Goal: Information Seeking & Learning: Learn about a topic

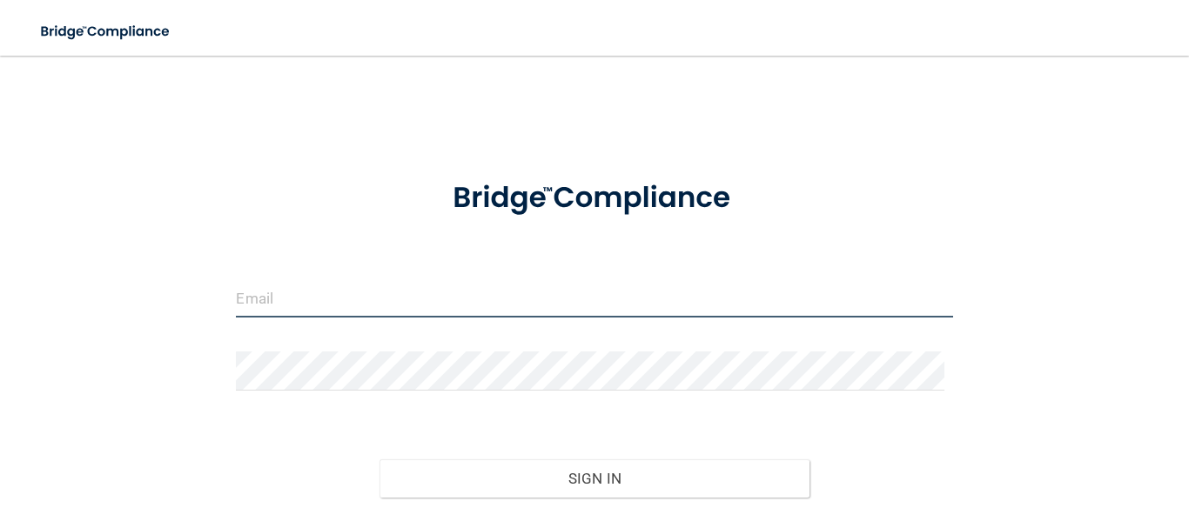
click at [449, 279] on input "email" at bounding box center [594, 298] width 716 height 39
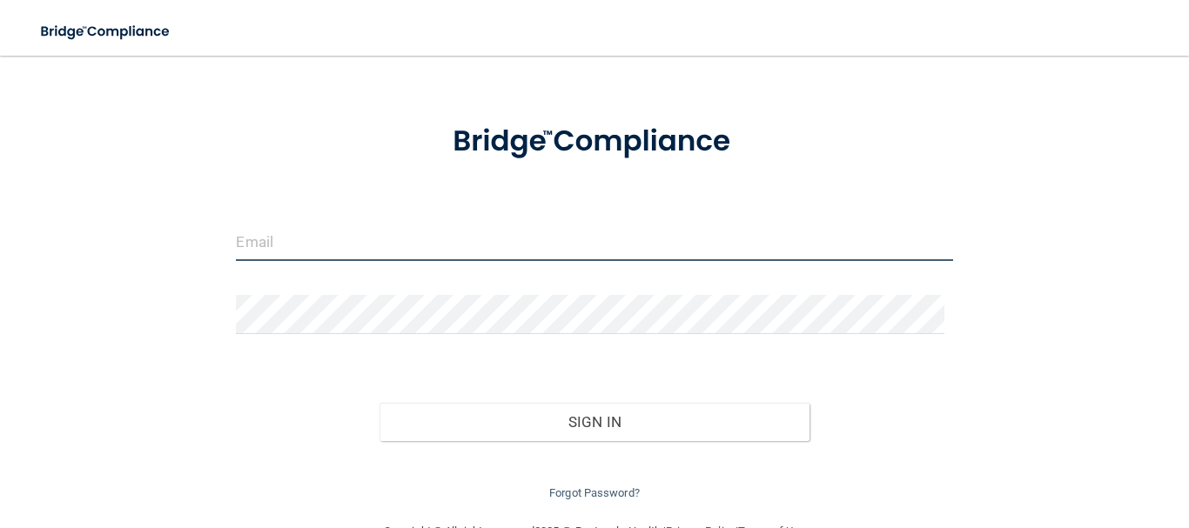
scroll to position [87, 0]
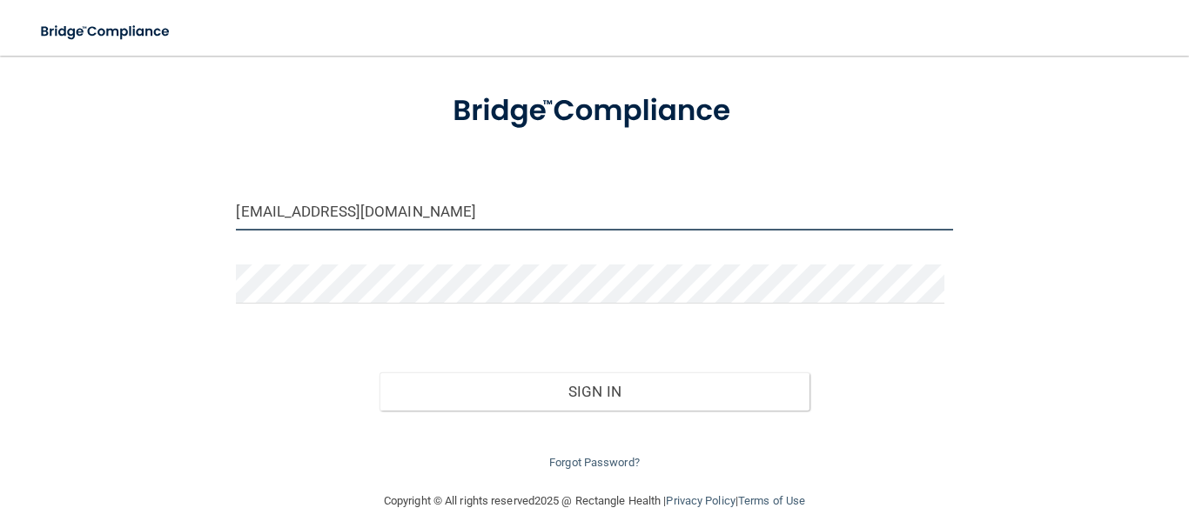
type input "[EMAIL_ADDRESS][DOMAIN_NAME]"
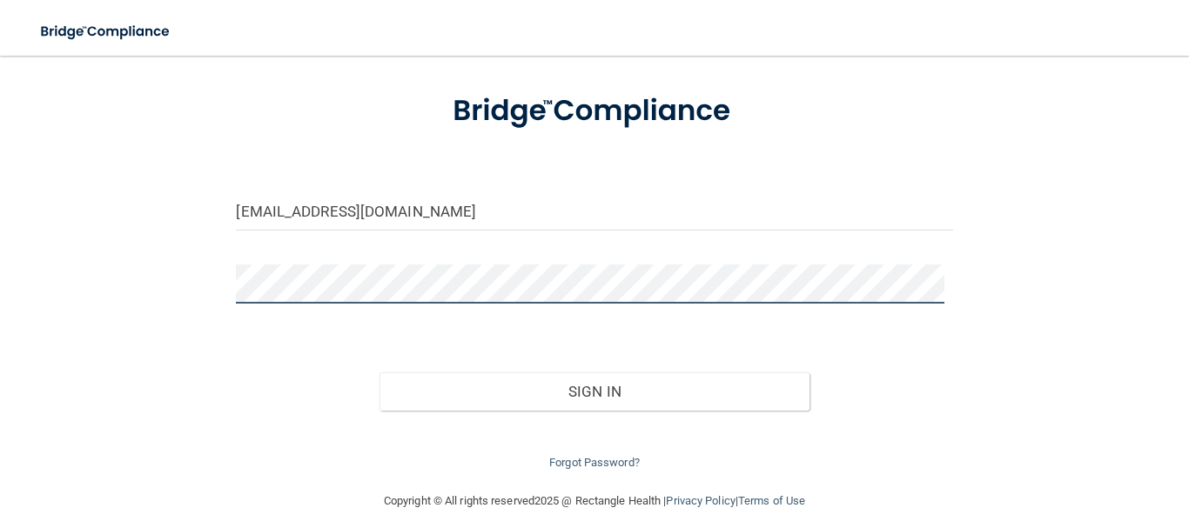
click at [380, 373] on button "Sign In" at bounding box center [595, 392] width 430 height 38
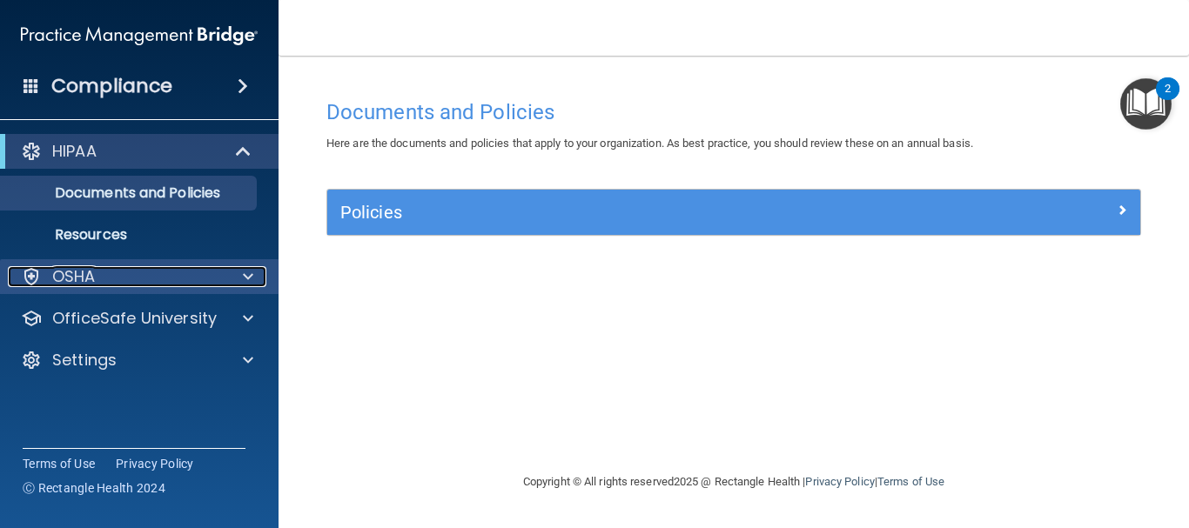
click at [239, 280] on div at bounding box center [246, 276] width 44 height 21
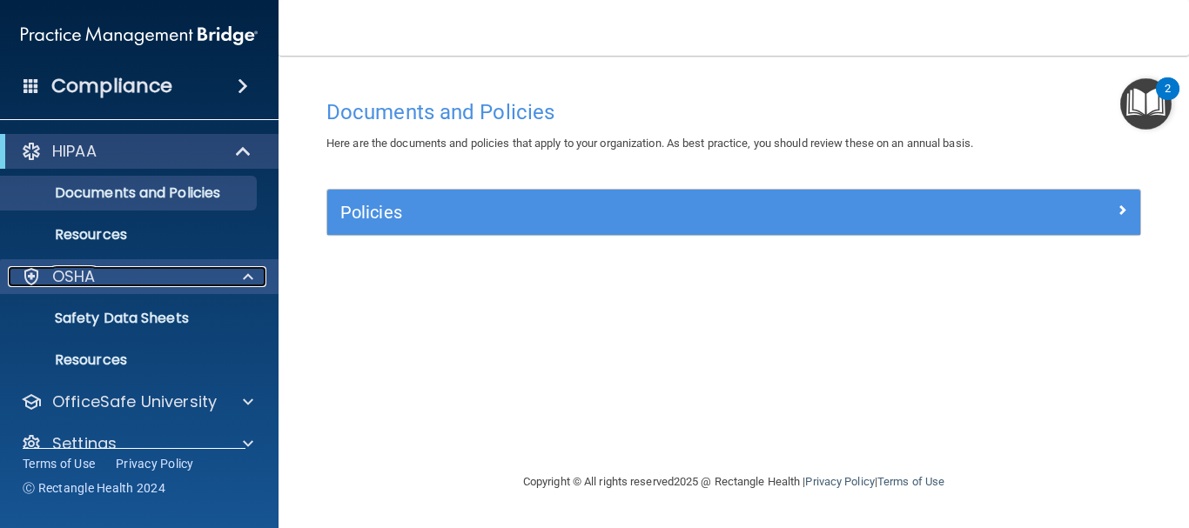
click at [252, 278] on span at bounding box center [248, 276] width 10 height 21
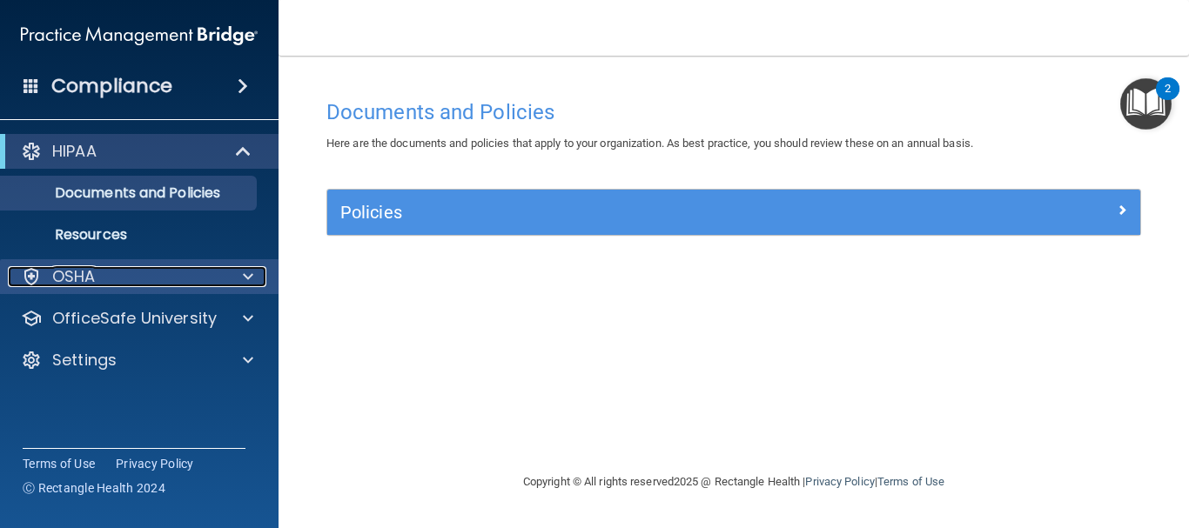
click at [252, 272] on span at bounding box center [248, 276] width 10 height 21
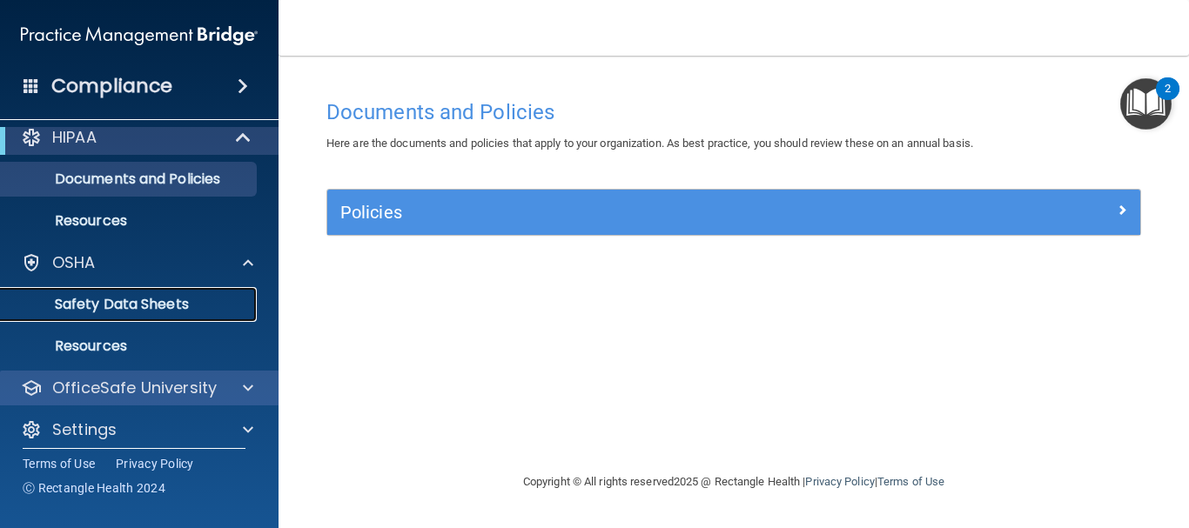
scroll to position [27, 0]
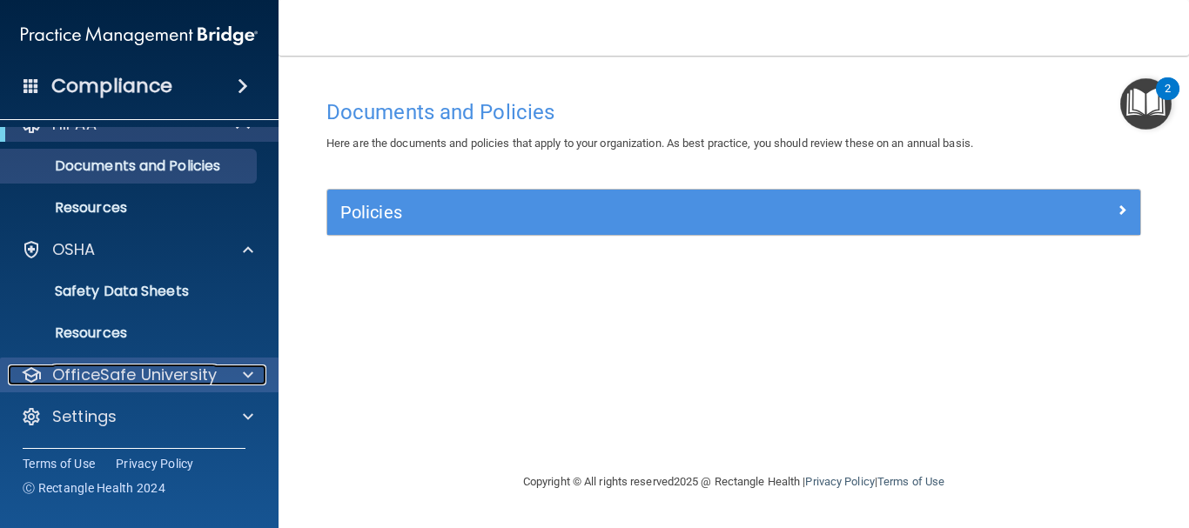
click at [254, 381] on div at bounding box center [246, 375] width 44 height 21
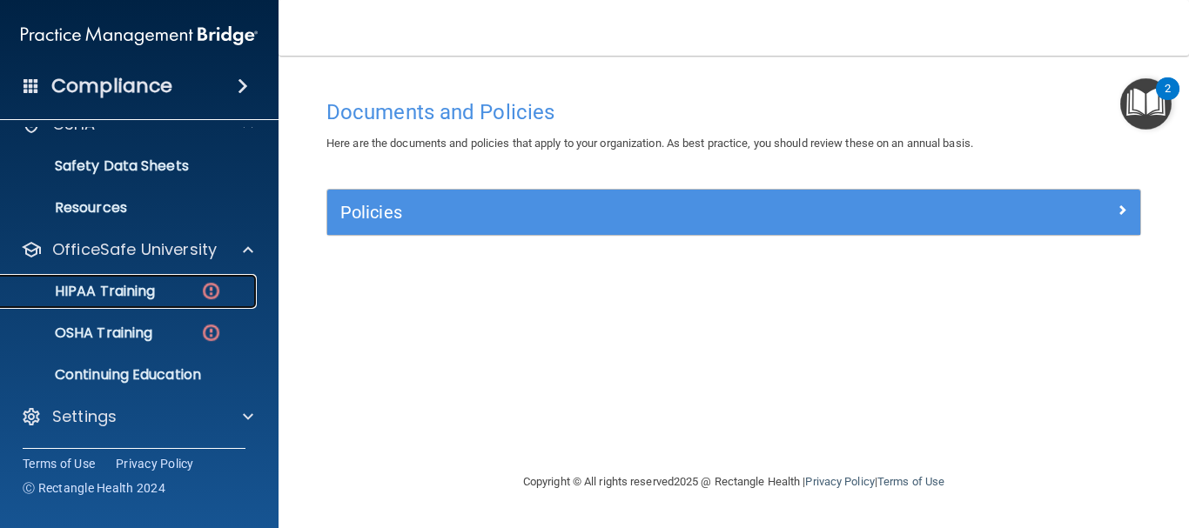
click at [221, 302] on img at bounding box center [211, 291] width 22 height 22
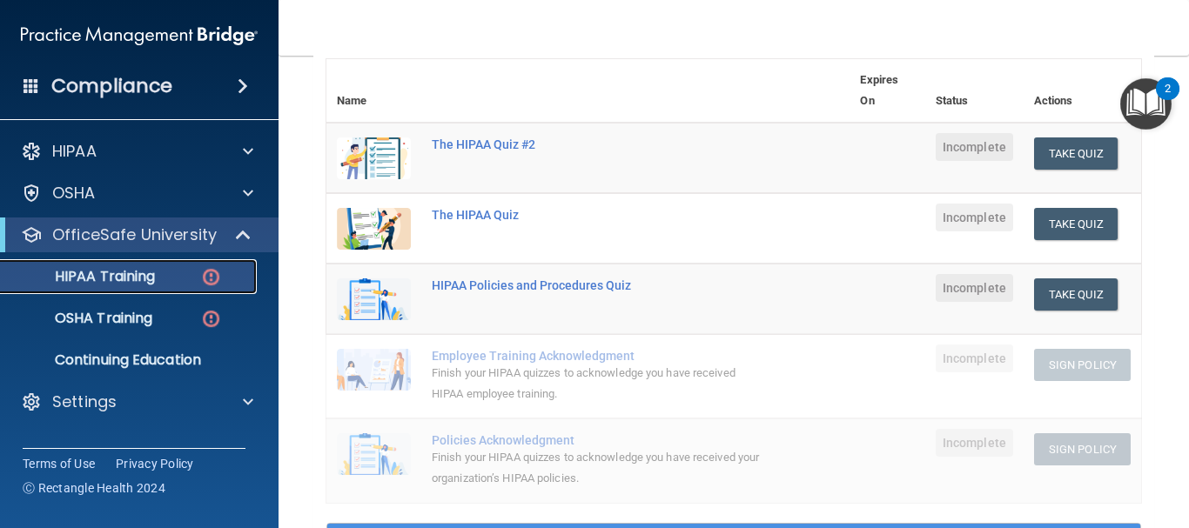
scroll to position [174, 0]
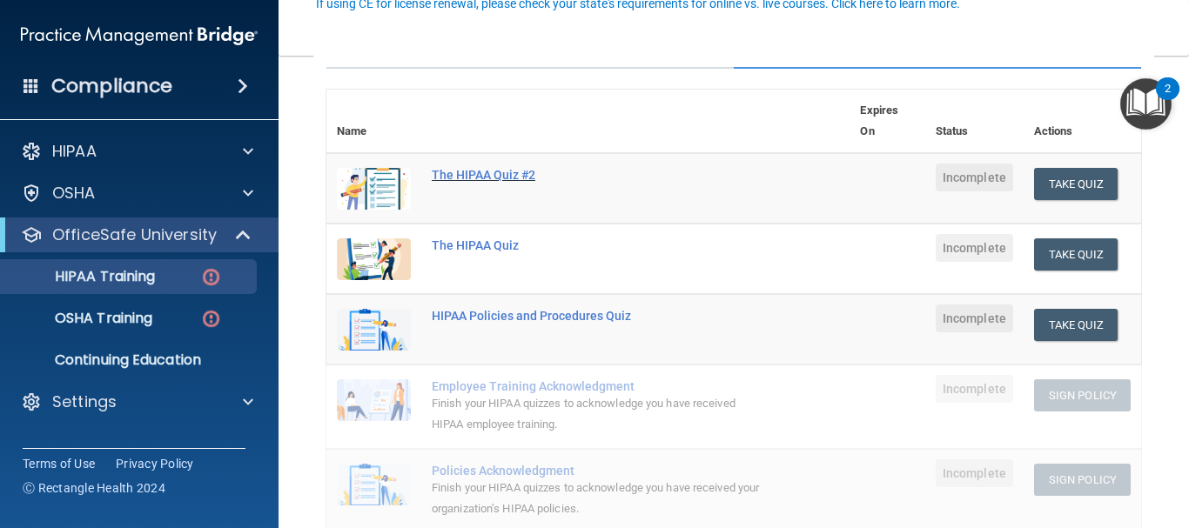
click at [500, 172] on div "The HIPAA Quiz #2" at bounding box center [597, 175] width 331 height 14
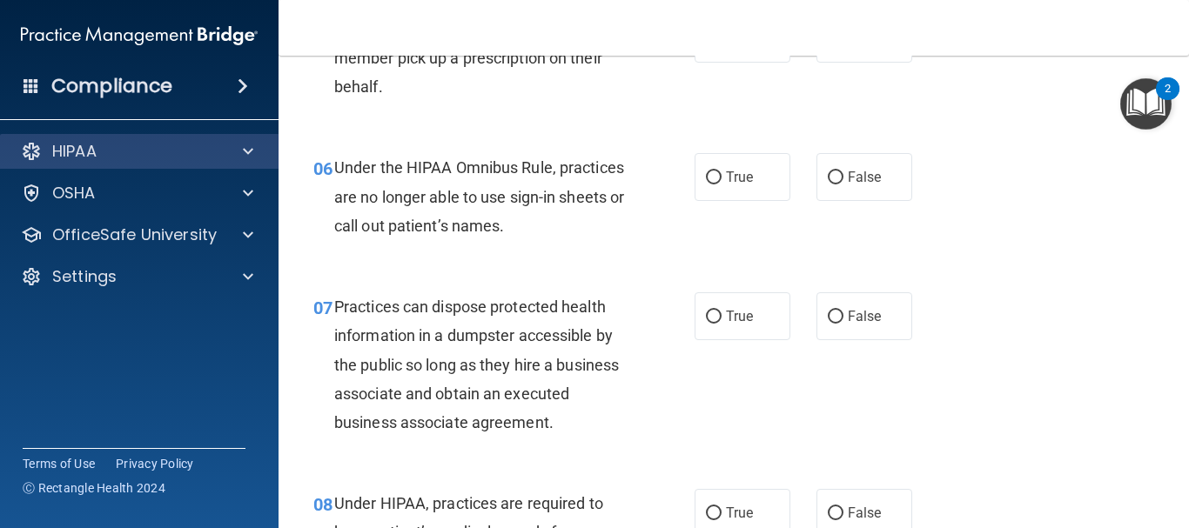
scroll to position [871, 0]
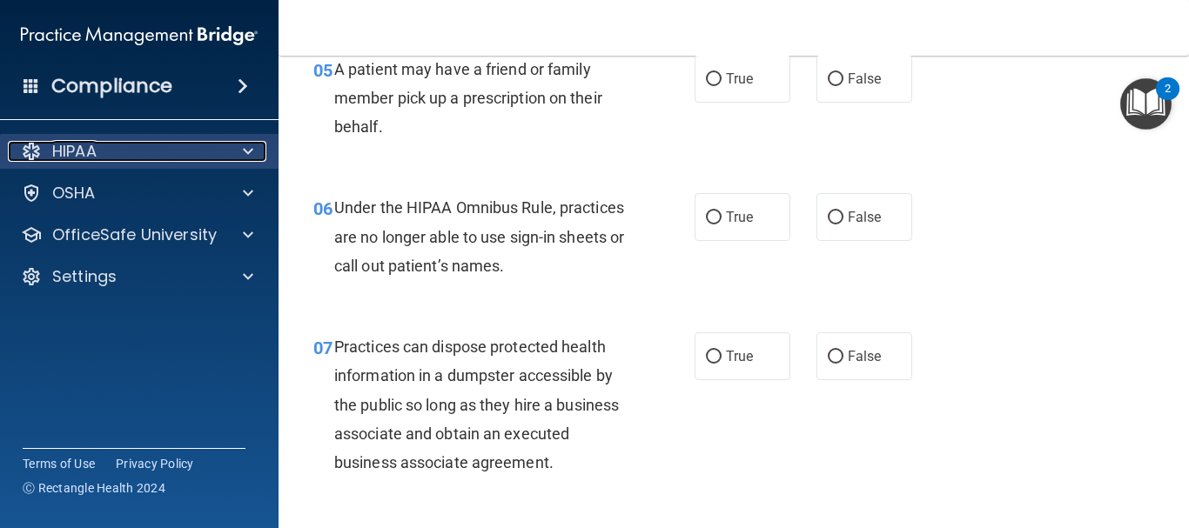
click at [105, 155] on div "HIPAA" at bounding box center [116, 151] width 216 height 21
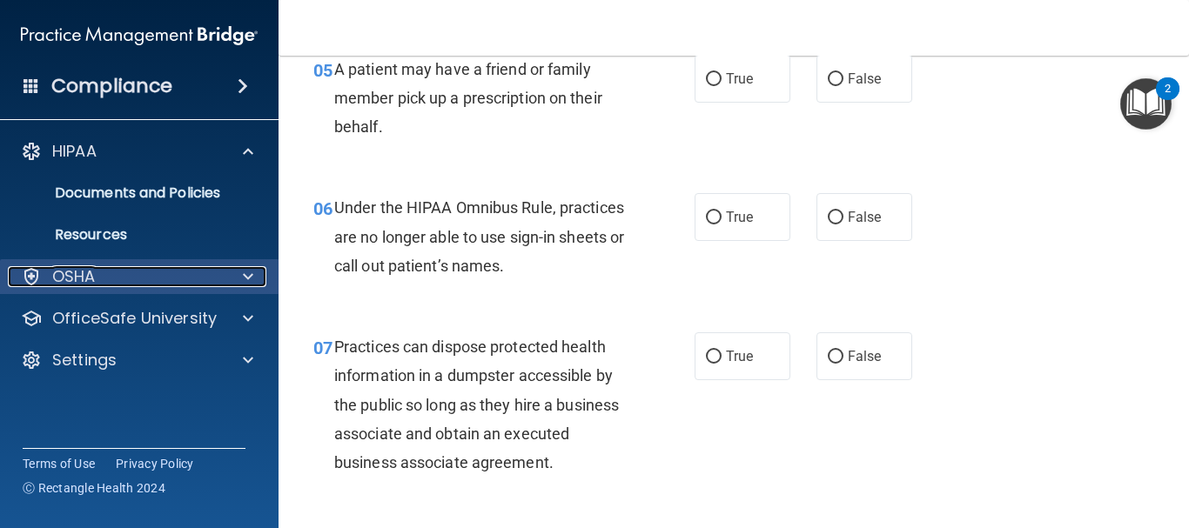
click at [131, 271] on div "OSHA" at bounding box center [116, 276] width 216 height 21
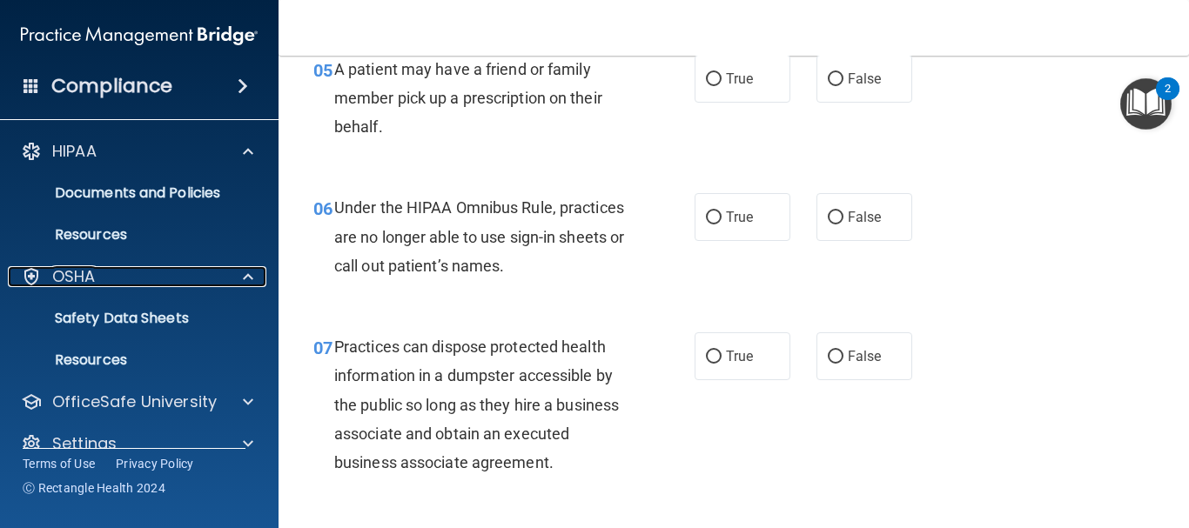
scroll to position [27, 0]
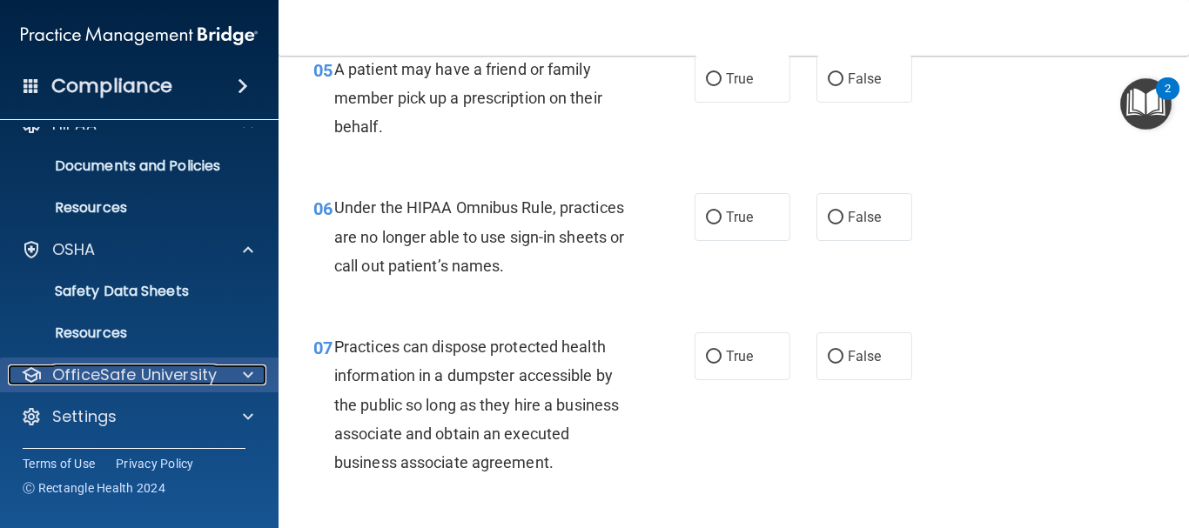
click at [178, 375] on p "OfficeSafe University" at bounding box center [134, 375] width 165 height 21
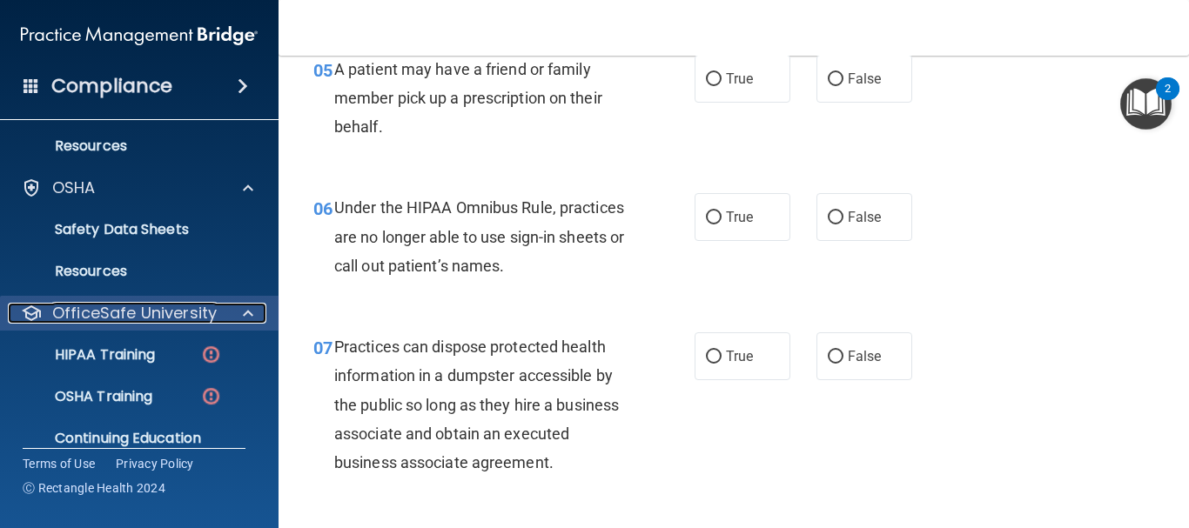
scroll to position [152, 0]
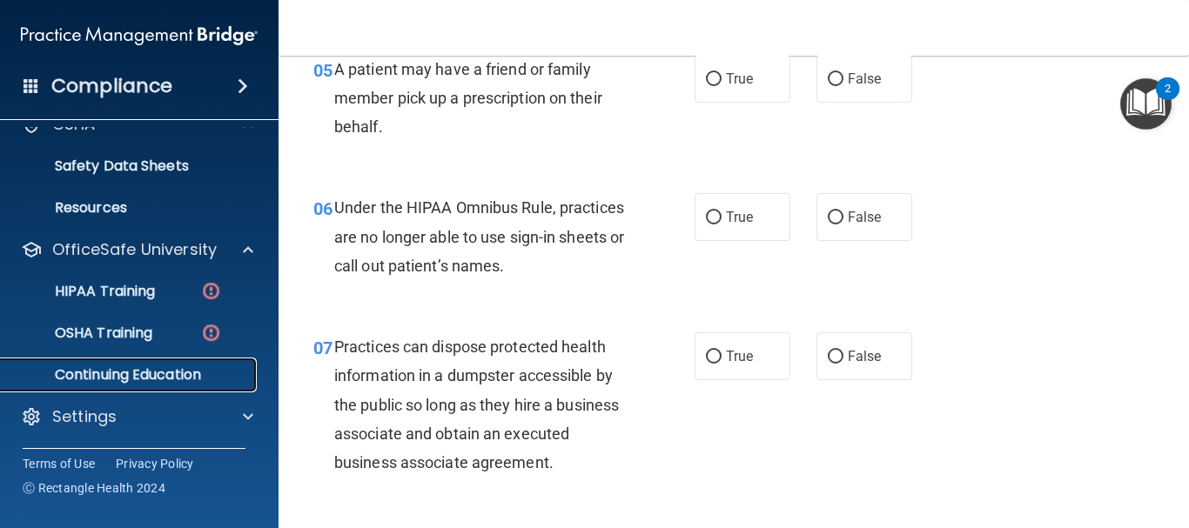
click at [208, 377] on p "Continuing Education" at bounding box center [130, 374] width 238 height 17
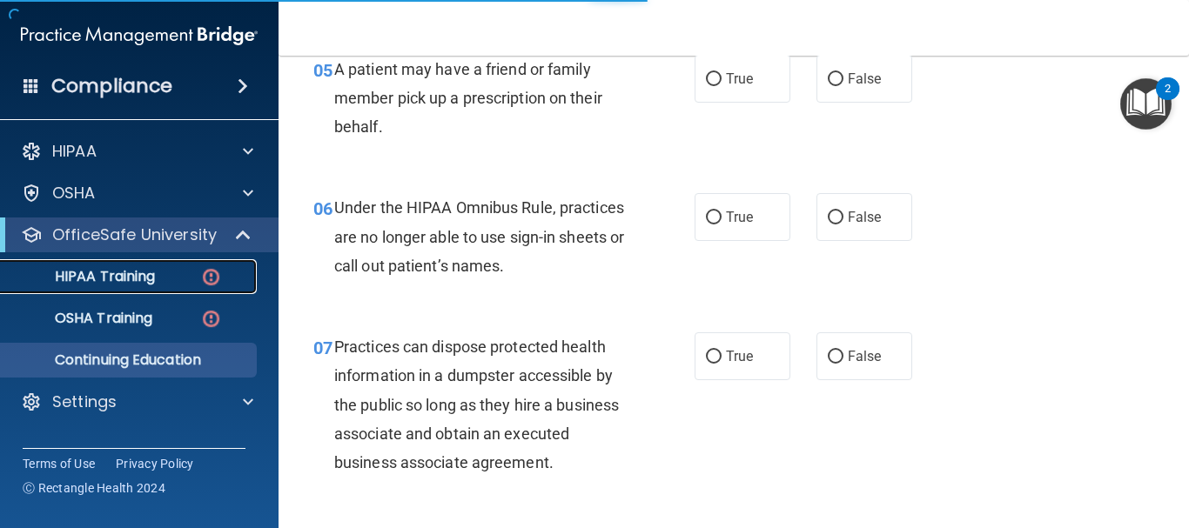
click at [219, 278] on img at bounding box center [211, 277] width 22 height 22
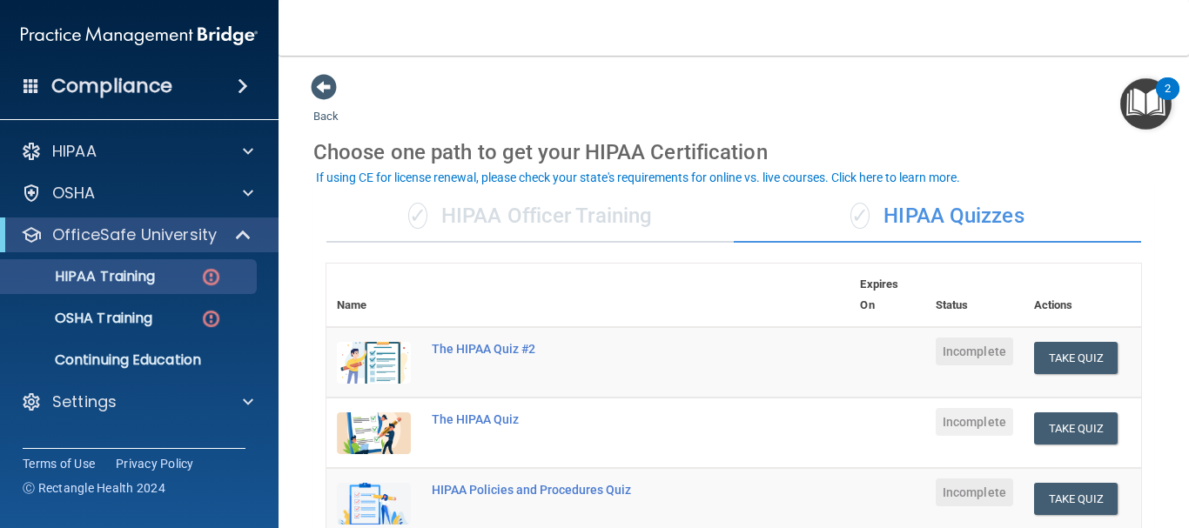
click at [593, 221] on div "✓ HIPAA Officer Training" at bounding box center [529, 217] width 407 height 52
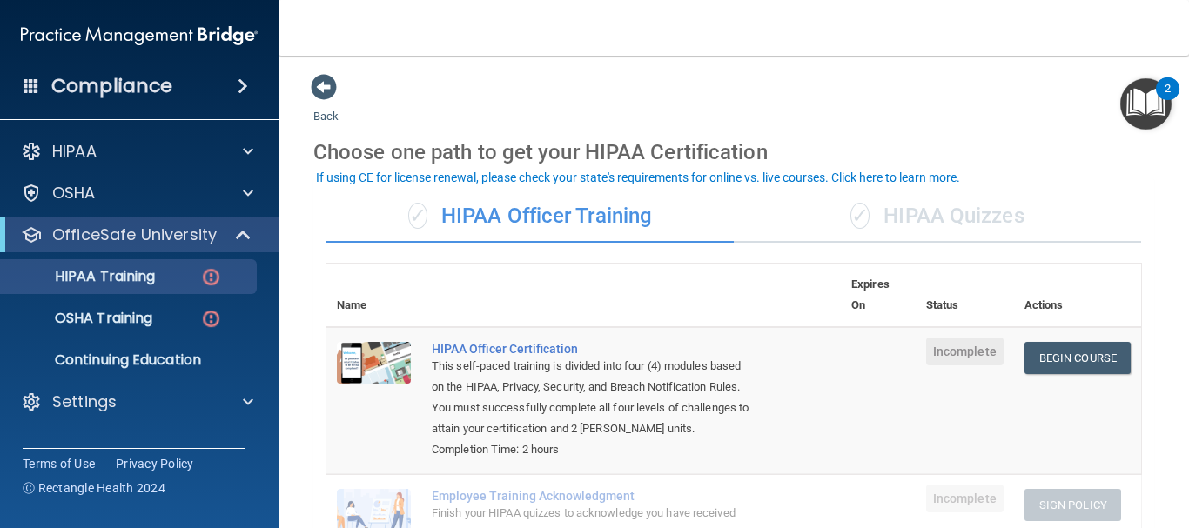
click at [997, 229] on div "✓ HIPAA Quizzes" at bounding box center [937, 217] width 407 height 52
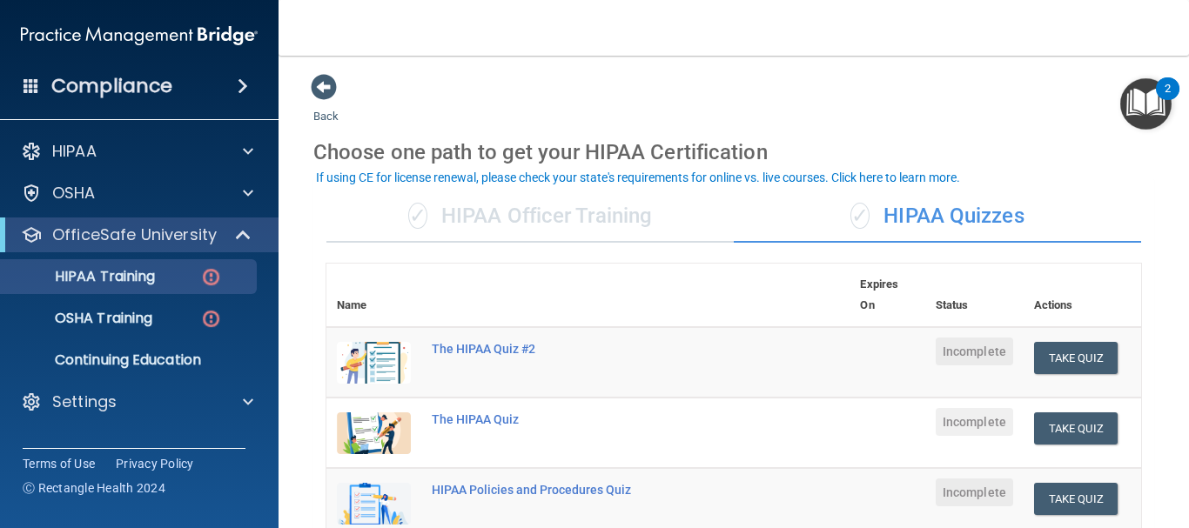
click at [691, 222] on div "✓ HIPAA Officer Training" at bounding box center [529, 217] width 407 height 52
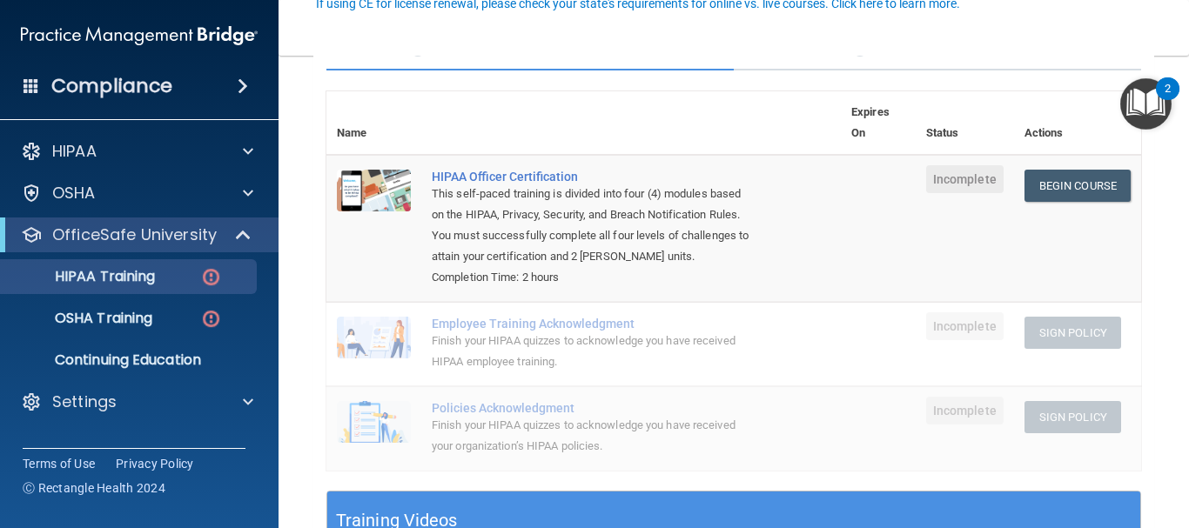
scroll to position [174, 0]
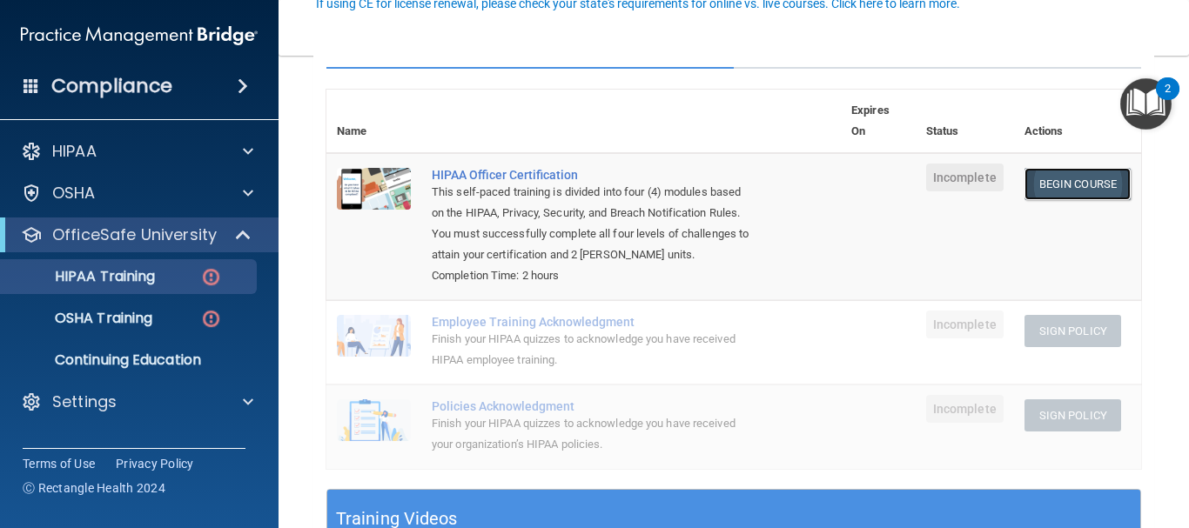
click at [1048, 185] on link "Begin Course" at bounding box center [1078, 184] width 106 height 32
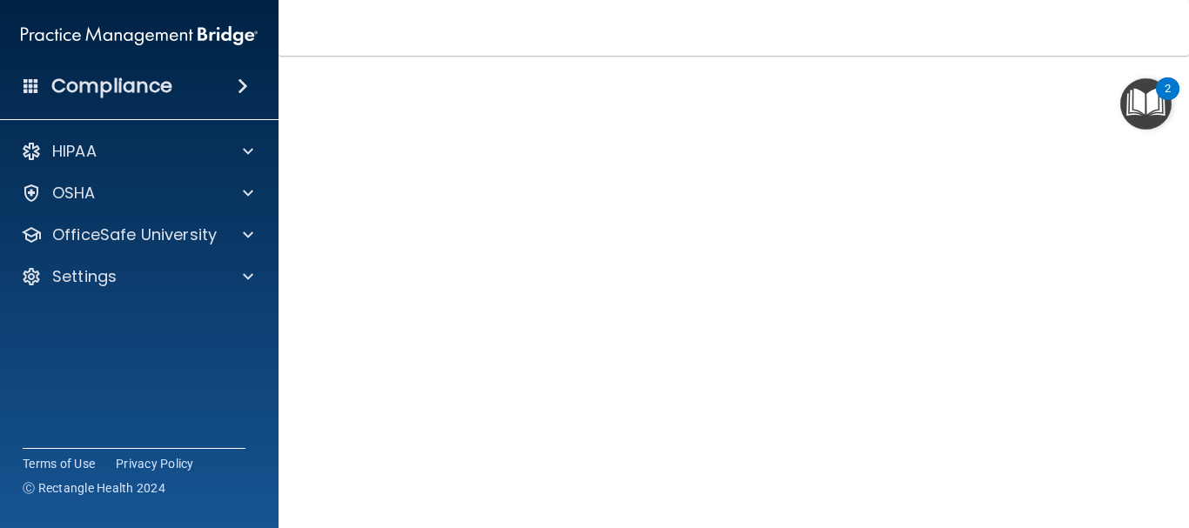
scroll to position [73, 0]
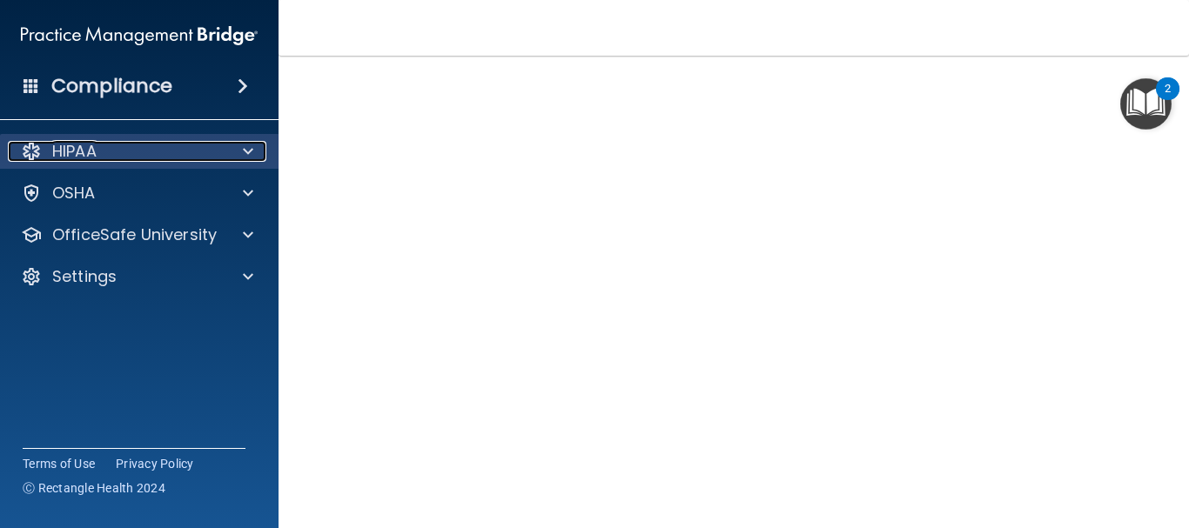
click at [256, 153] on div at bounding box center [246, 151] width 44 height 21
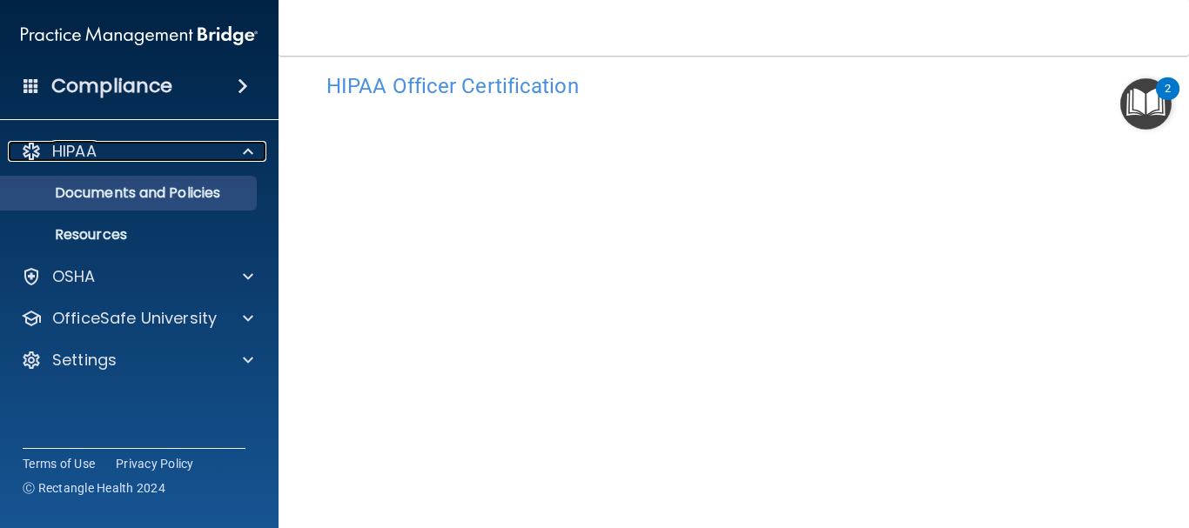
scroll to position [0, 0]
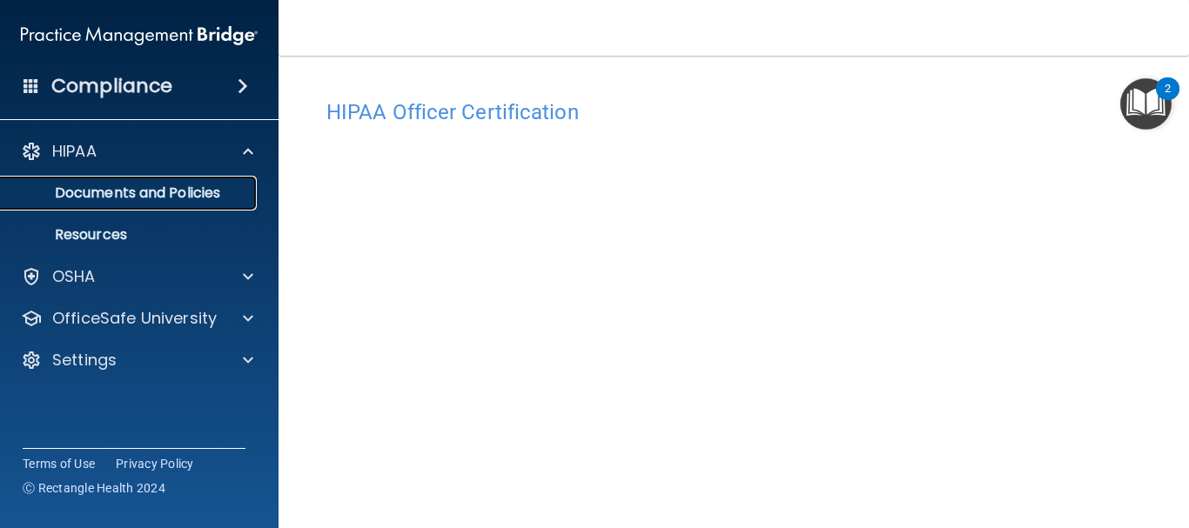
click at [158, 181] on link "Documents and Policies" at bounding box center [120, 193] width 274 height 35
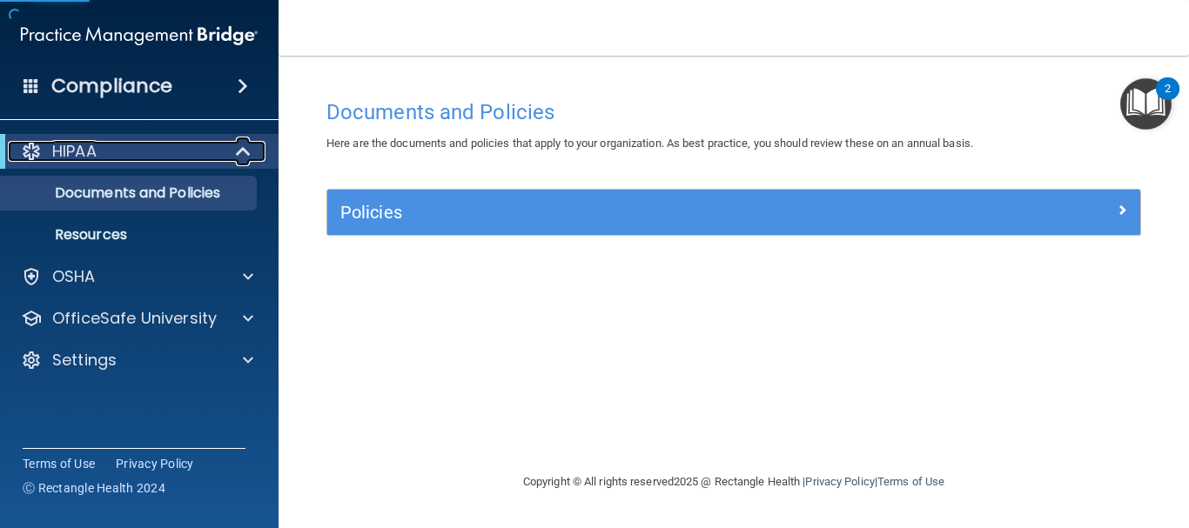
click at [163, 145] on div "HIPAA" at bounding box center [115, 151] width 215 height 21
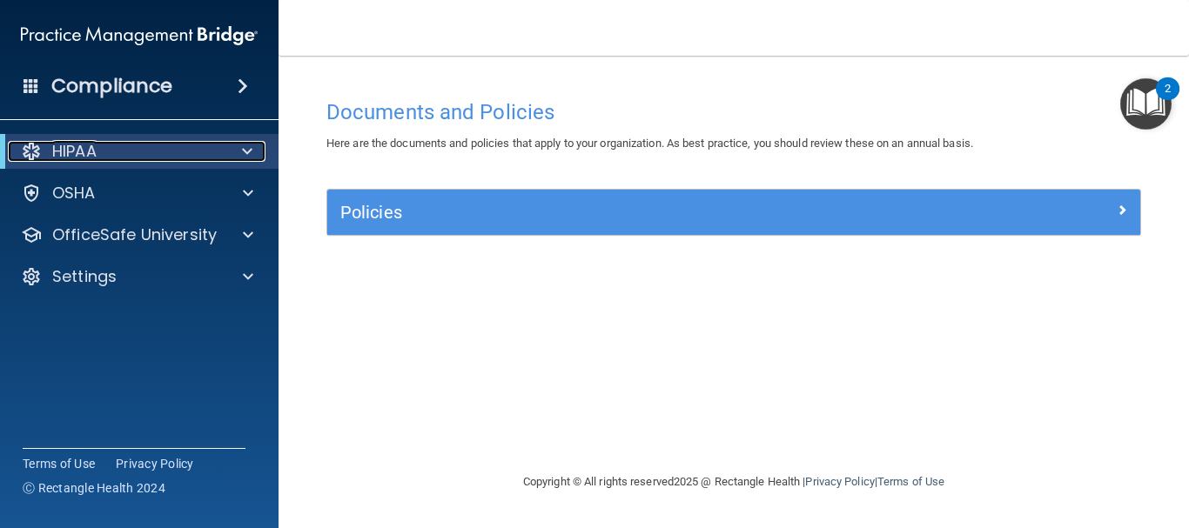
click at [68, 151] on p "HIPAA" at bounding box center [74, 151] width 44 height 21
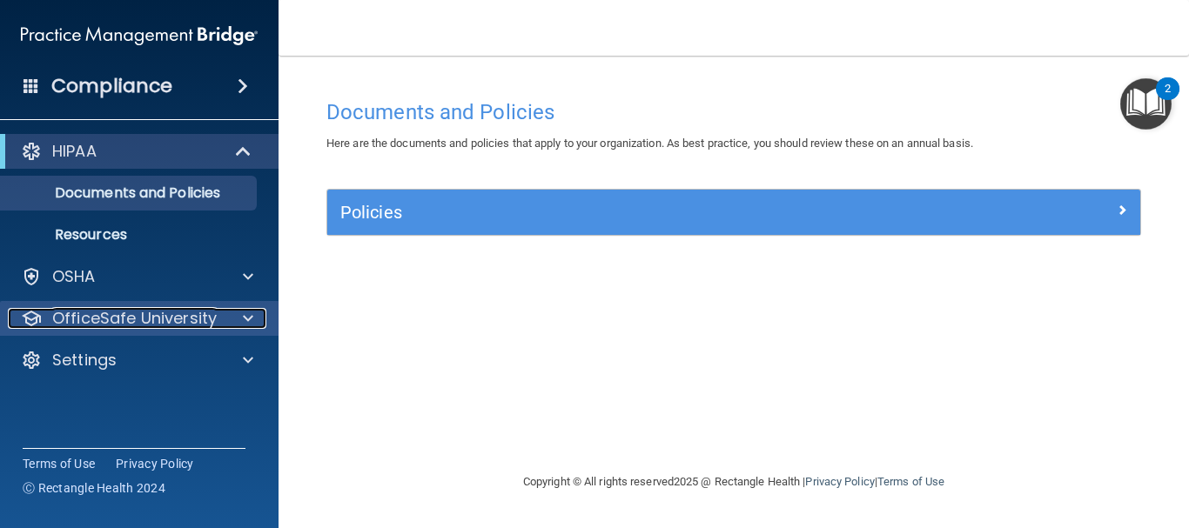
click at [123, 319] on p "OfficeSafe University" at bounding box center [134, 318] width 165 height 21
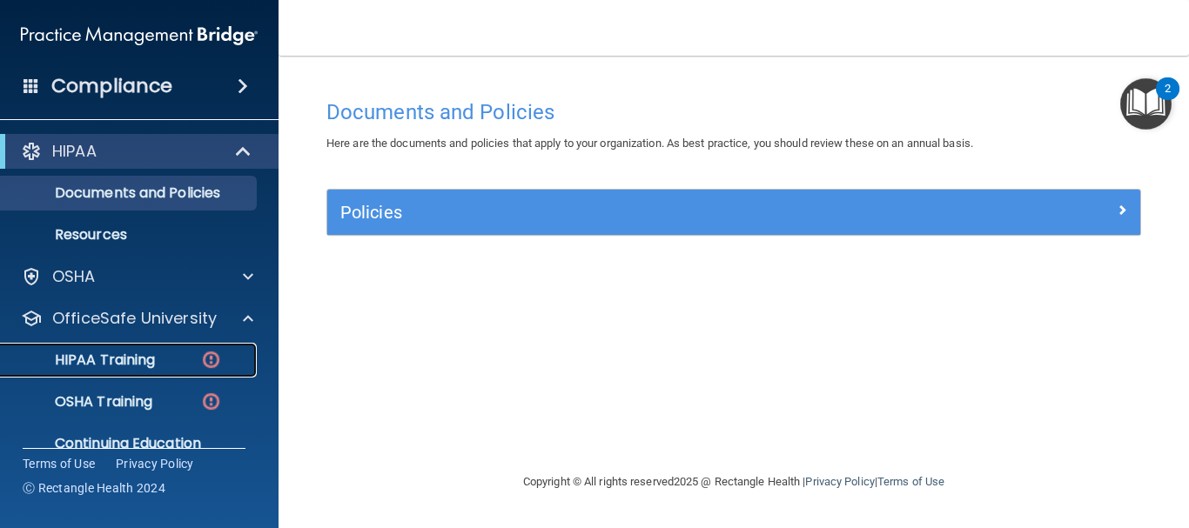
click at [116, 355] on p "HIPAA Training" at bounding box center [83, 360] width 144 height 17
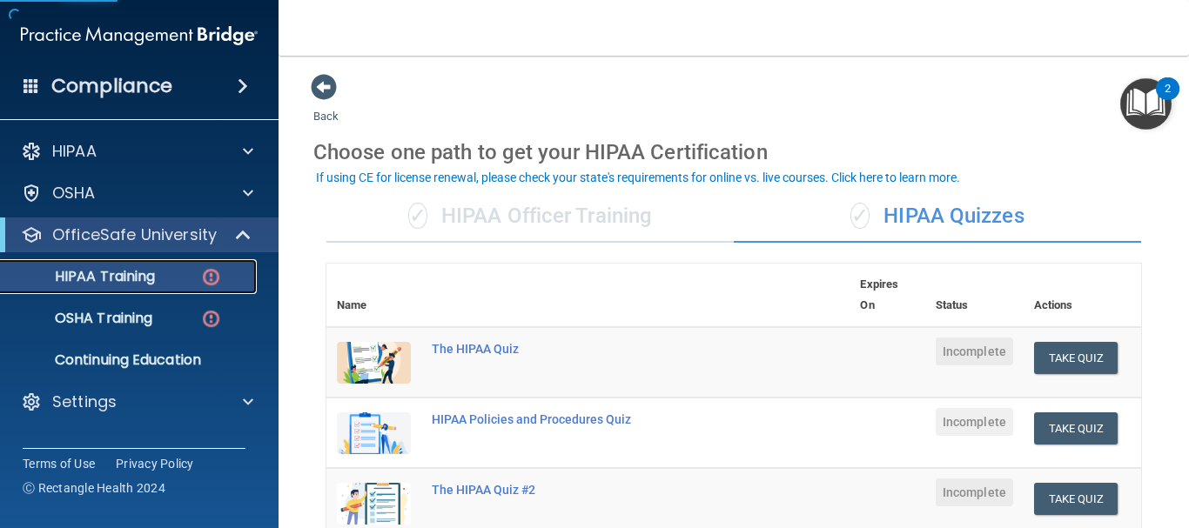
scroll to position [87, 0]
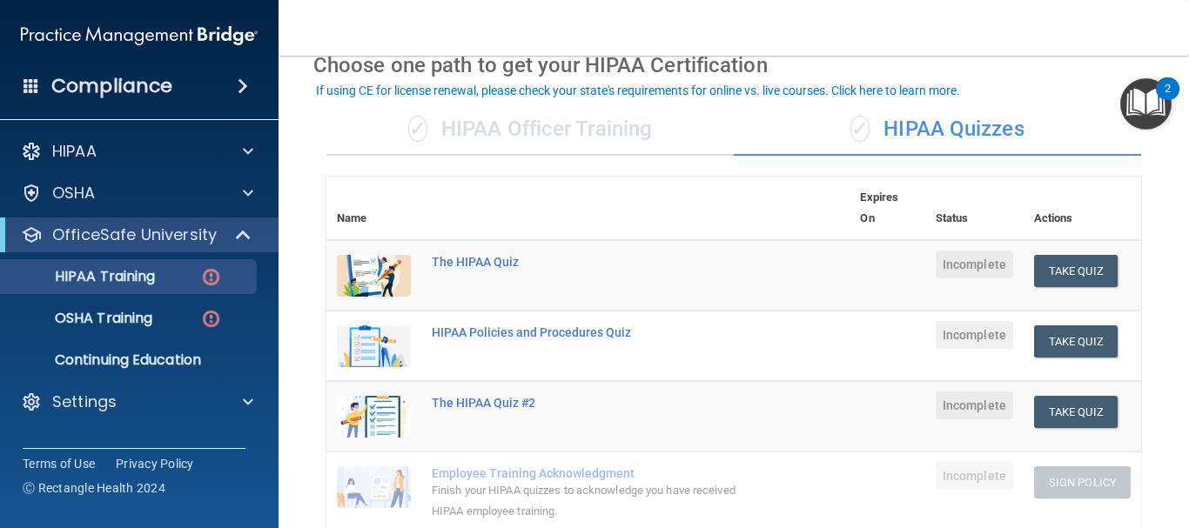
click at [873, 123] on div "✓ HIPAA Quizzes" at bounding box center [937, 130] width 407 height 52
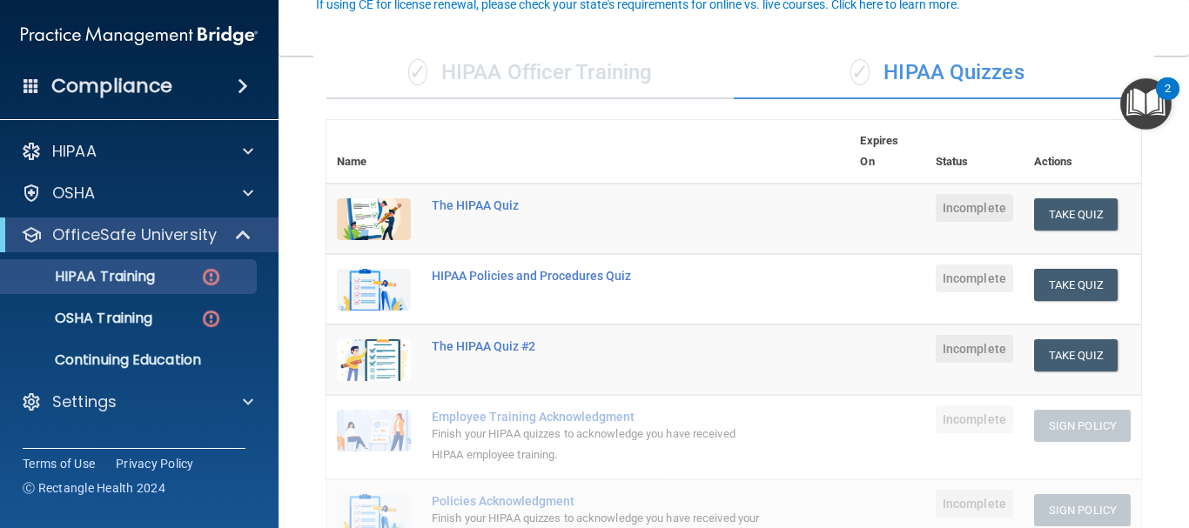
scroll to position [174, 0]
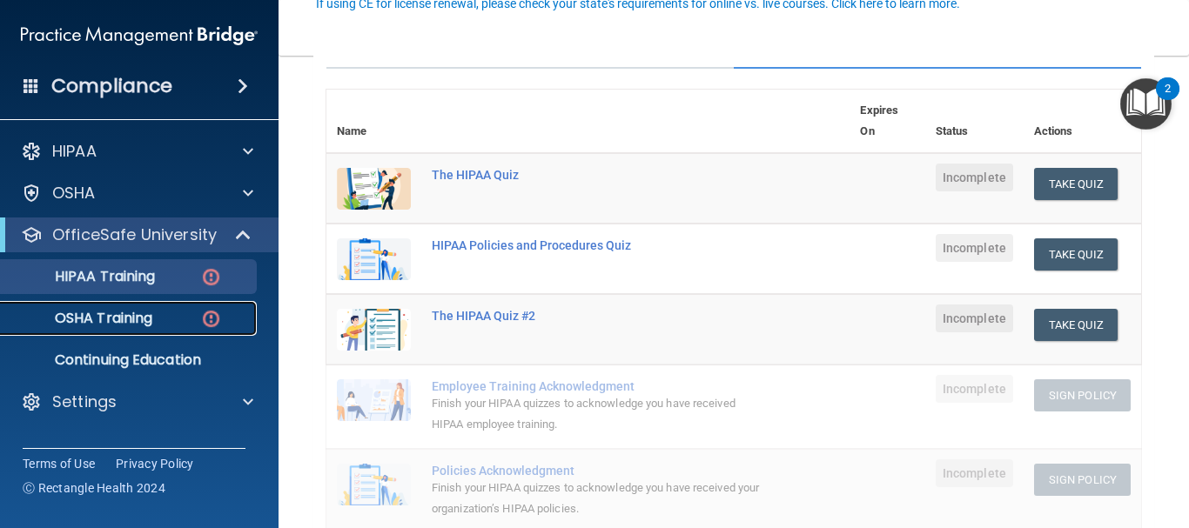
click at [133, 313] on p "OSHA Training" at bounding box center [81, 318] width 141 height 17
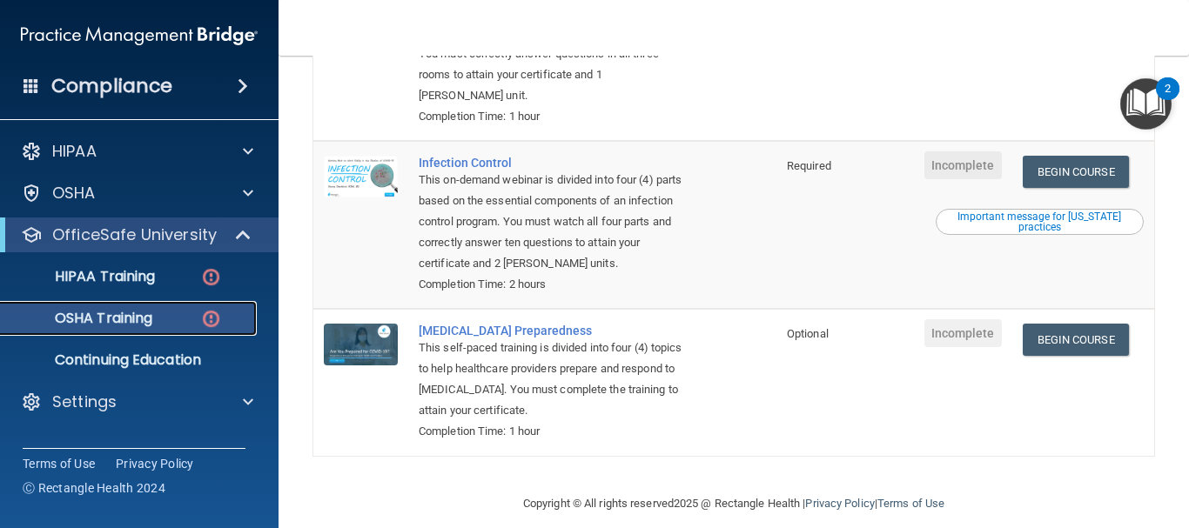
scroll to position [481, 0]
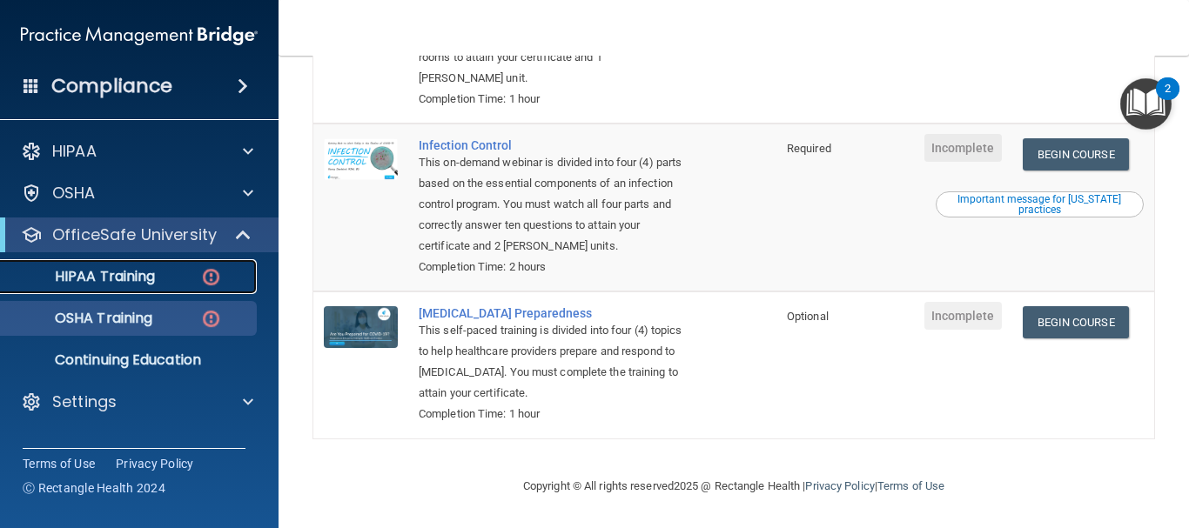
click at [131, 278] on p "HIPAA Training" at bounding box center [83, 276] width 144 height 17
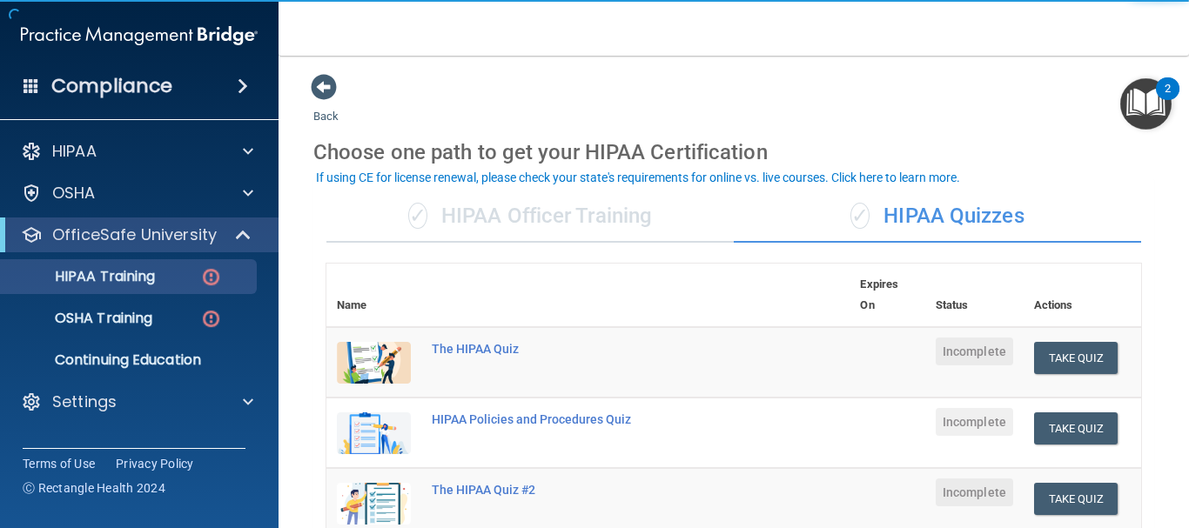
click at [503, 218] on div "✓ HIPAA Officer Training" at bounding box center [529, 217] width 407 height 52
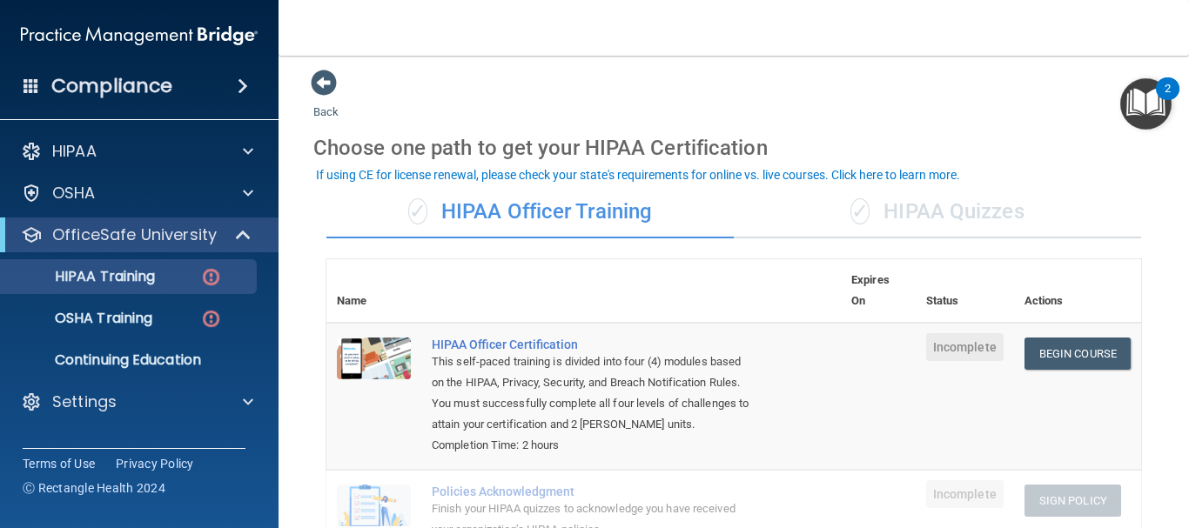
scroll to position [3, 0]
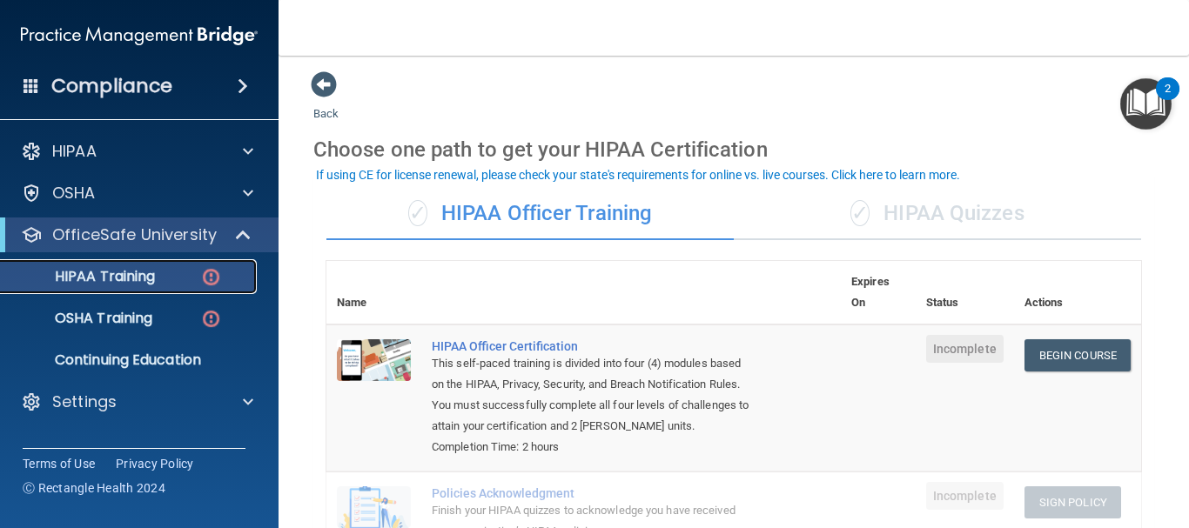
click at [160, 270] on div "HIPAA Training" at bounding box center [130, 276] width 238 height 17
click at [1063, 348] on link "Begin Course" at bounding box center [1078, 355] width 106 height 32
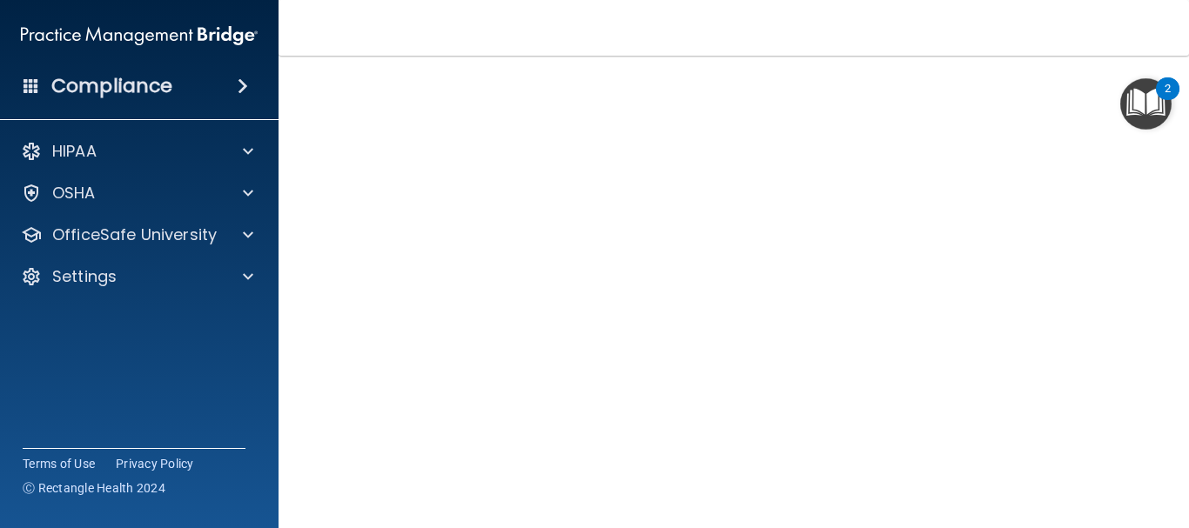
scroll to position [112, 0]
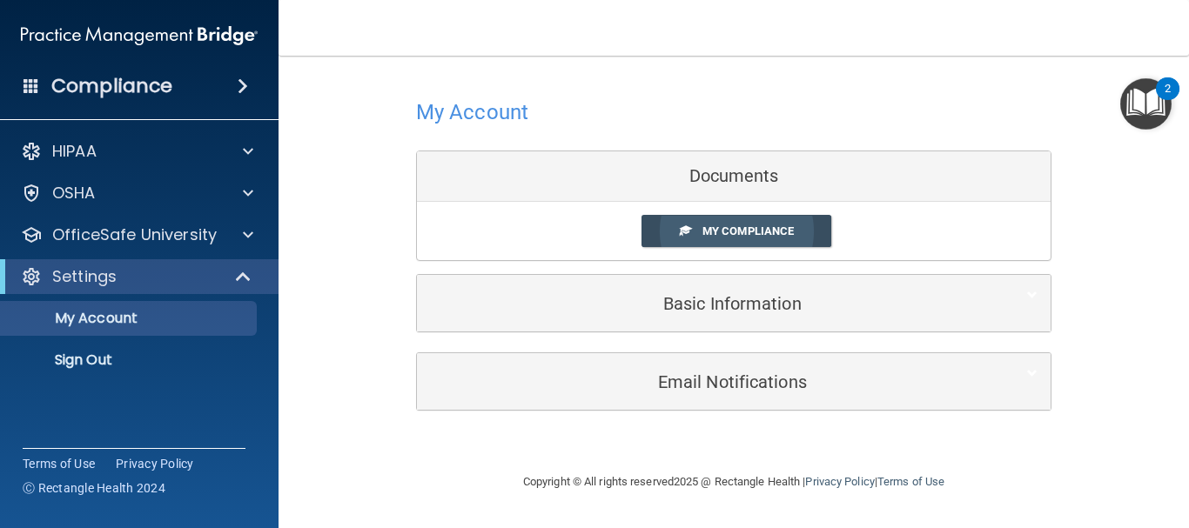
click at [698, 225] on link "My Compliance" at bounding box center [737, 231] width 191 height 32
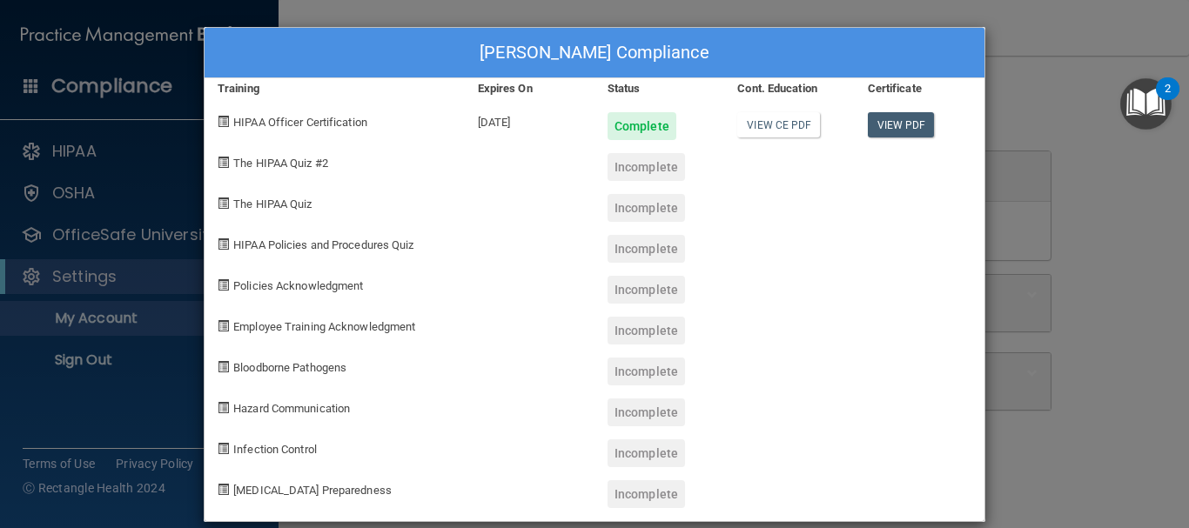
click at [527, 58] on div "[PERSON_NAME] Compliance" at bounding box center [595, 53] width 780 height 50
click at [140, 382] on div "[PERSON_NAME] Compliance Training Expires On Status Cont. Education Certificate…" at bounding box center [594, 264] width 1189 height 528
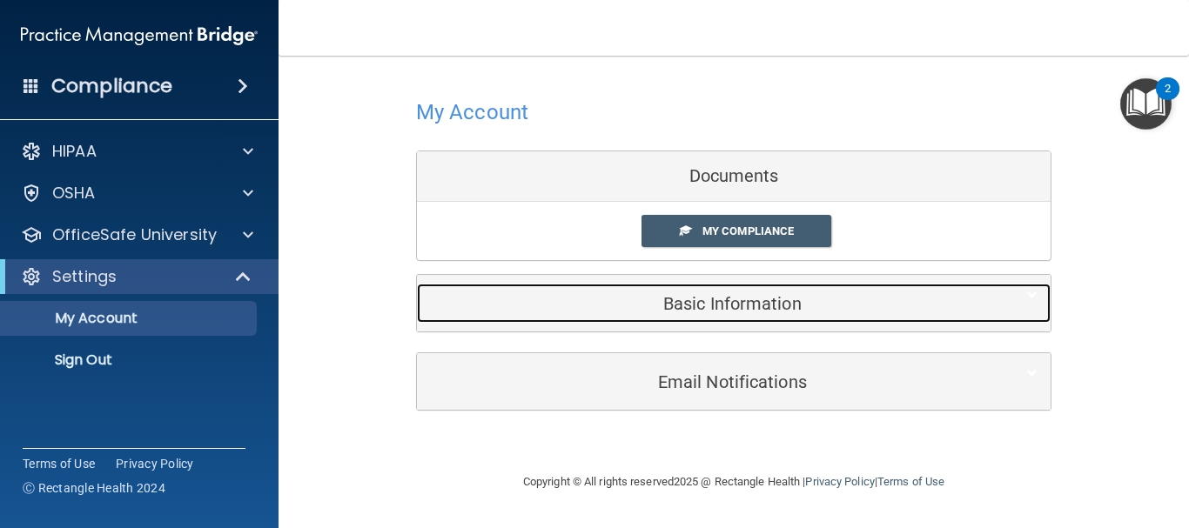
click at [723, 295] on h5 "Basic Information" at bounding box center [707, 303] width 555 height 19
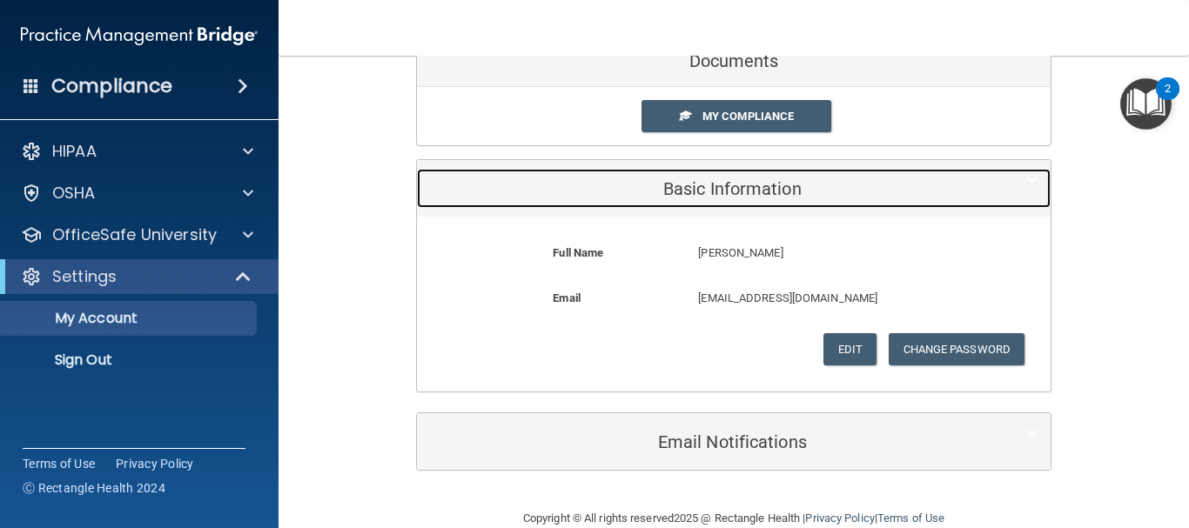
scroll to position [147, 0]
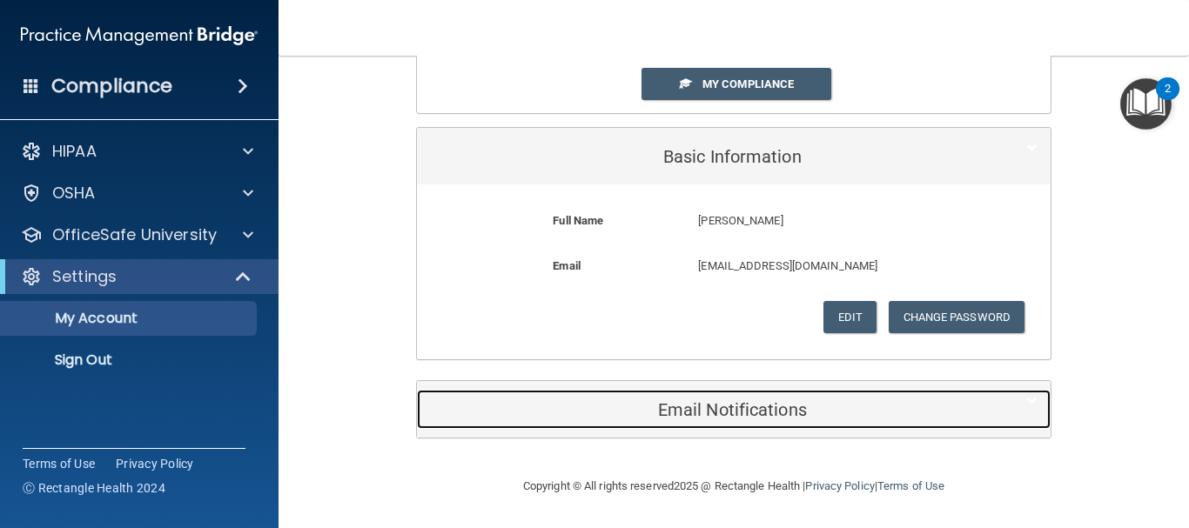
click at [723, 404] on h5 "Email Notifications" at bounding box center [707, 409] width 555 height 19
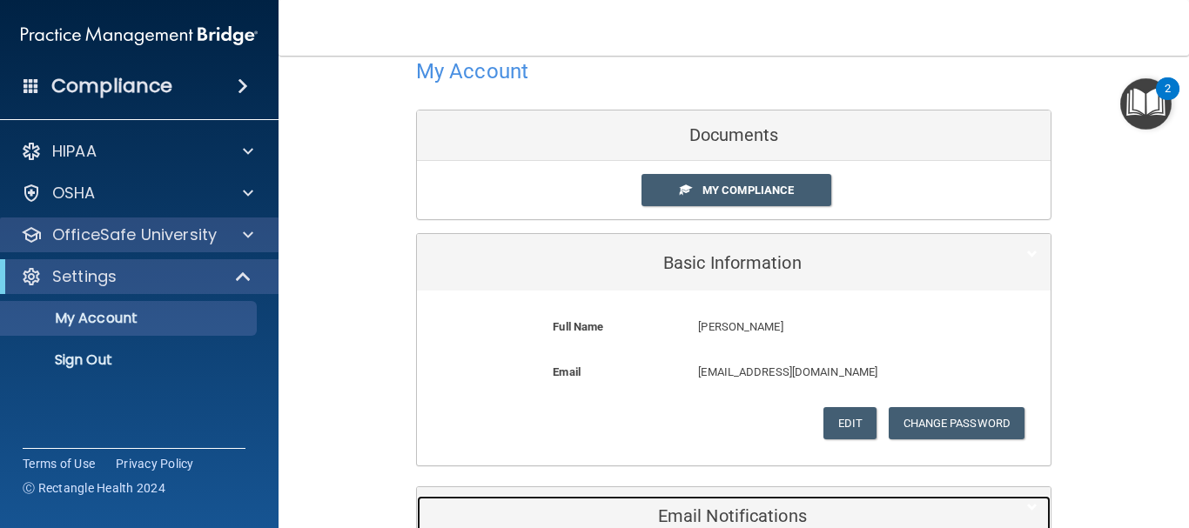
scroll to position [0, 0]
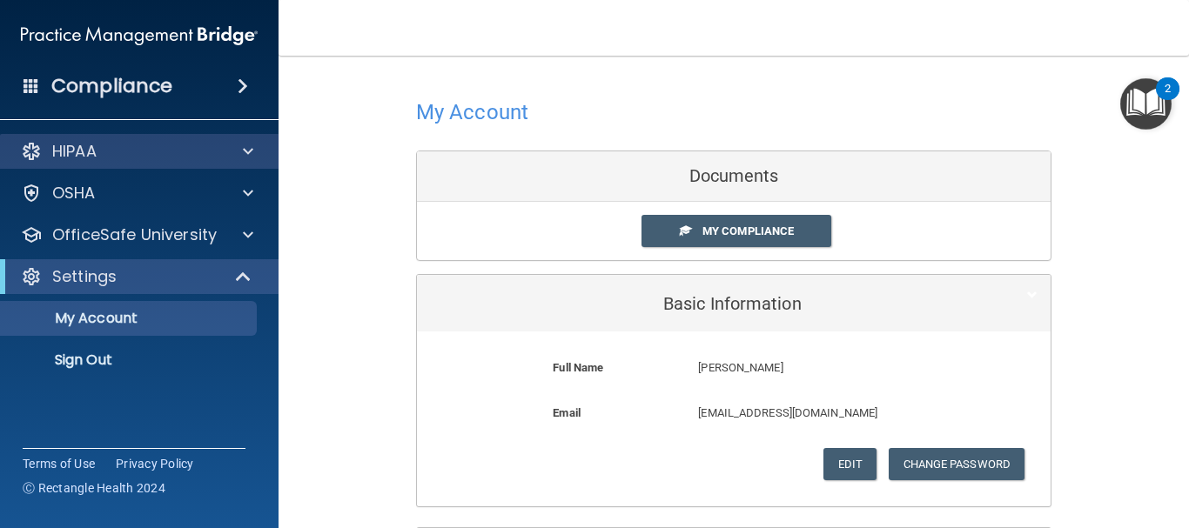
click at [100, 163] on div "HIPAA" at bounding box center [139, 151] width 279 height 35
click at [248, 151] on span at bounding box center [248, 151] width 10 height 21
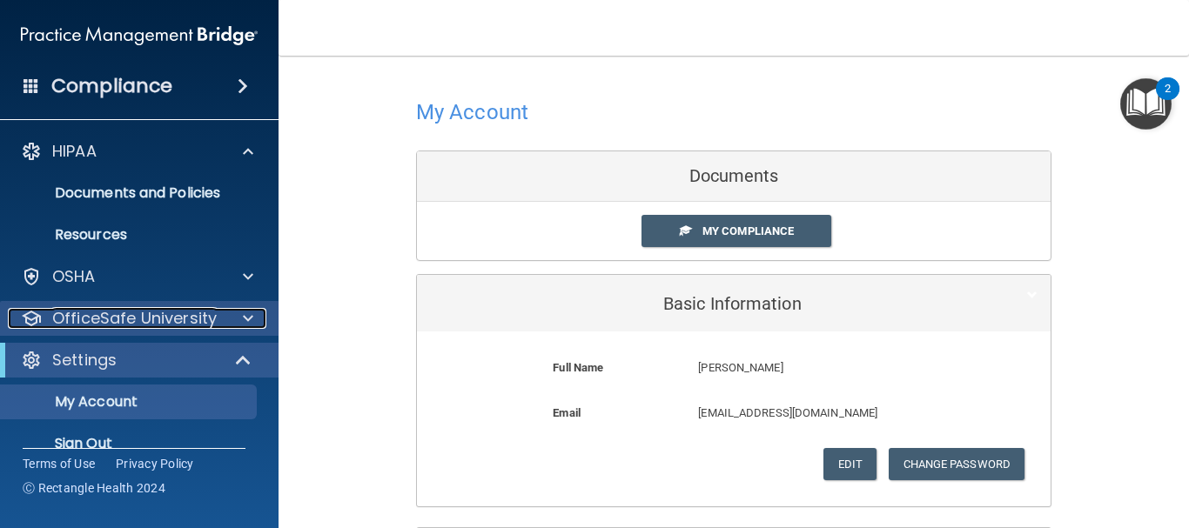
click at [218, 322] on div "OfficeSafe University" at bounding box center [116, 318] width 216 height 21
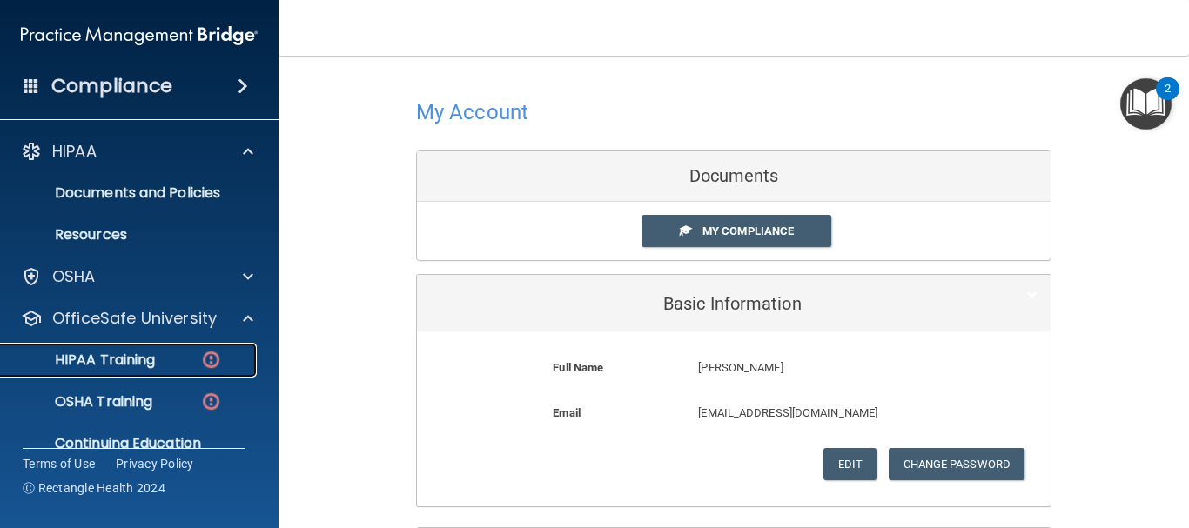
click at [172, 353] on div "HIPAA Training" at bounding box center [130, 360] width 238 height 17
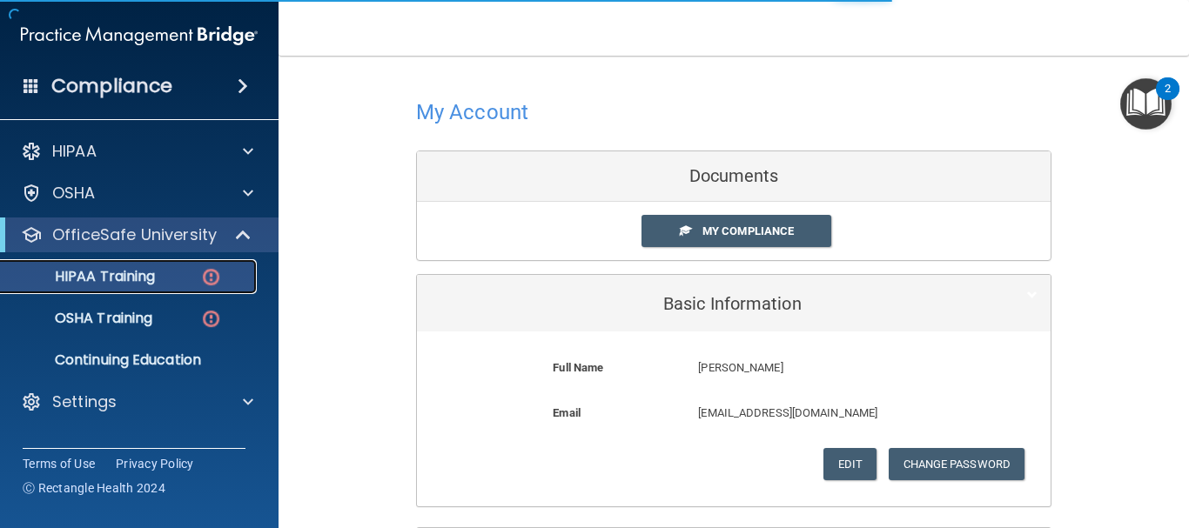
click at [214, 275] on img at bounding box center [211, 277] width 22 height 22
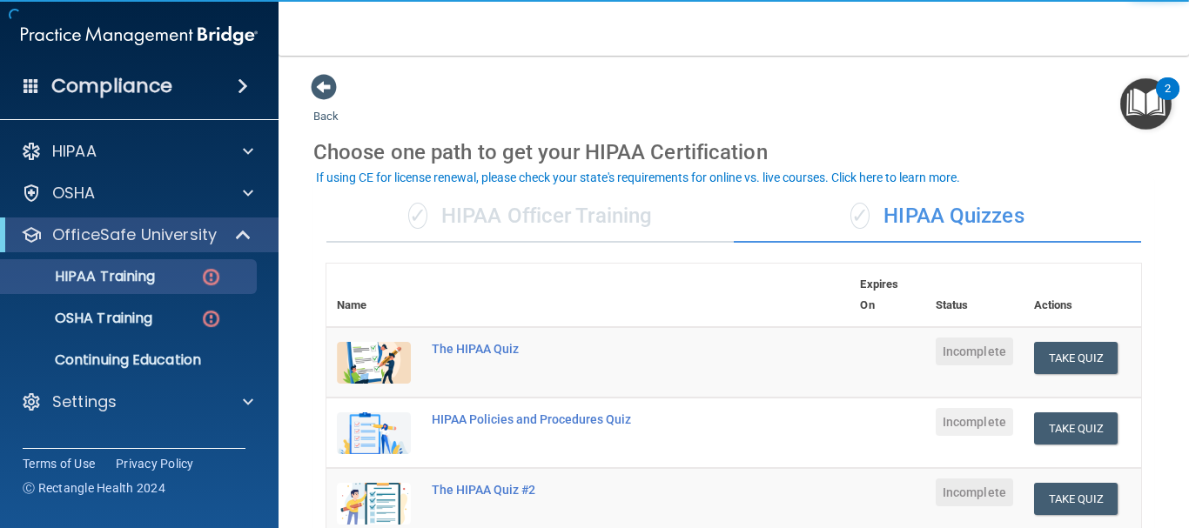
click at [643, 212] on div "✓ HIPAA Officer Training" at bounding box center [529, 217] width 407 height 52
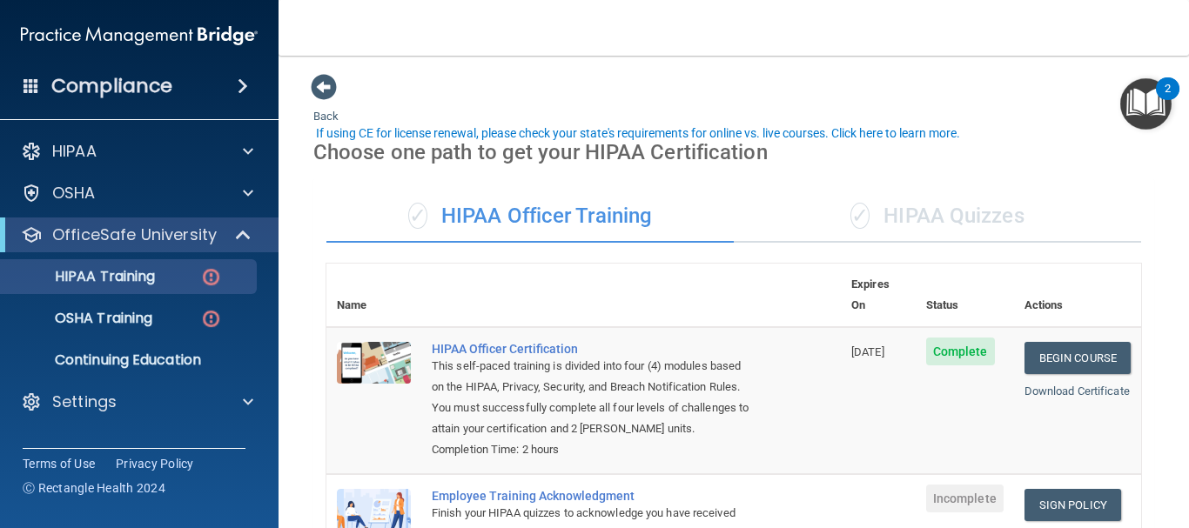
scroll to position [87, 0]
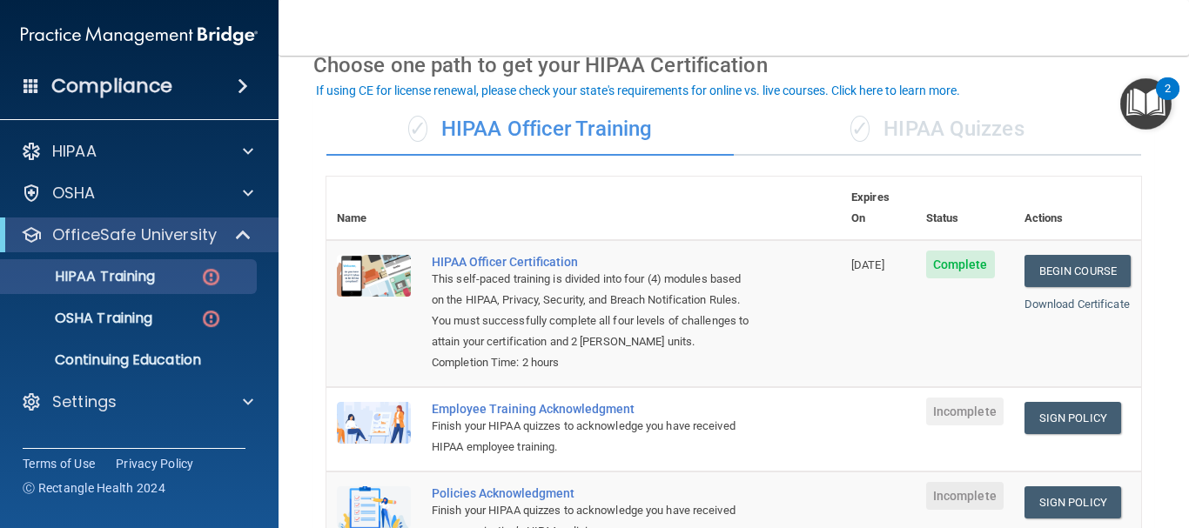
click at [903, 147] on div "✓ HIPAA Quizzes" at bounding box center [937, 130] width 407 height 52
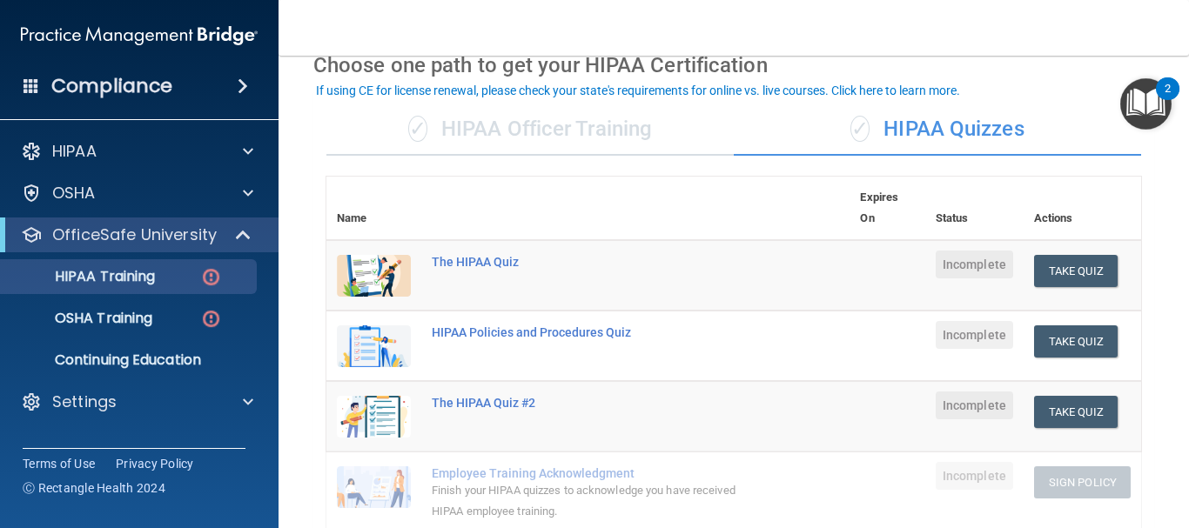
click at [645, 104] on div "✓ HIPAA Officer Training" at bounding box center [529, 130] width 407 height 52
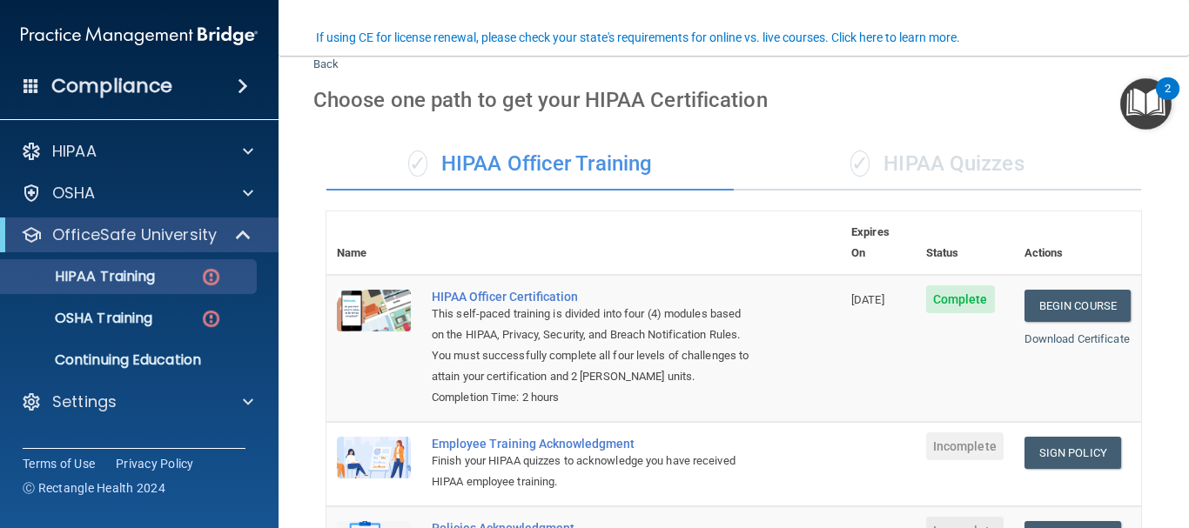
scroll to position [0, 0]
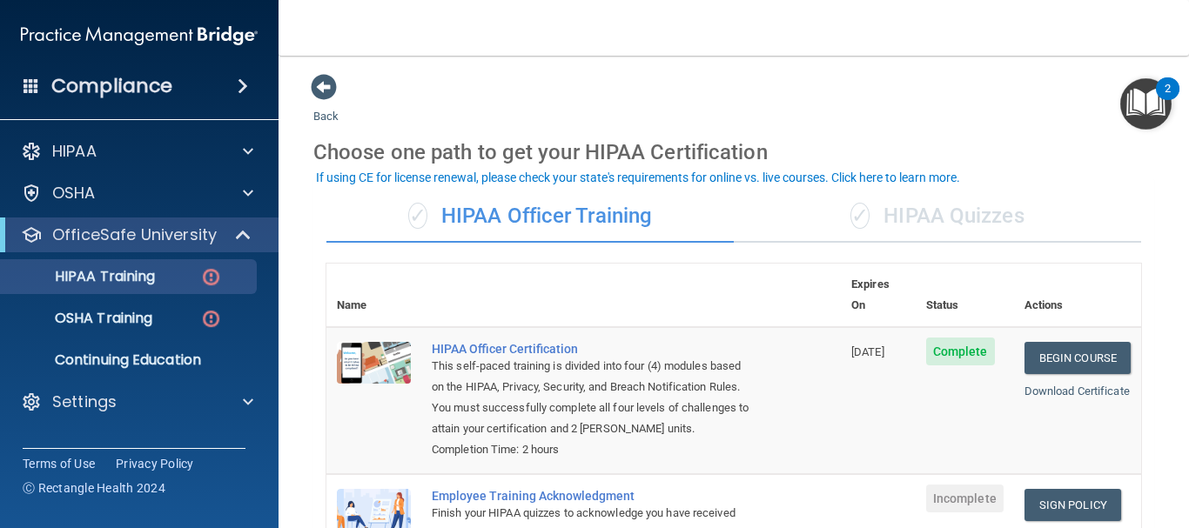
click at [851, 224] on span "✓" at bounding box center [859, 216] width 19 height 26
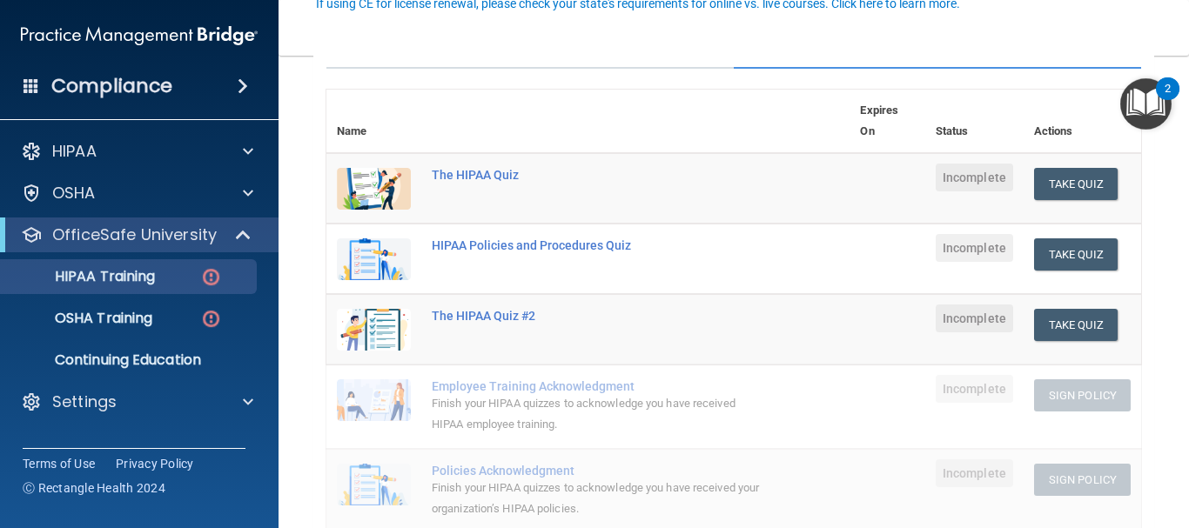
scroll to position [87, 0]
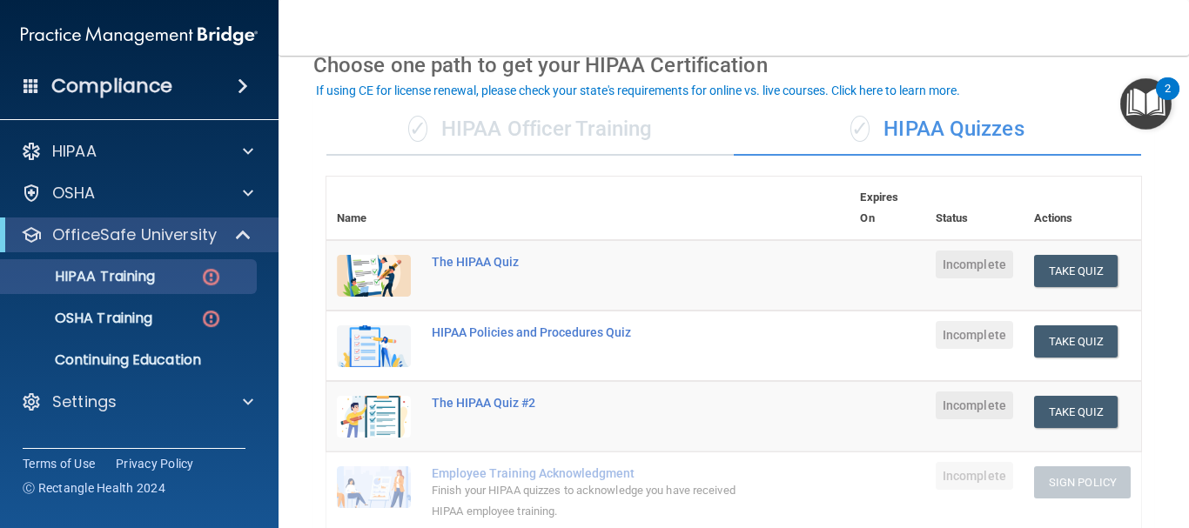
click at [600, 139] on div "✓ HIPAA Officer Training" at bounding box center [529, 130] width 407 height 52
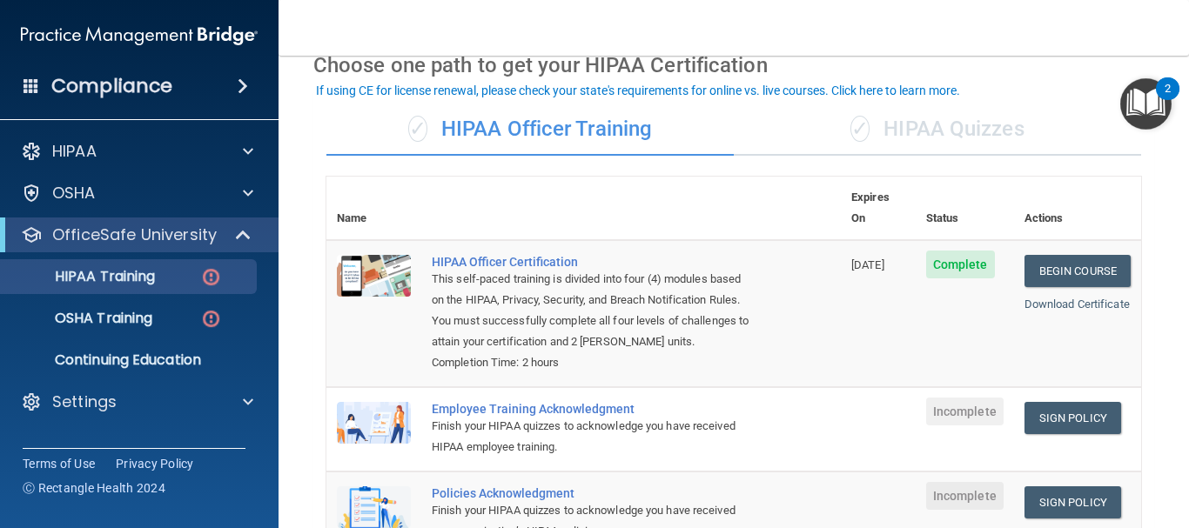
click at [865, 123] on div "✓ HIPAA Quizzes" at bounding box center [937, 130] width 407 height 52
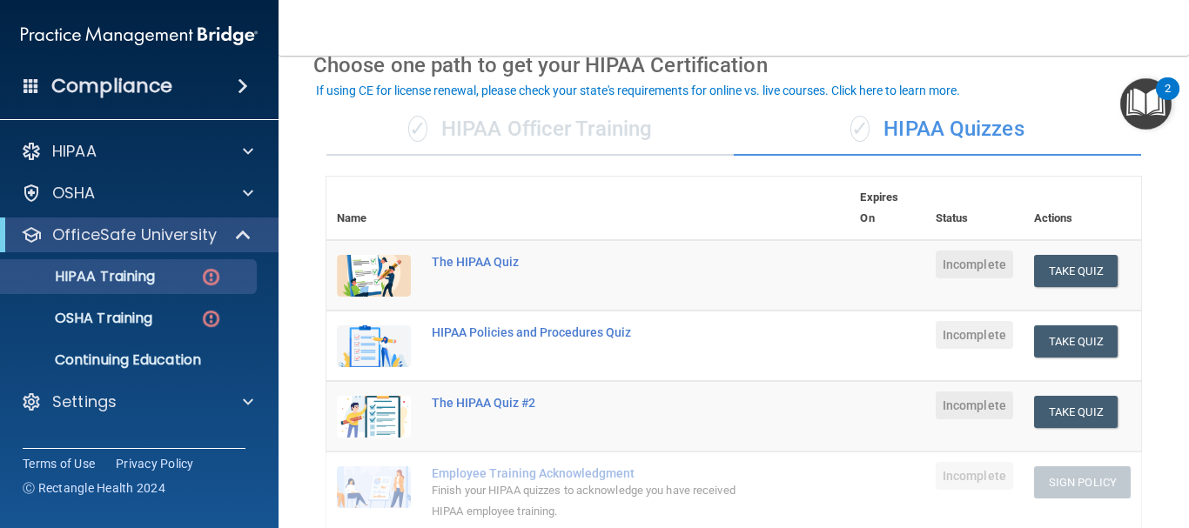
click at [539, 133] on div "✓ HIPAA Officer Training" at bounding box center [529, 130] width 407 height 52
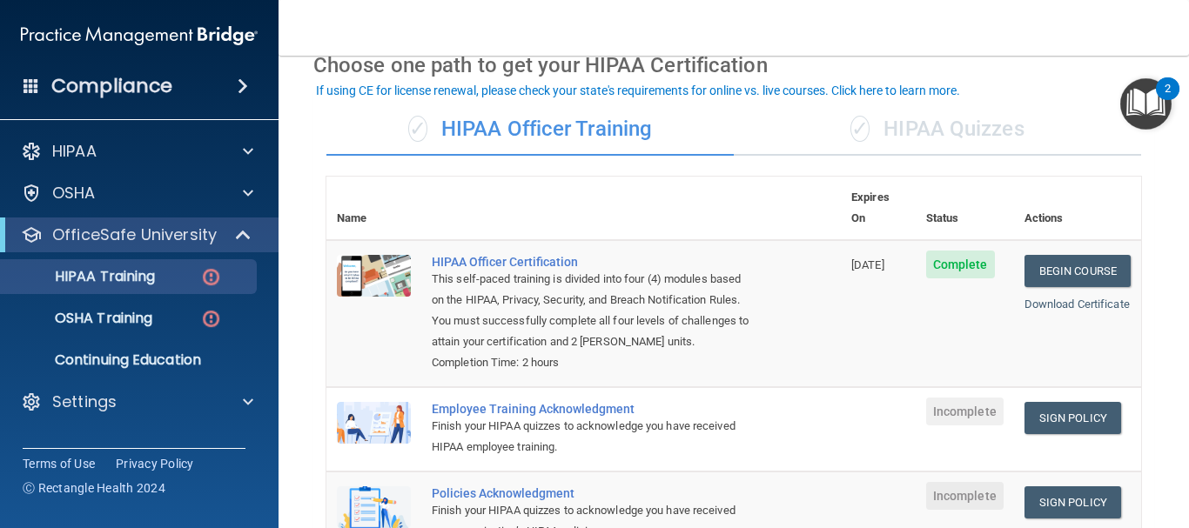
click at [859, 132] on span "✓" at bounding box center [859, 129] width 19 height 26
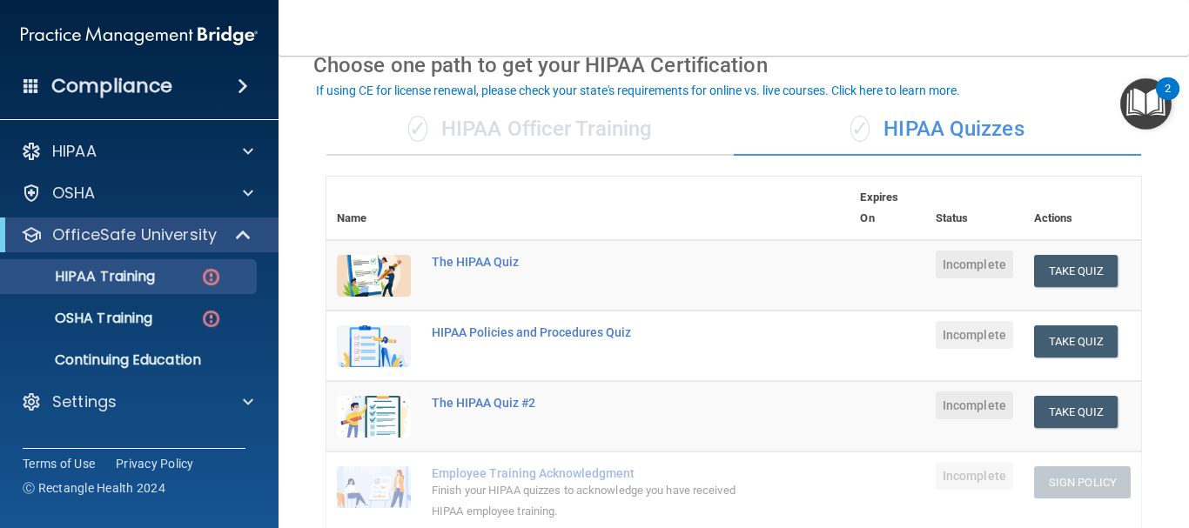
click at [553, 124] on div "✓ HIPAA Officer Training" at bounding box center [529, 130] width 407 height 52
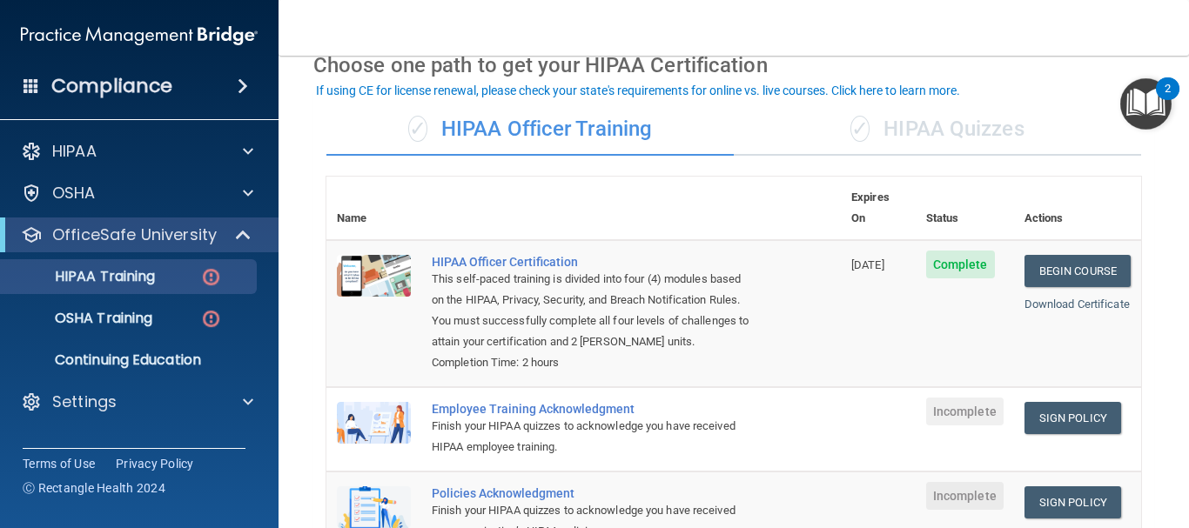
click at [875, 129] on div "✓ HIPAA Quizzes" at bounding box center [937, 130] width 407 height 52
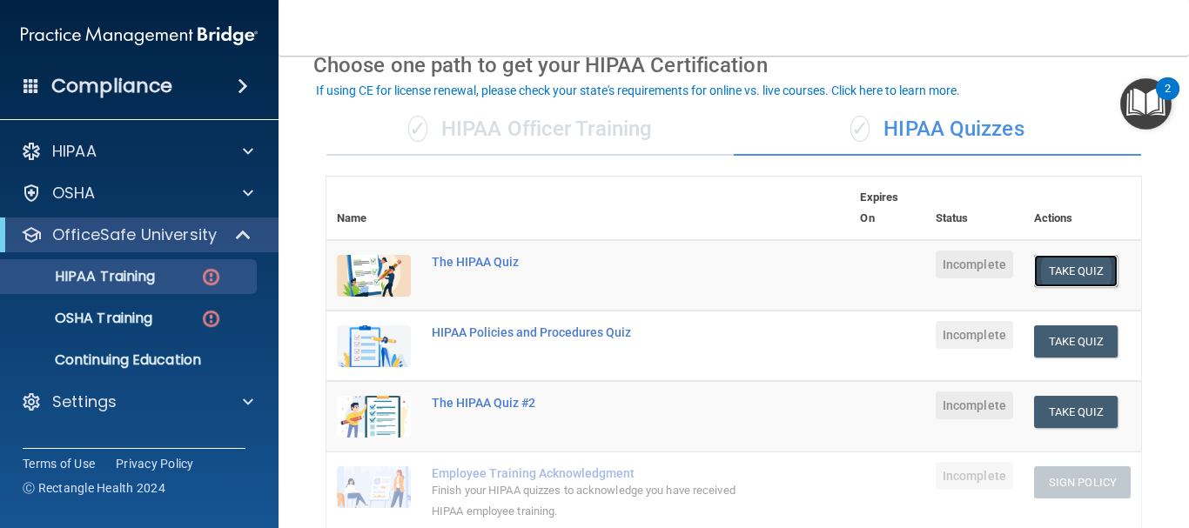
click at [1057, 272] on button "Take Quiz" at bounding box center [1076, 271] width 84 height 32
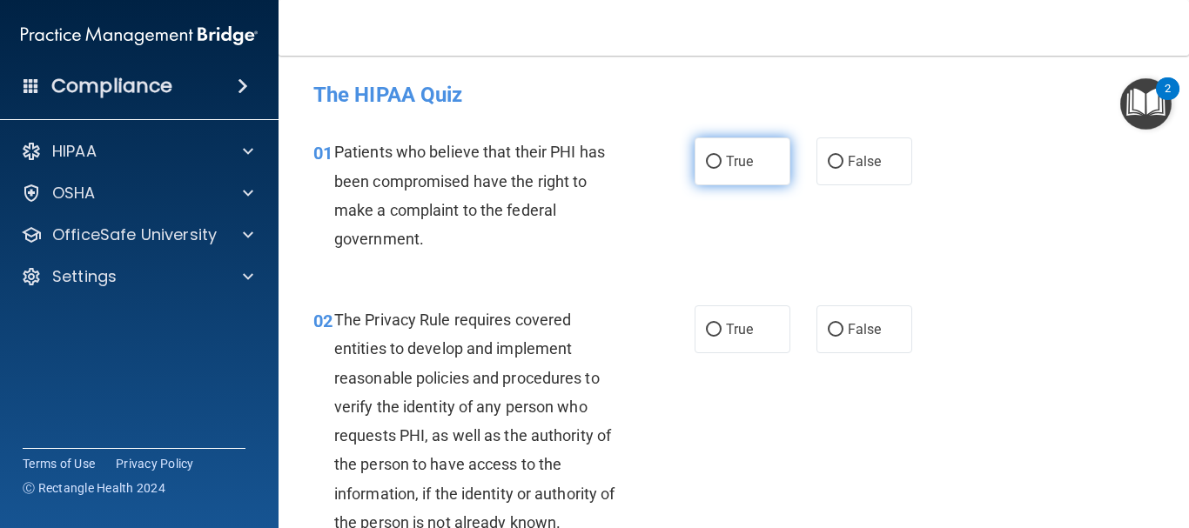
click at [712, 168] on input "True" at bounding box center [714, 162] width 16 height 13
radio input "true"
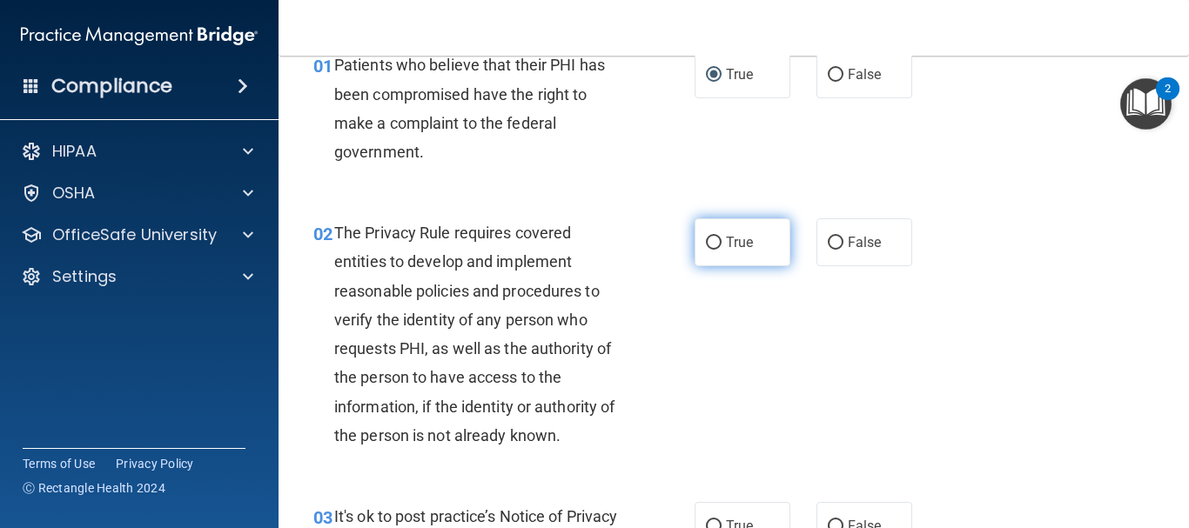
click at [737, 249] on span "True" at bounding box center [739, 242] width 27 height 17
click at [722, 249] on input "True" at bounding box center [714, 243] width 16 height 13
radio input "true"
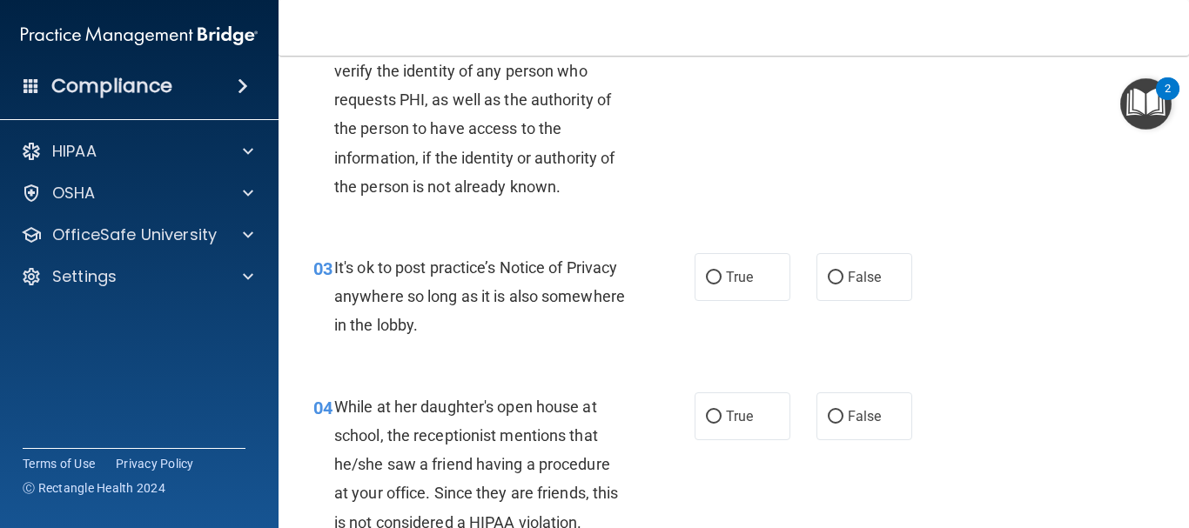
scroll to position [435, 0]
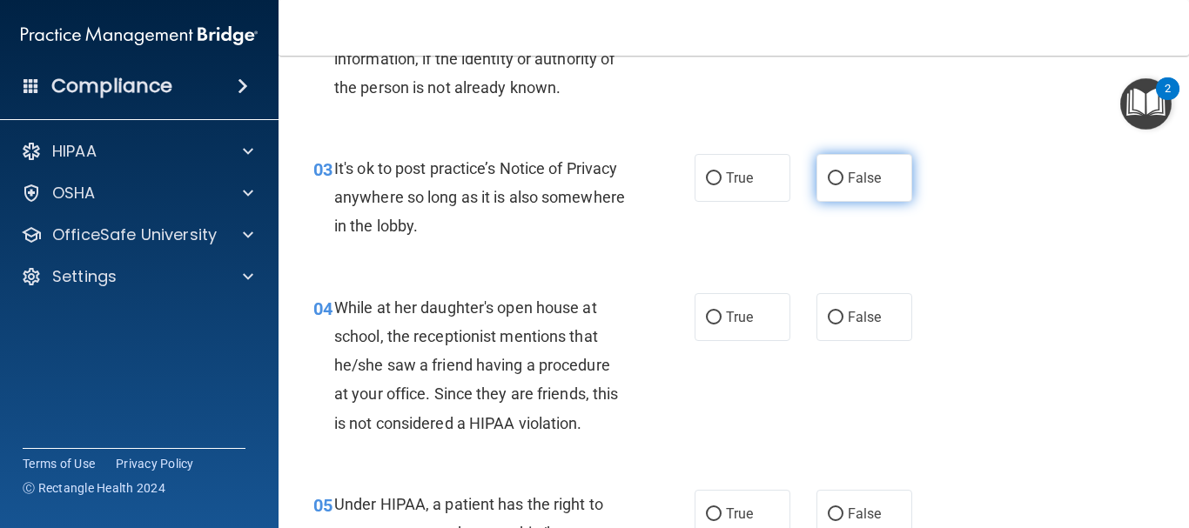
click at [899, 180] on label "False" at bounding box center [865, 178] width 96 height 48
click at [844, 180] on input "False" at bounding box center [836, 178] width 16 height 13
radio input "true"
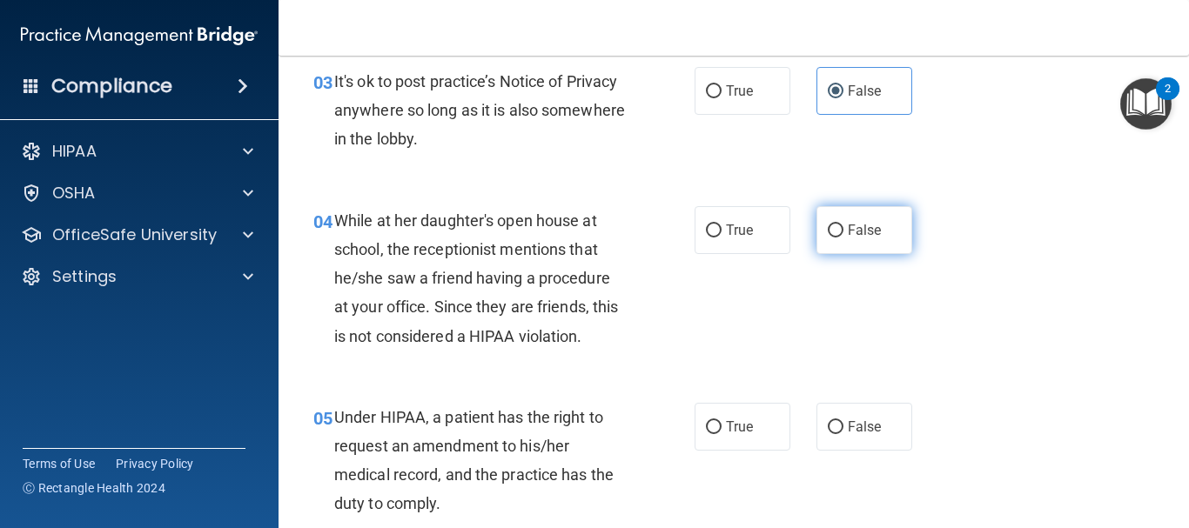
click at [848, 235] on span "False" at bounding box center [865, 230] width 34 height 17
click at [844, 235] on input "False" at bounding box center [836, 231] width 16 height 13
radio input "true"
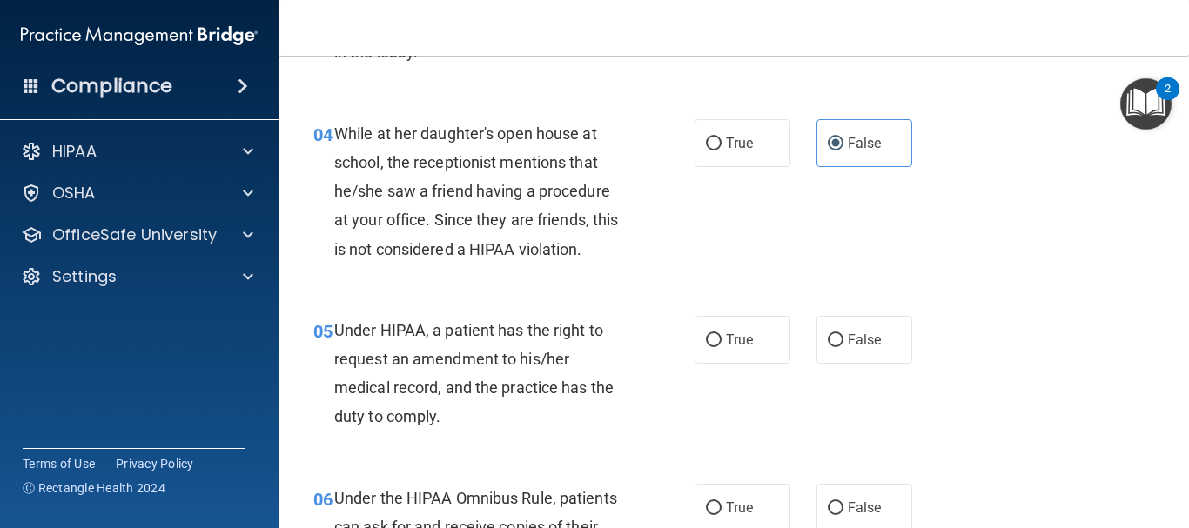
scroll to position [696, 0]
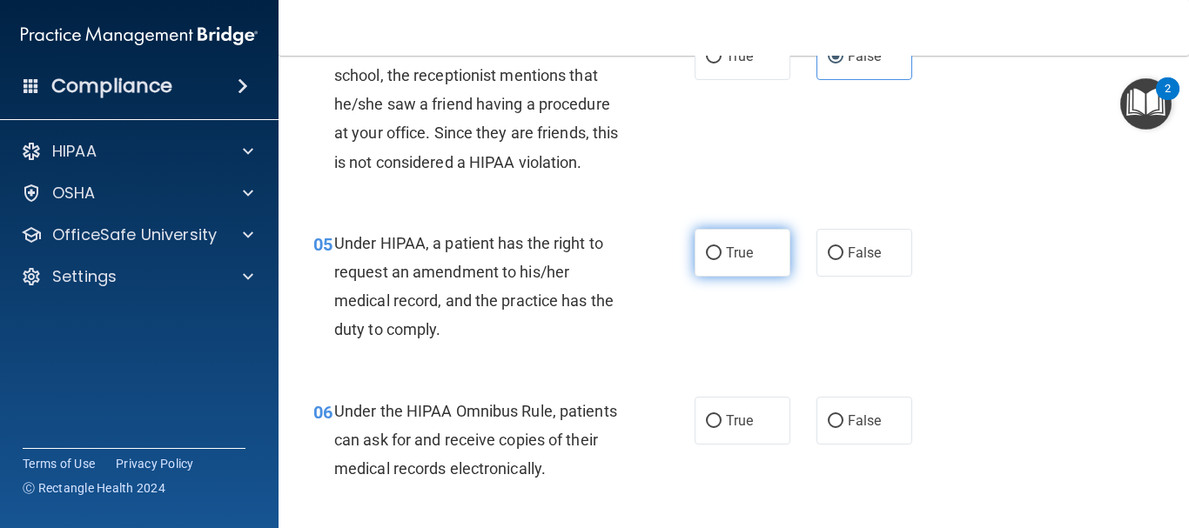
click at [753, 267] on label "True" at bounding box center [743, 253] width 96 height 48
click at [722, 260] on input "True" at bounding box center [714, 253] width 16 height 13
radio input "true"
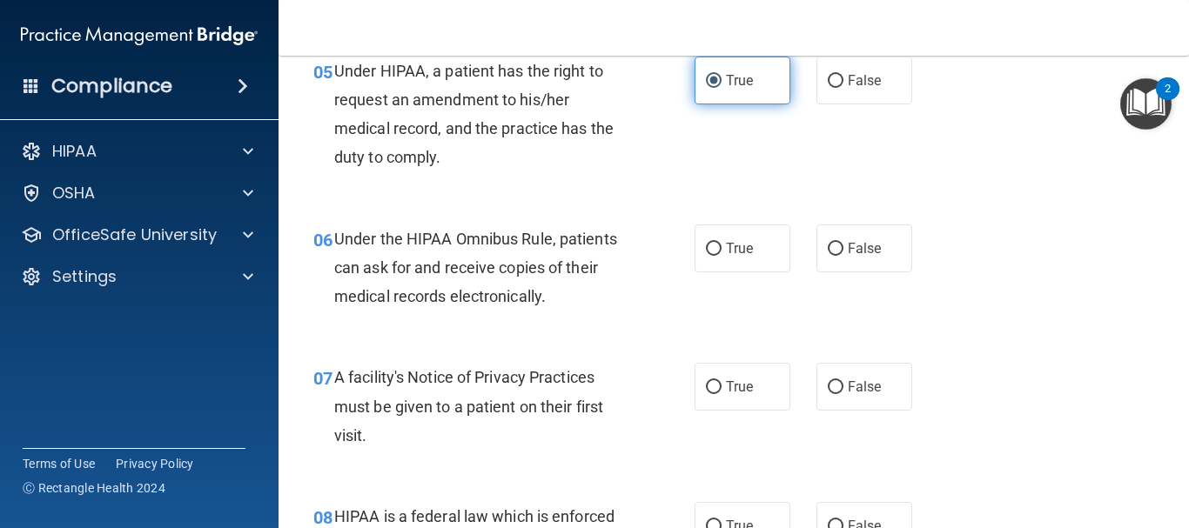
scroll to position [871, 0]
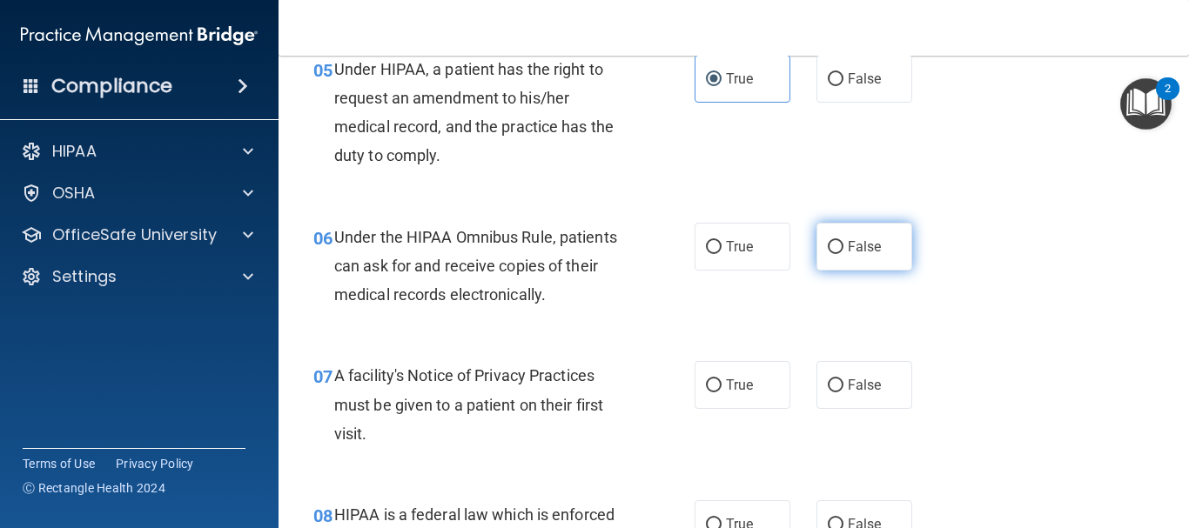
click at [828, 241] on input "False" at bounding box center [836, 247] width 16 height 13
radio input "true"
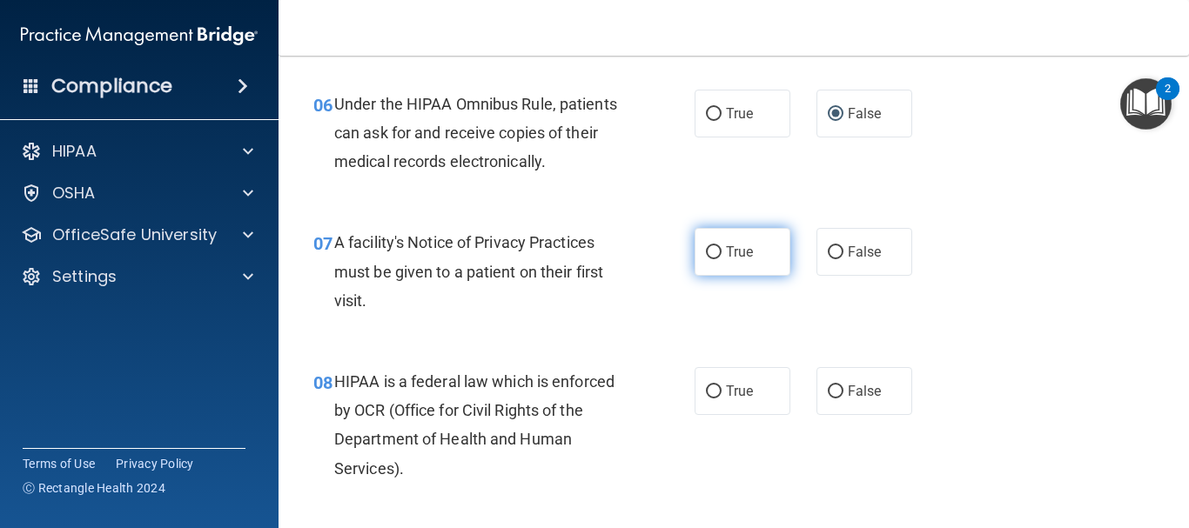
scroll to position [1045, 0]
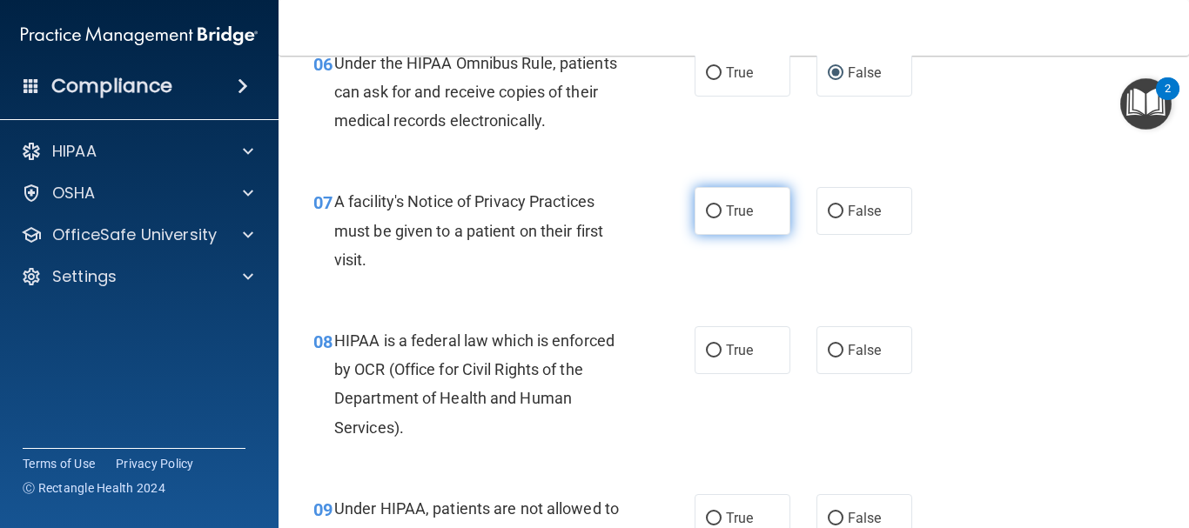
click at [731, 235] on label "True" at bounding box center [743, 211] width 96 height 48
click at [722, 218] on input "True" at bounding box center [714, 211] width 16 height 13
radio input "true"
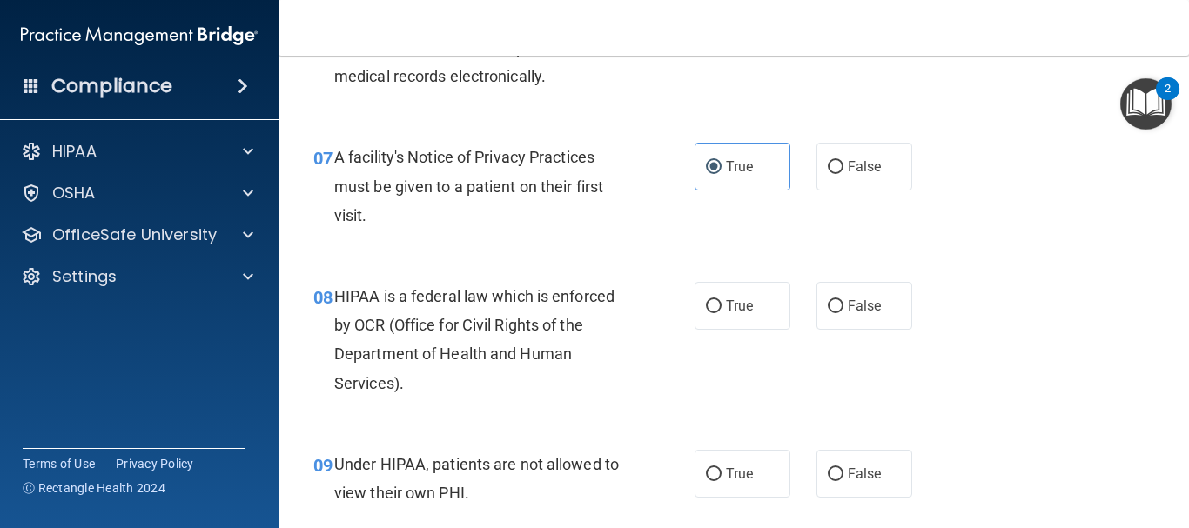
scroll to position [1132, 0]
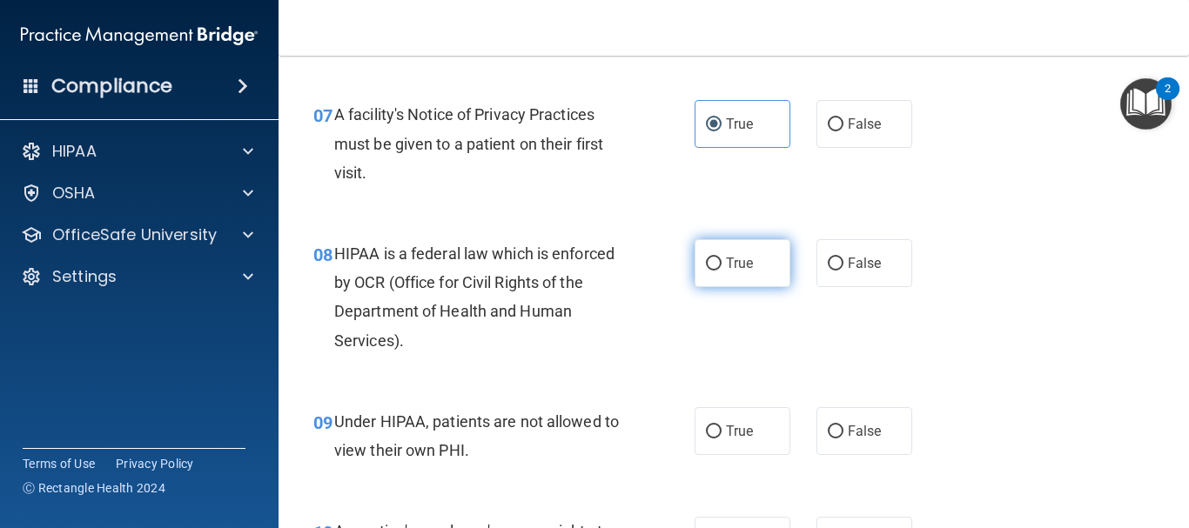
click at [714, 270] on input "True" at bounding box center [714, 264] width 16 height 13
radio input "true"
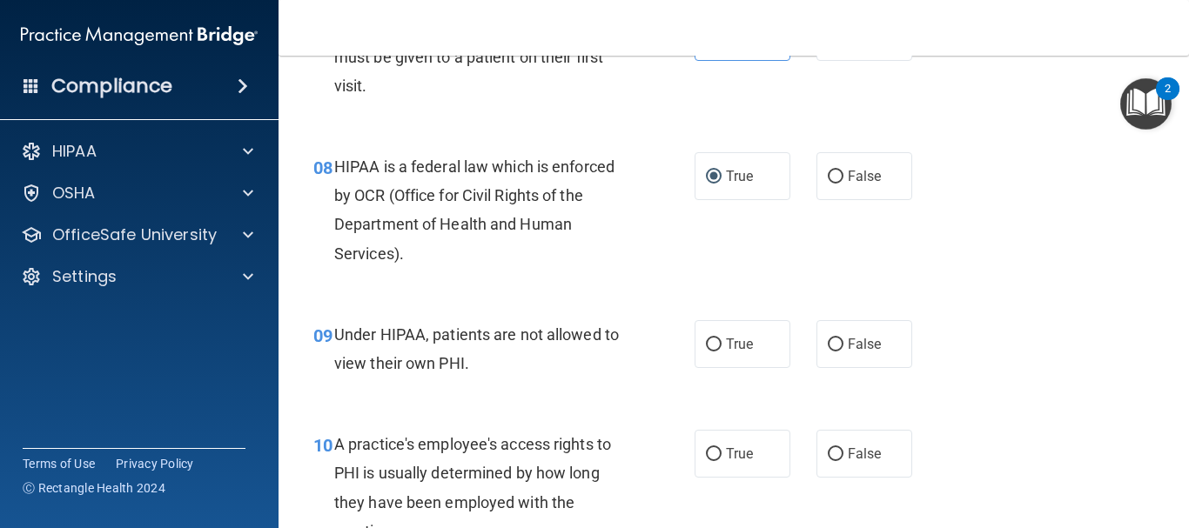
scroll to position [1306, 0]
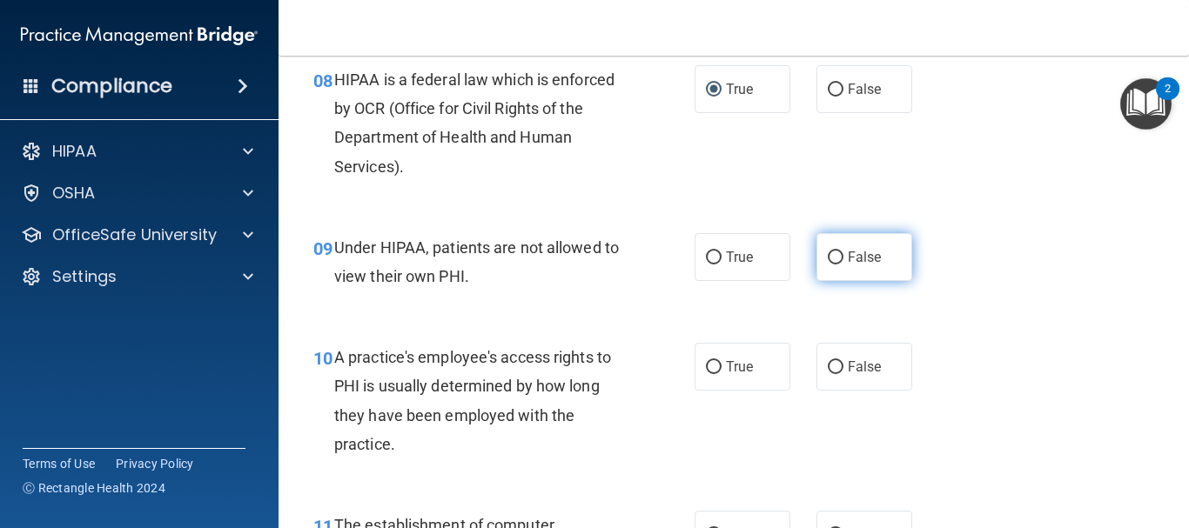
click at [830, 267] on label "False" at bounding box center [865, 257] width 96 height 48
click at [830, 265] on input "False" at bounding box center [836, 258] width 16 height 13
radio input "true"
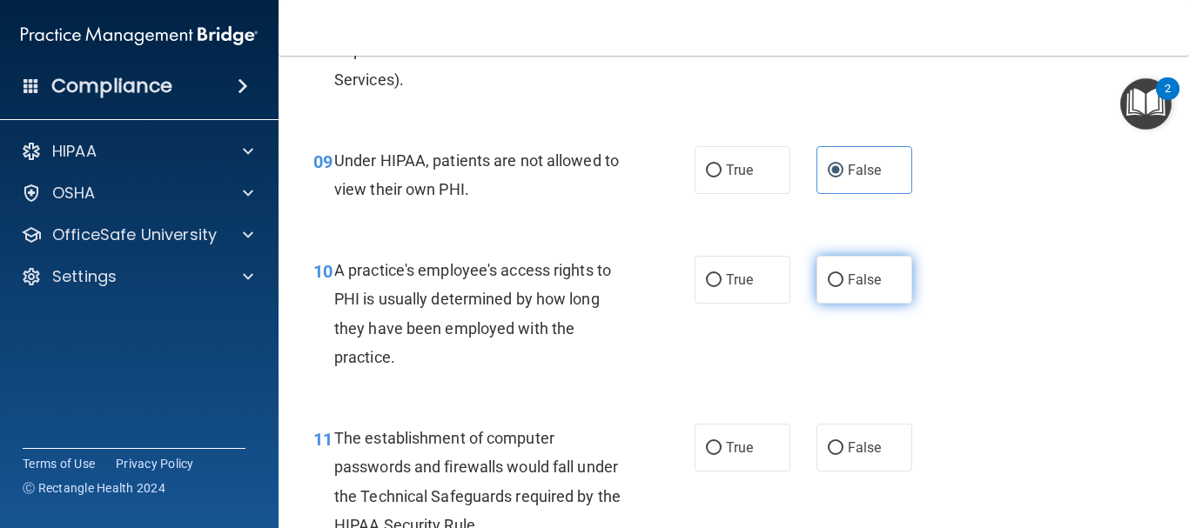
click at [828, 286] on input "False" at bounding box center [836, 280] width 16 height 13
radio input "true"
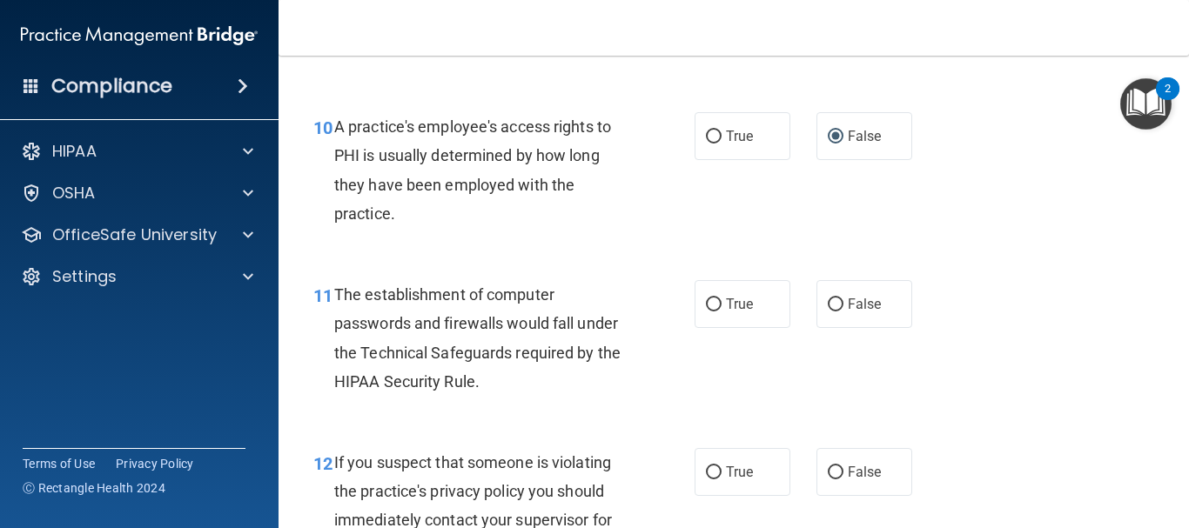
scroll to position [1567, 0]
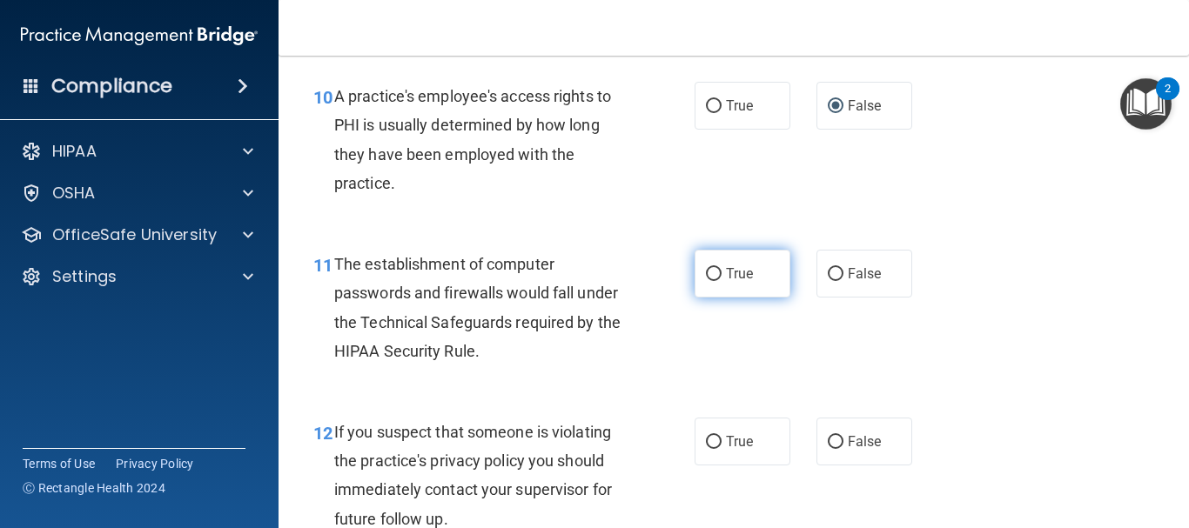
click at [724, 260] on label "True" at bounding box center [743, 274] width 96 height 48
click at [722, 268] on input "True" at bounding box center [714, 274] width 16 height 13
radio input "true"
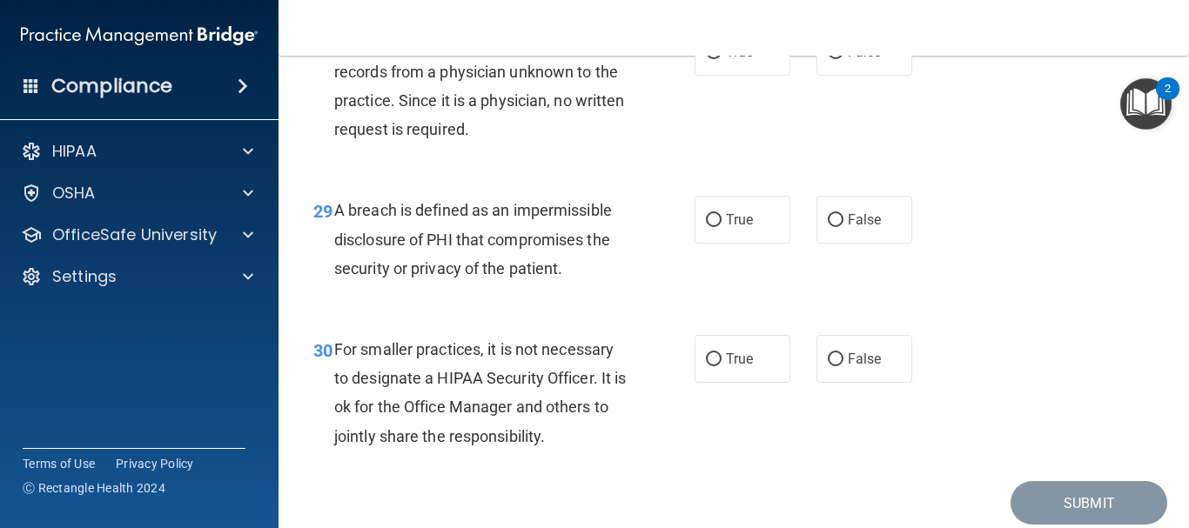
scroll to position [4825, 0]
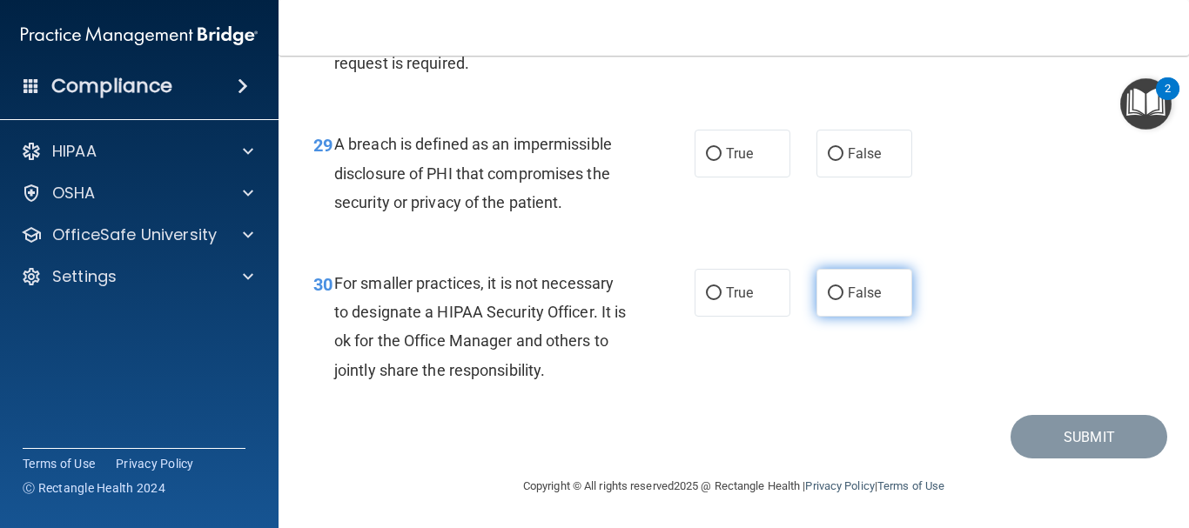
click at [870, 296] on span "False" at bounding box center [865, 293] width 34 height 17
click at [844, 296] on input "False" at bounding box center [836, 293] width 16 height 13
radio input "true"
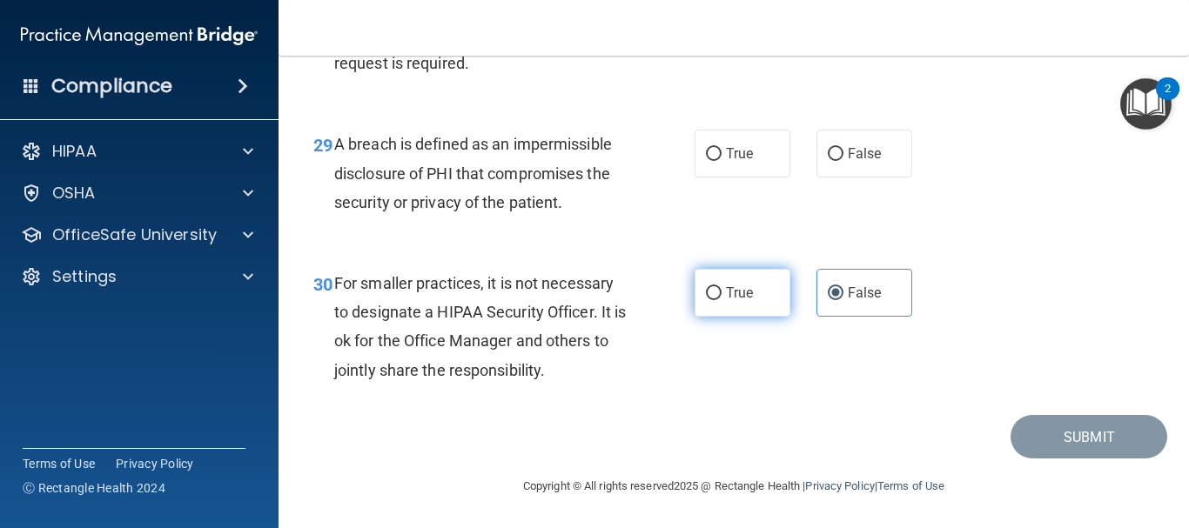
scroll to position [4738, 0]
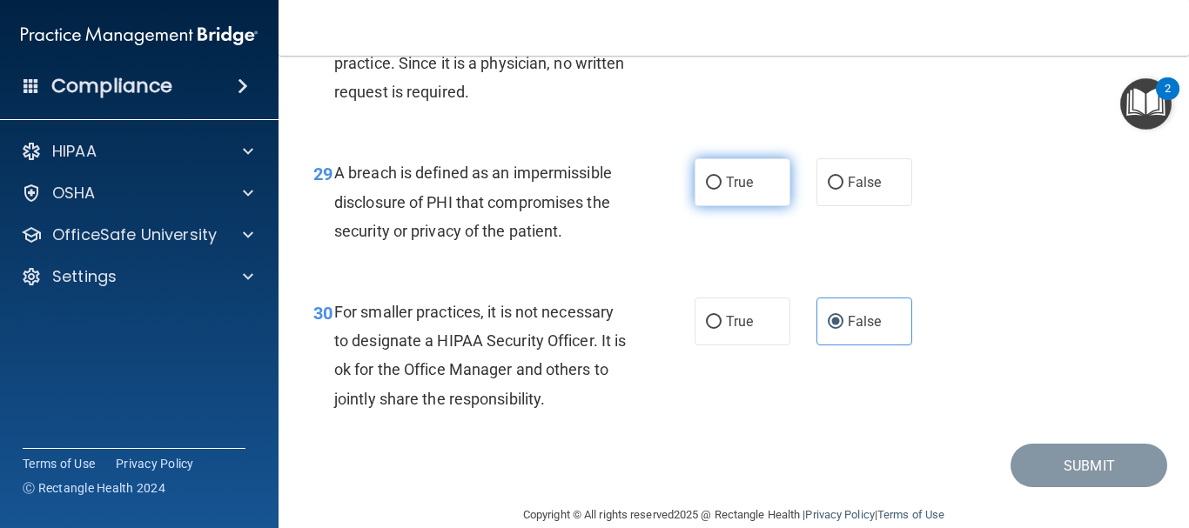
click at [733, 191] on span "True" at bounding box center [739, 182] width 27 height 17
click at [722, 190] on input "True" at bounding box center [714, 183] width 16 height 13
radio input "true"
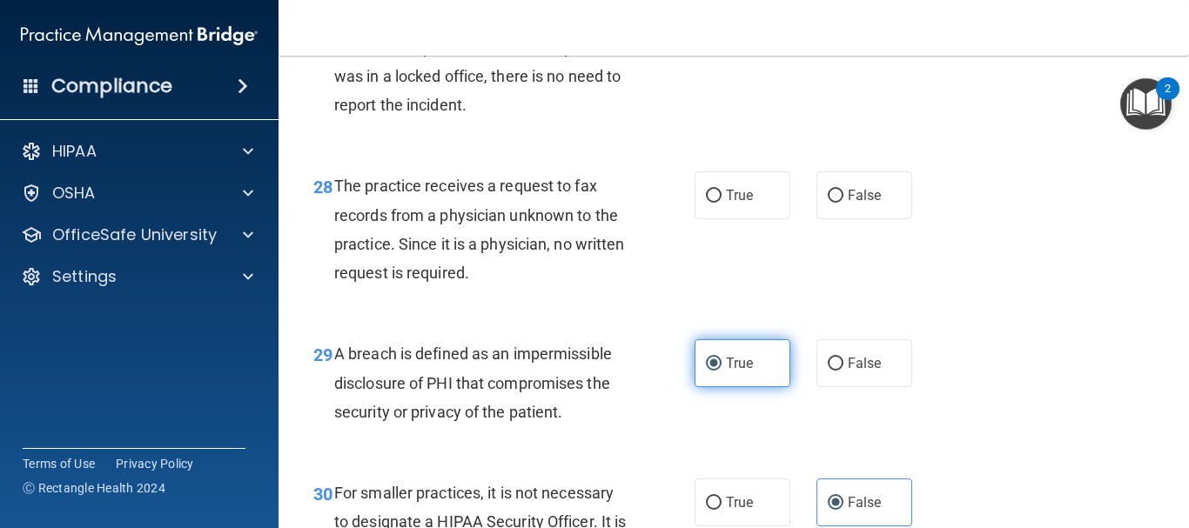
scroll to position [4477, 0]
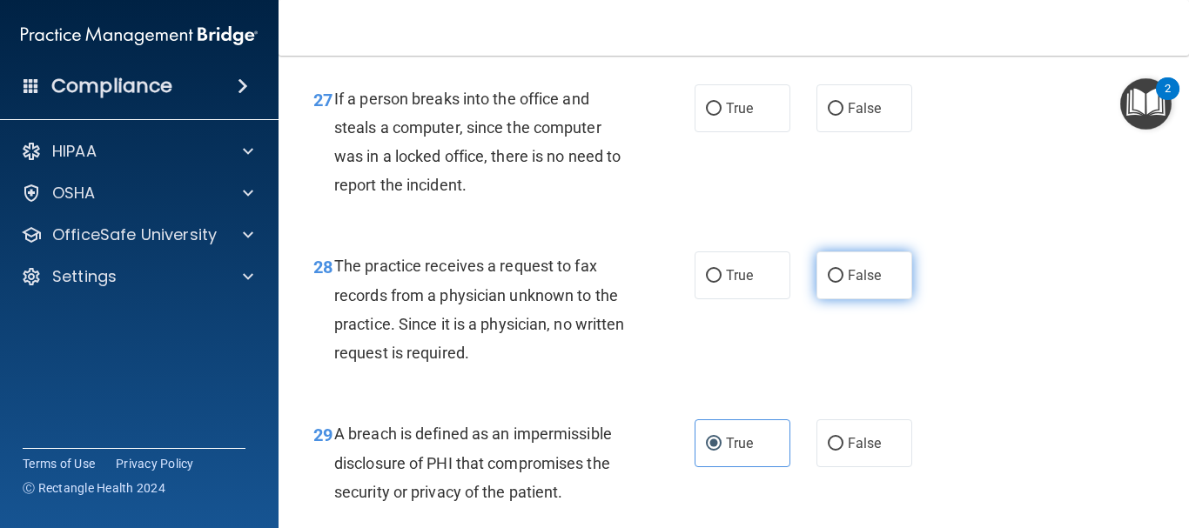
click at [858, 284] on span "False" at bounding box center [865, 275] width 34 height 17
click at [844, 283] on input "False" at bounding box center [836, 276] width 16 height 13
radio input "true"
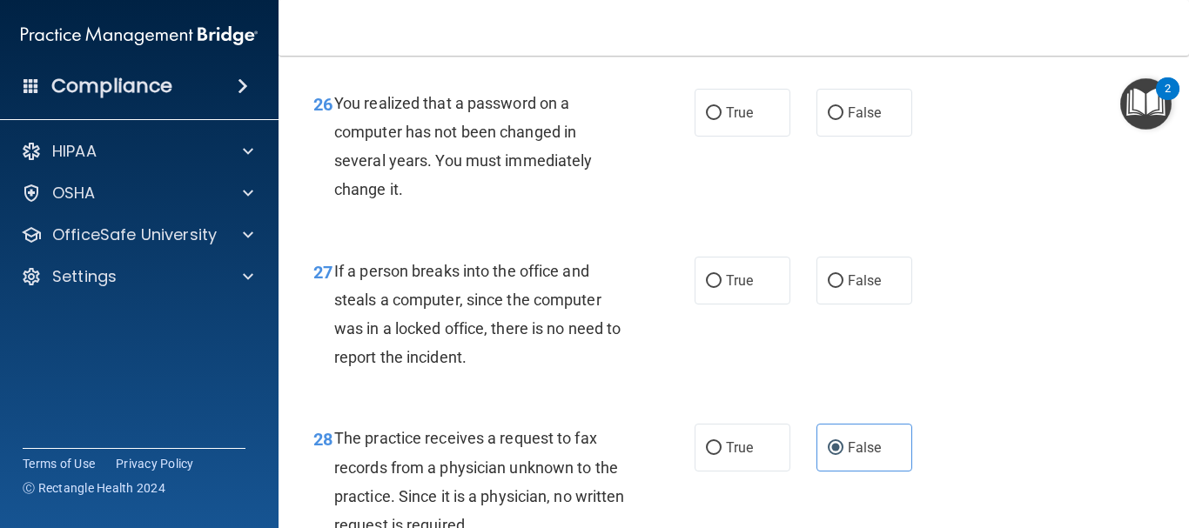
scroll to position [4303, 0]
click at [838, 306] on label "False" at bounding box center [865, 283] width 96 height 48
click at [838, 290] on input "False" at bounding box center [836, 283] width 16 height 13
radio input "true"
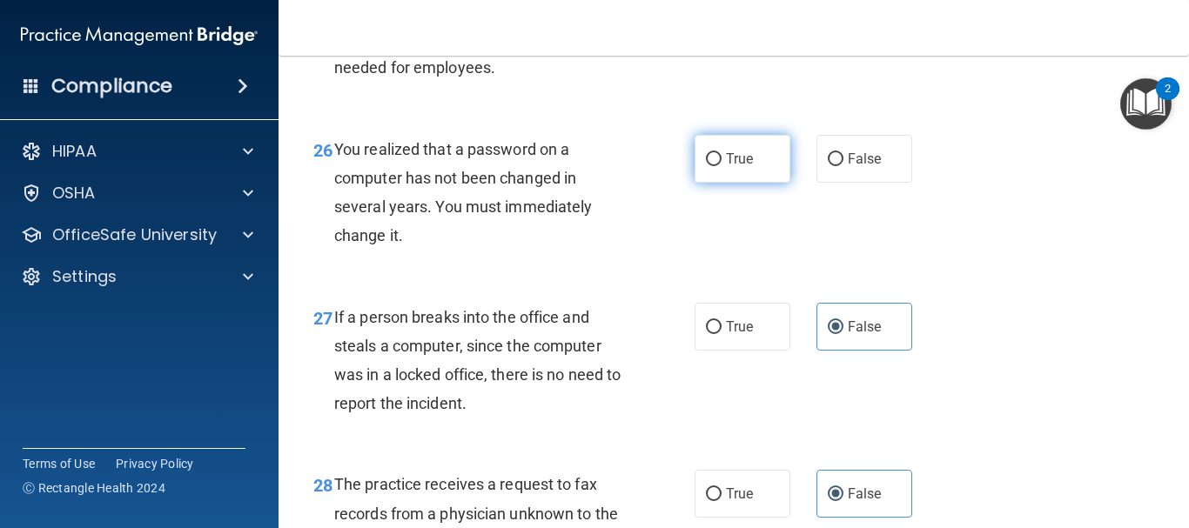
scroll to position [4129, 0]
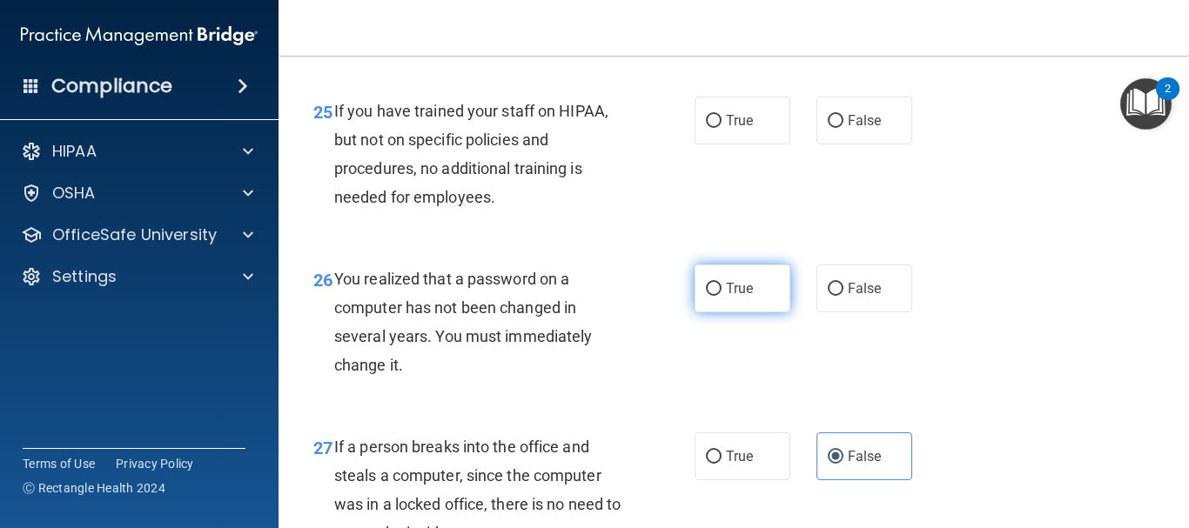
click at [742, 313] on label "True" at bounding box center [743, 289] width 96 height 48
click at [722, 296] on input "True" at bounding box center [714, 289] width 16 height 13
radio input "true"
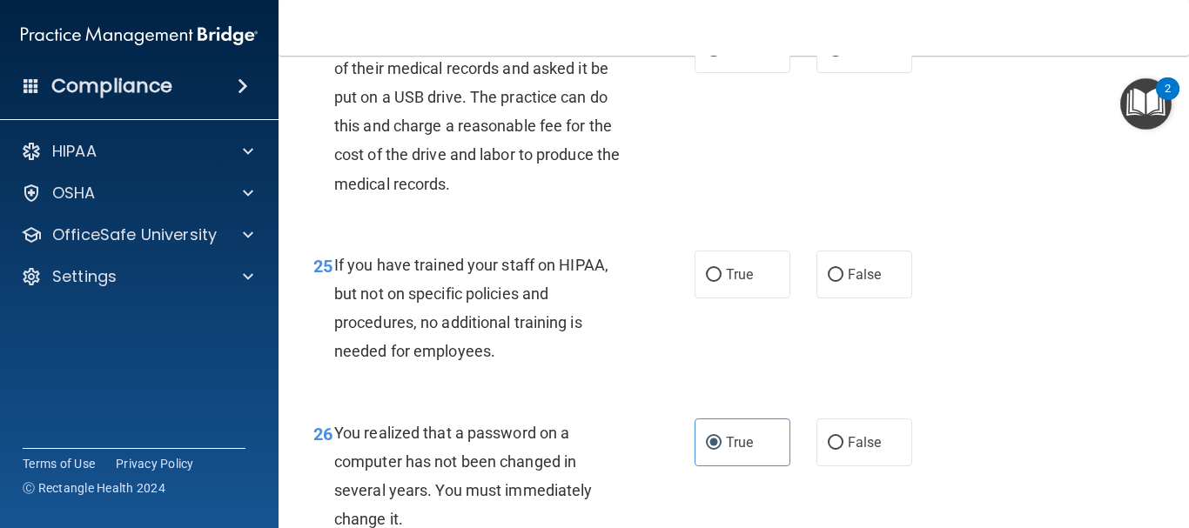
scroll to position [3955, 0]
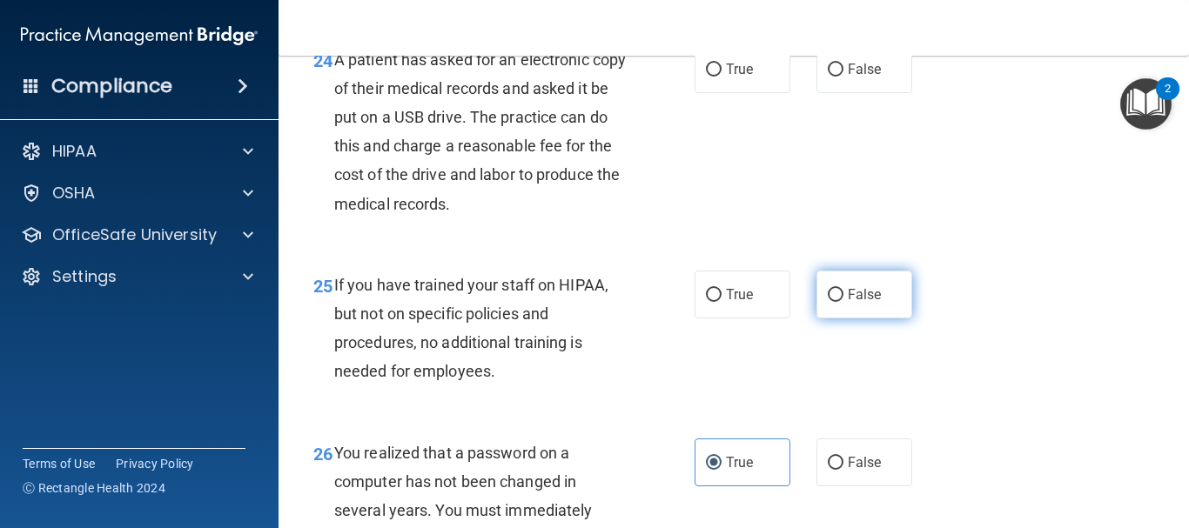
click at [817, 319] on label "False" at bounding box center [865, 295] width 96 height 48
click at [828, 302] on input "False" at bounding box center [836, 295] width 16 height 13
radio input "true"
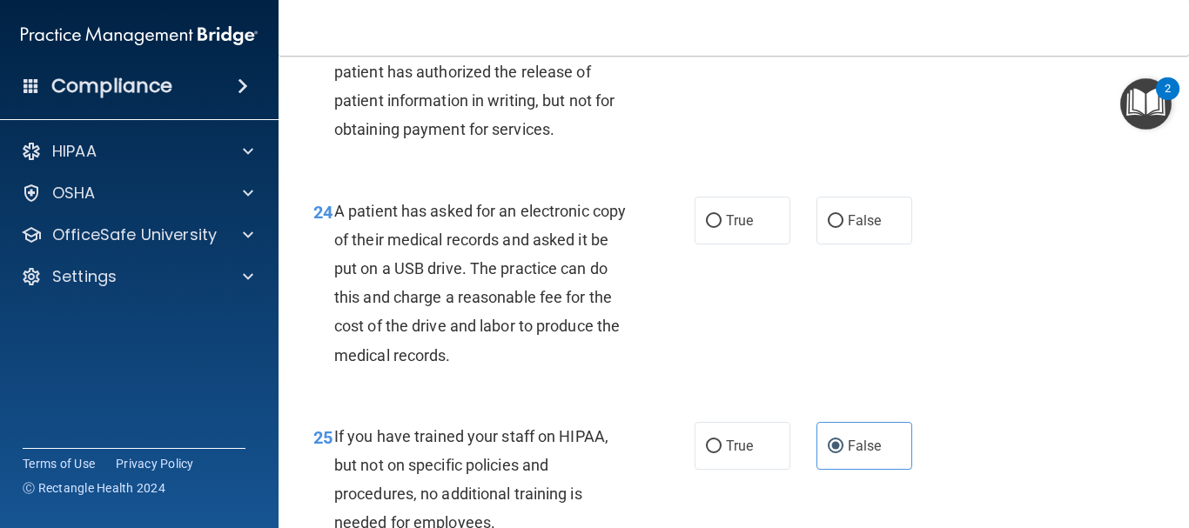
scroll to position [3781, 0]
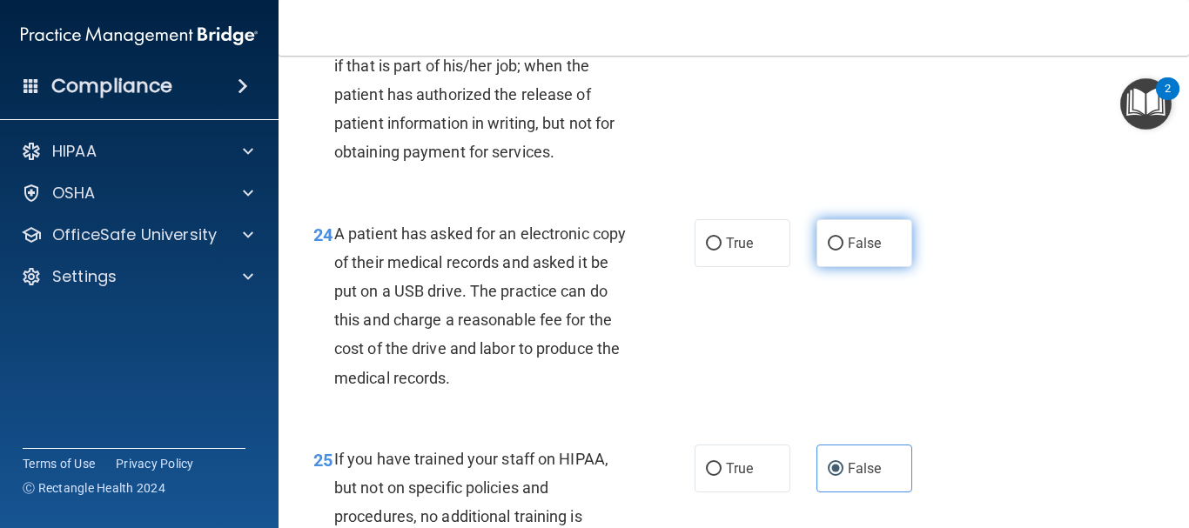
click at [878, 267] on label "False" at bounding box center [865, 243] width 96 height 48
click at [844, 251] on input "False" at bounding box center [836, 244] width 16 height 13
radio input "true"
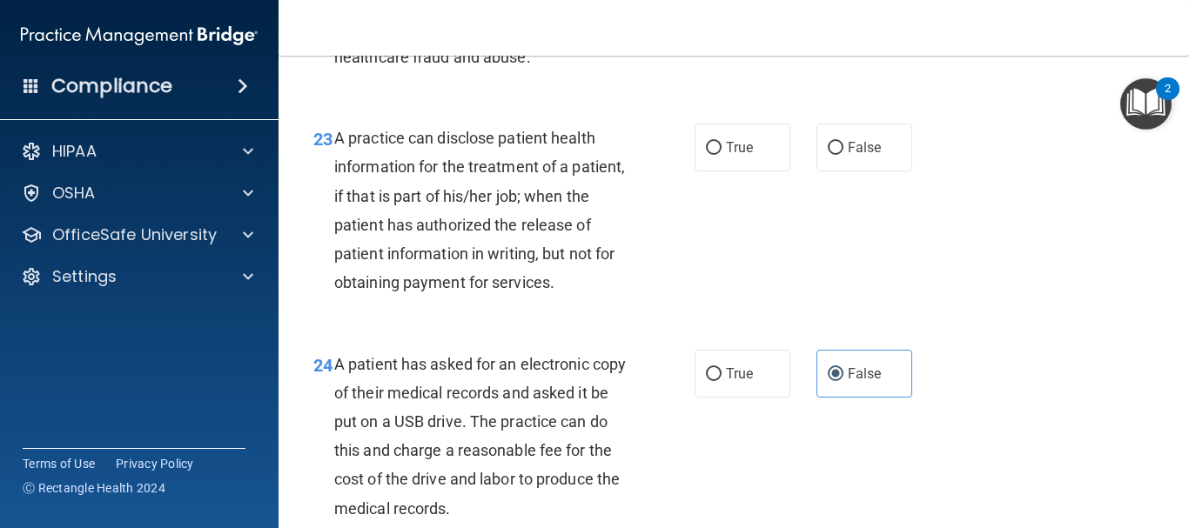
scroll to position [3606, 0]
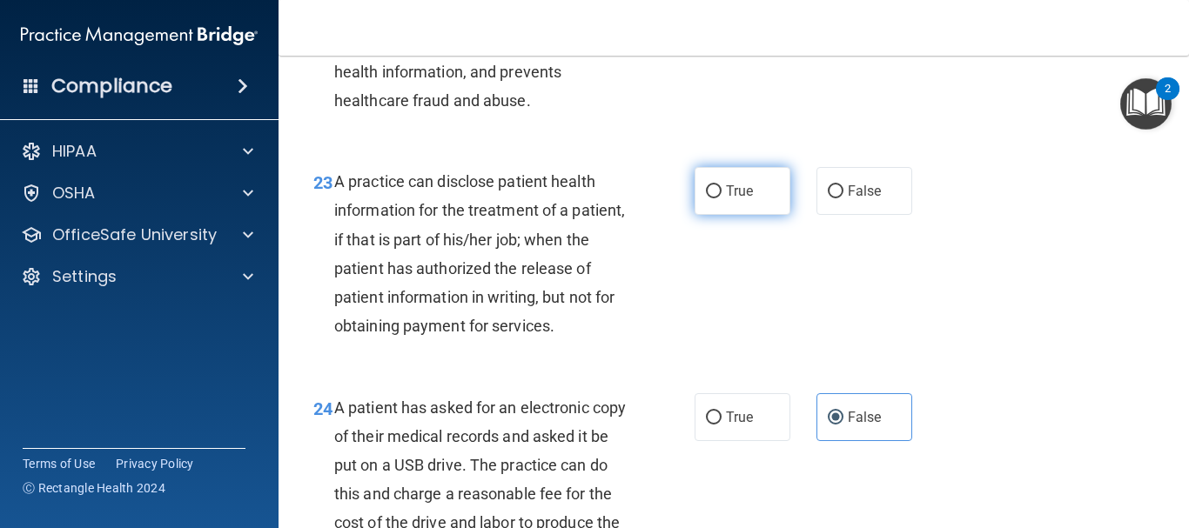
click at [696, 215] on label "True" at bounding box center [743, 191] width 96 height 48
click at [706, 198] on input "True" at bounding box center [714, 191] width 16 height 13
radio input "true"
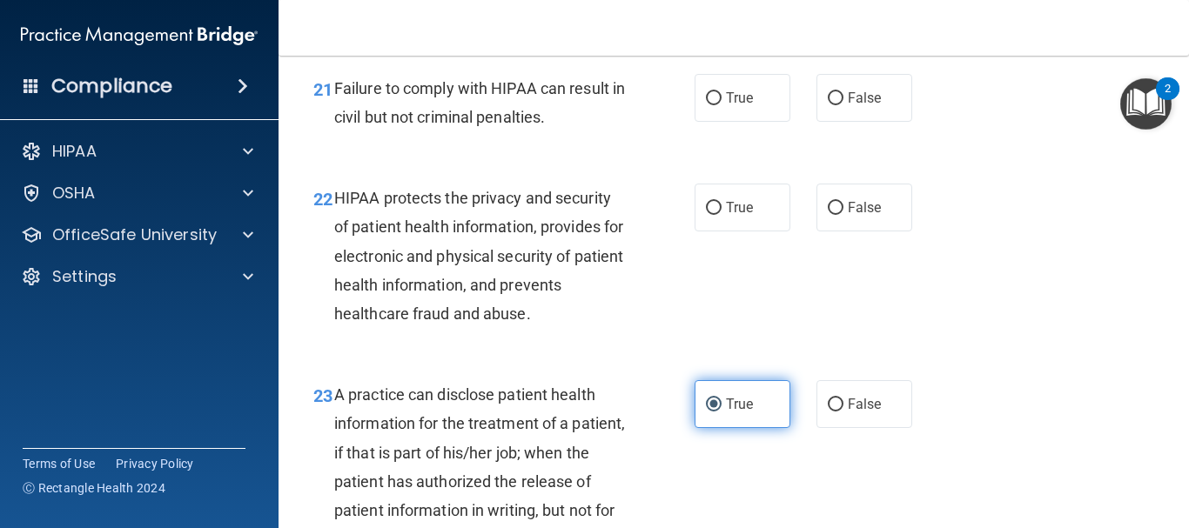
scroll to position [3345, 0]
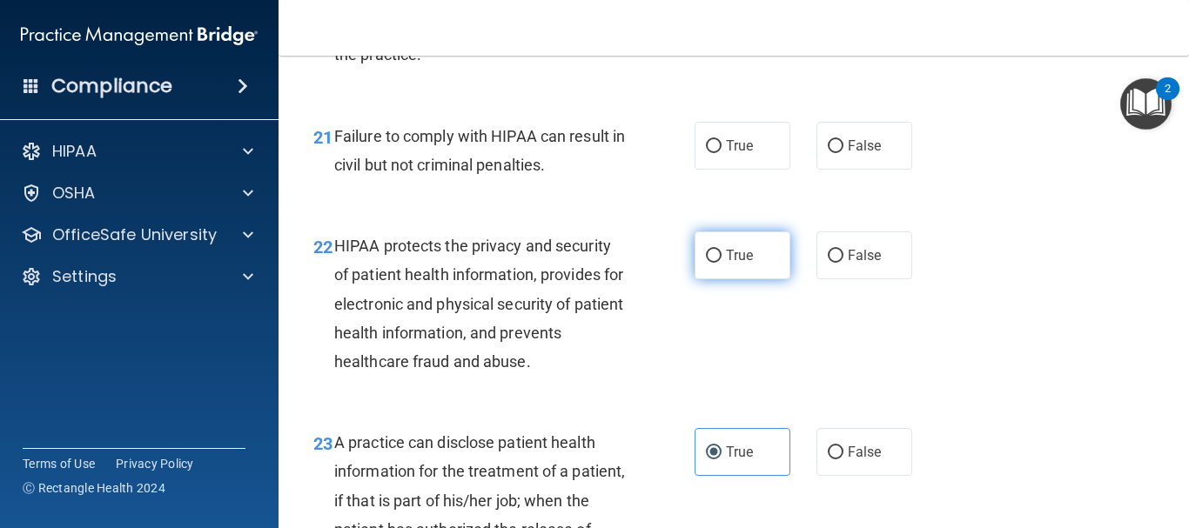
click at [728, 264] on span "True" at bounding box center [739, 255] width 27 height 17
click at [722, 263] on input "True" at bounding box center [714, 256] width 16 height 13
radio input "true"
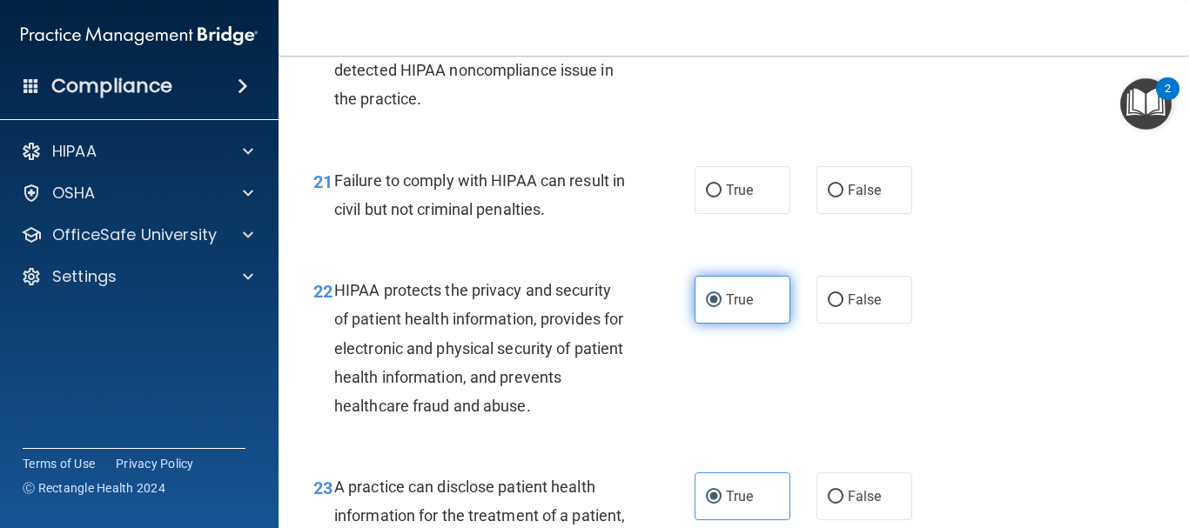
scroll to position [3258, 0]
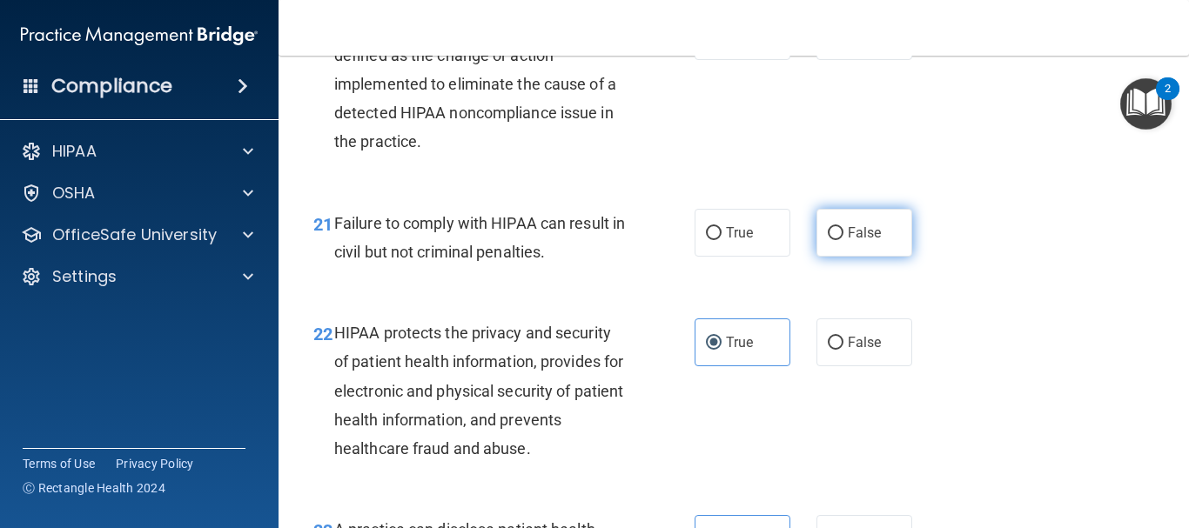
click at [829, 257] on label "False" at bounding box center [865, 233] width 96 height 48
click at [829, 240] on input "False" at bounding box center [836, 233] width 16 height 13
radio input "true"
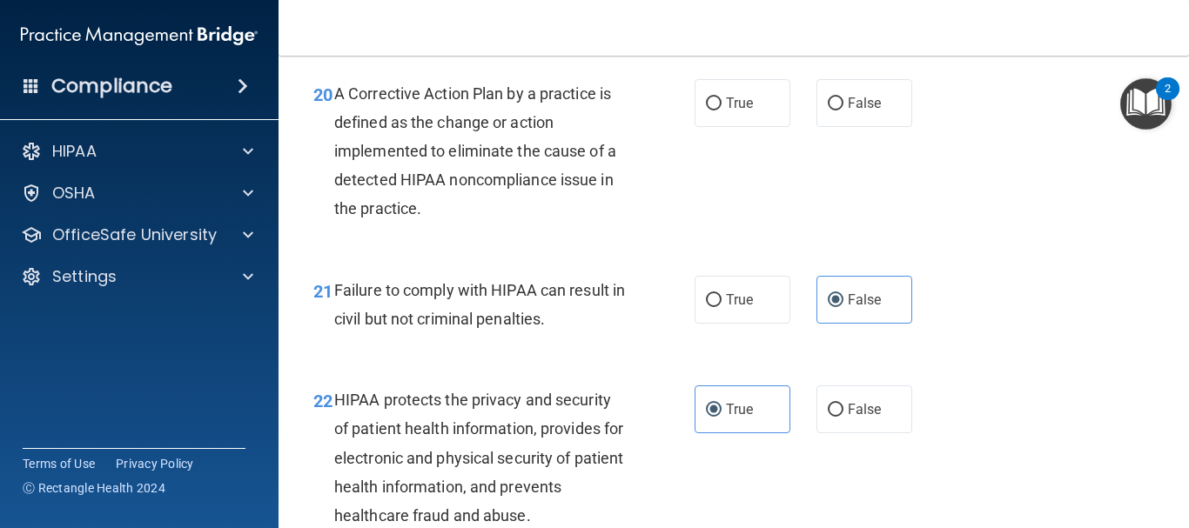
scroll to position [3084, 0]
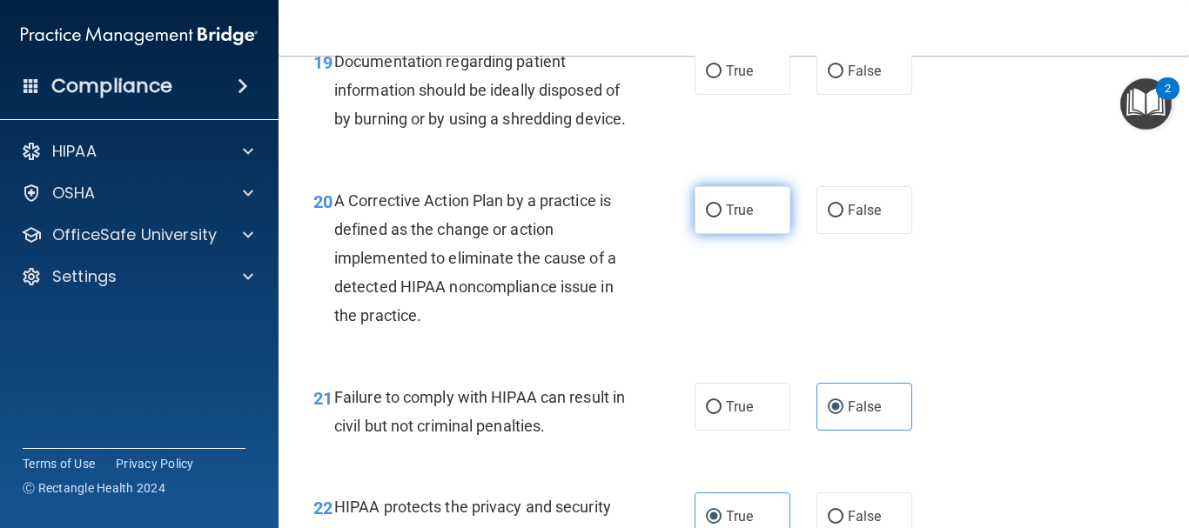
click at [737, 218] on span "True" at bounding box center [739, 210] width 27 height 17
click at [722, 218] on input "True" at bounding box center [714, 211] width 16 height 13
radio input "true"
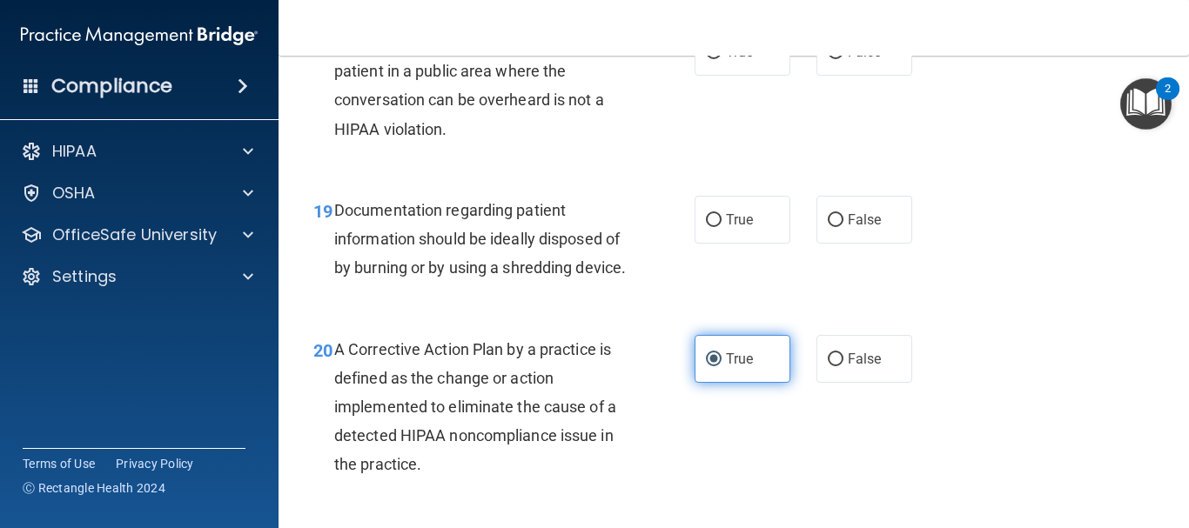
scroll to position [2910, 0]
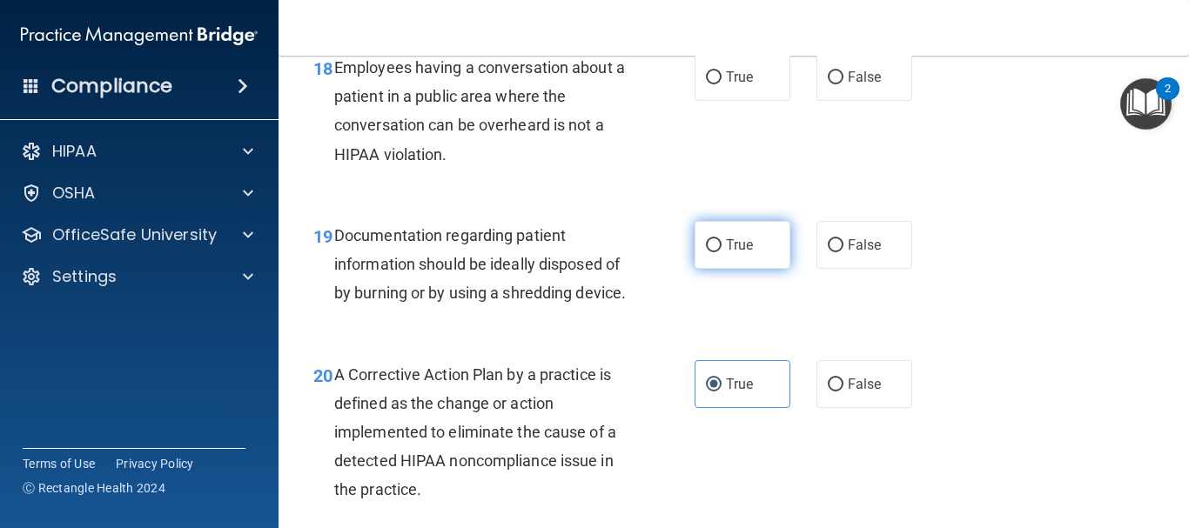
click at [728, 251] on span "True" at bounding box center [739, 245] width 27 height 17
click at [722, 251] on input "True" at bounding box center [714, 245] width 16 height 13
radio input "true"
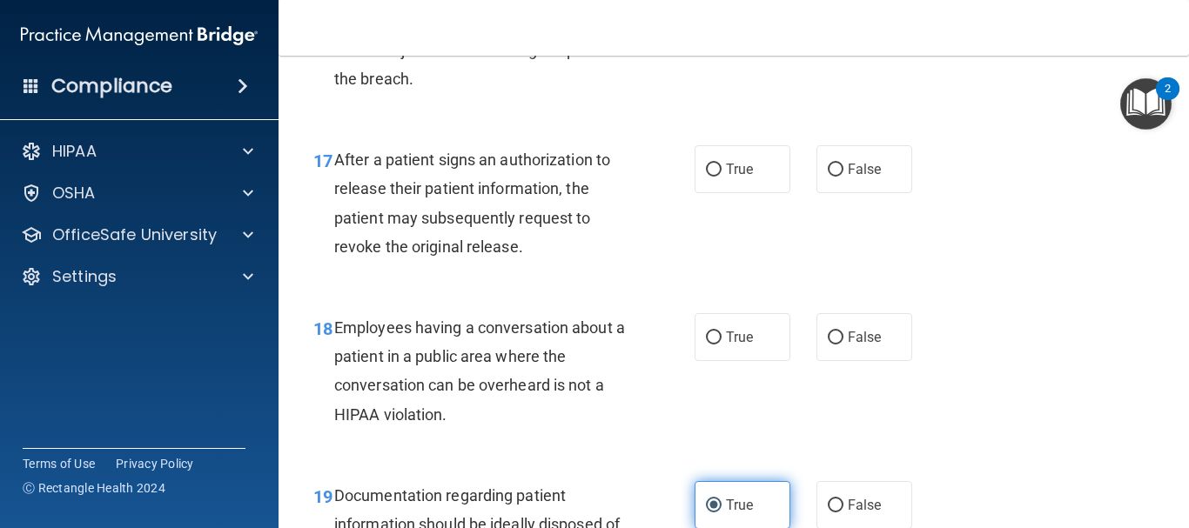
scroll to position [2649, 0]
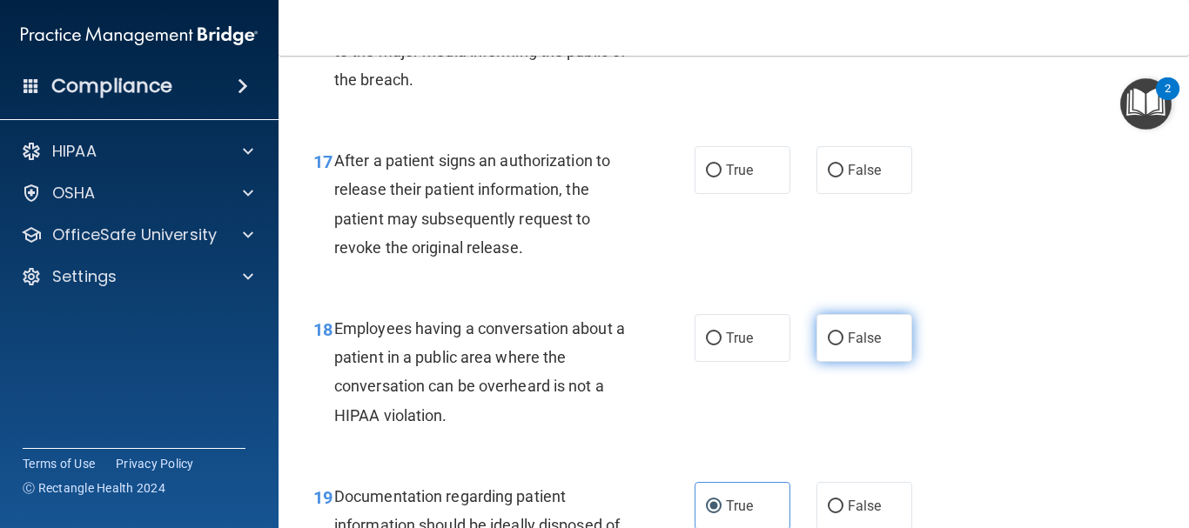
click at [852, 340] on span "False" at bounding box center [865, 338] width 34 height 17
click at [844, 340] on input "False" at bounding box center [836, 339] width 16 height 13
radio input "true"
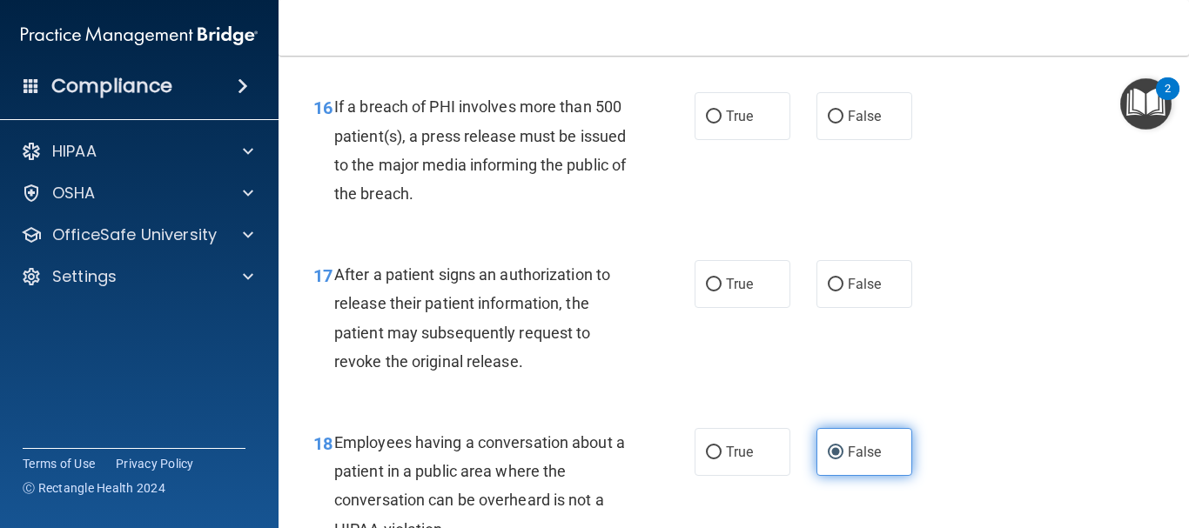
scroll to position [2475, 0]
